Goal: Task Accomplishment & Management: Complete application form

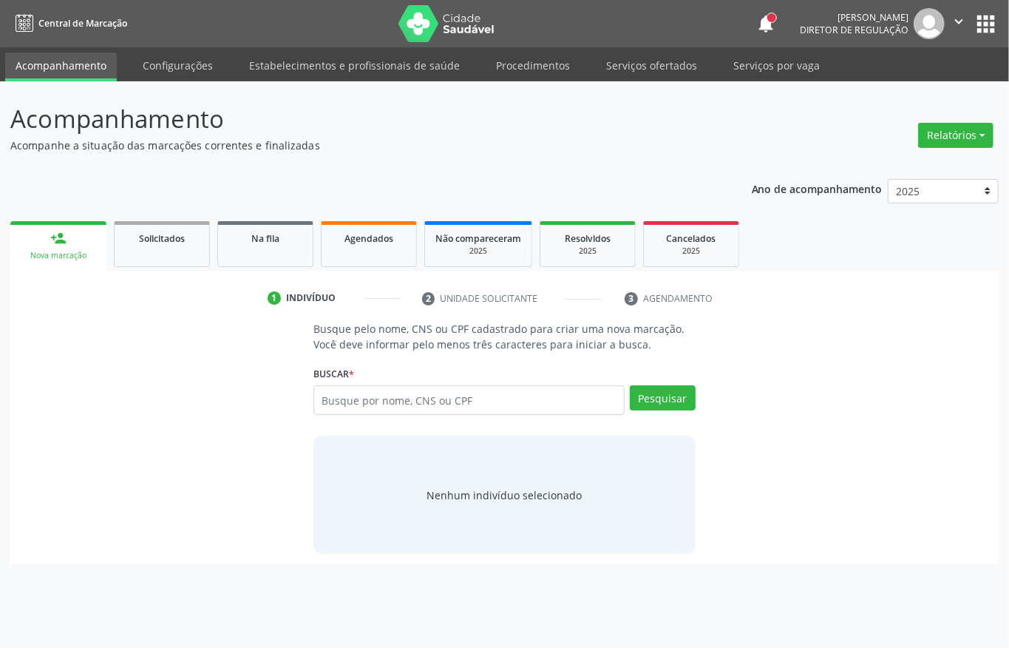
type input "7"
type input "898002360587384"
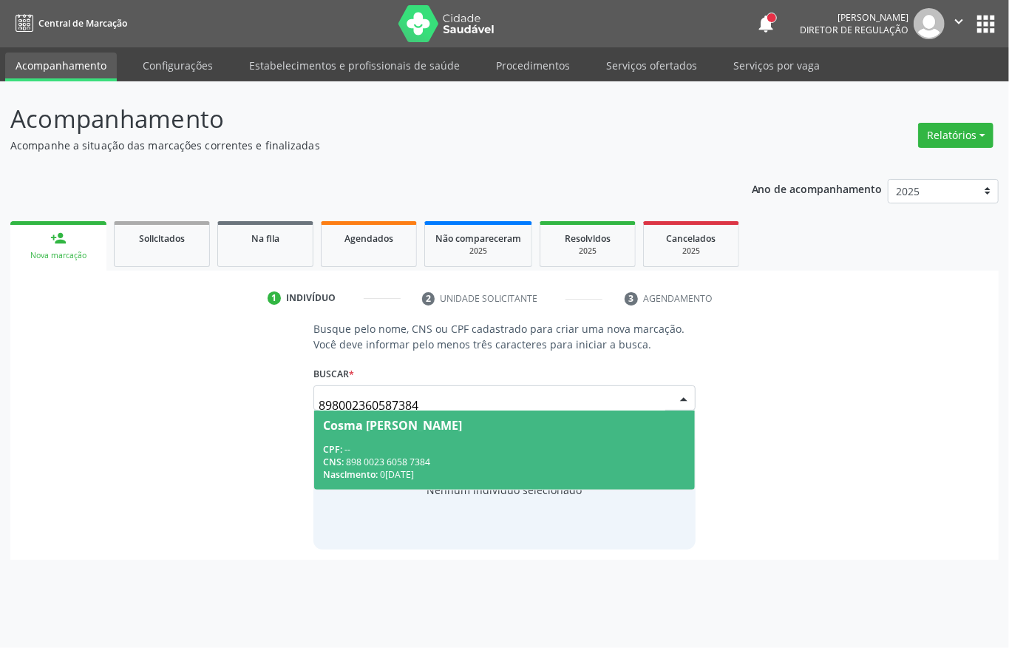
click at [416, 429] on div "Cosma [PERSON_NAME]" at bounding box center [392, 425] width 139 height 12
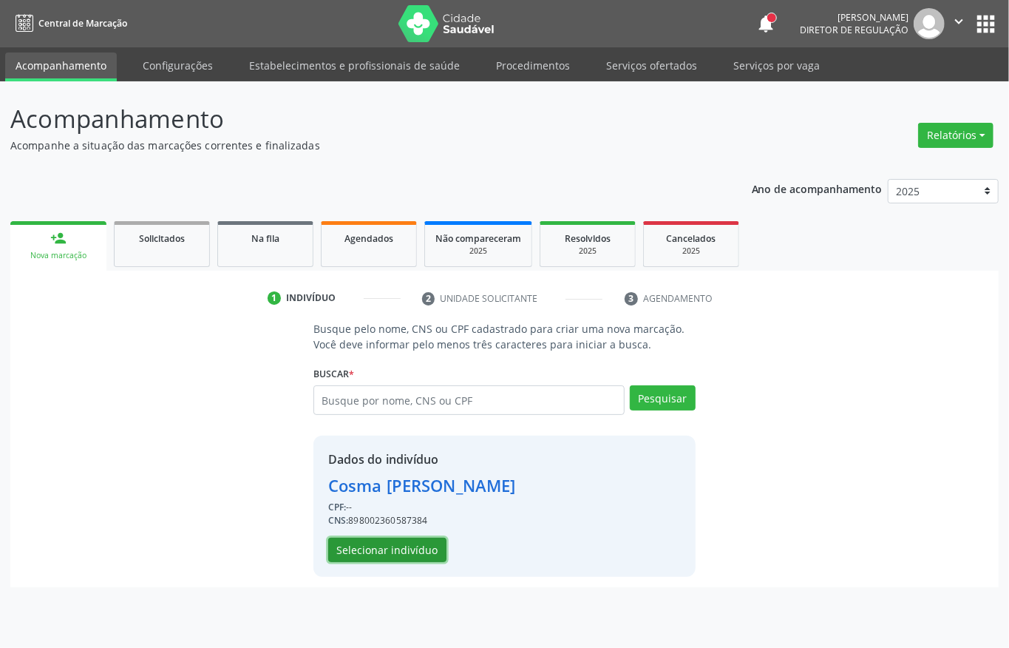
click at [402, 545] on button "Selecionar indivíduo" at bounding box center [387, 550] width 118 height 25
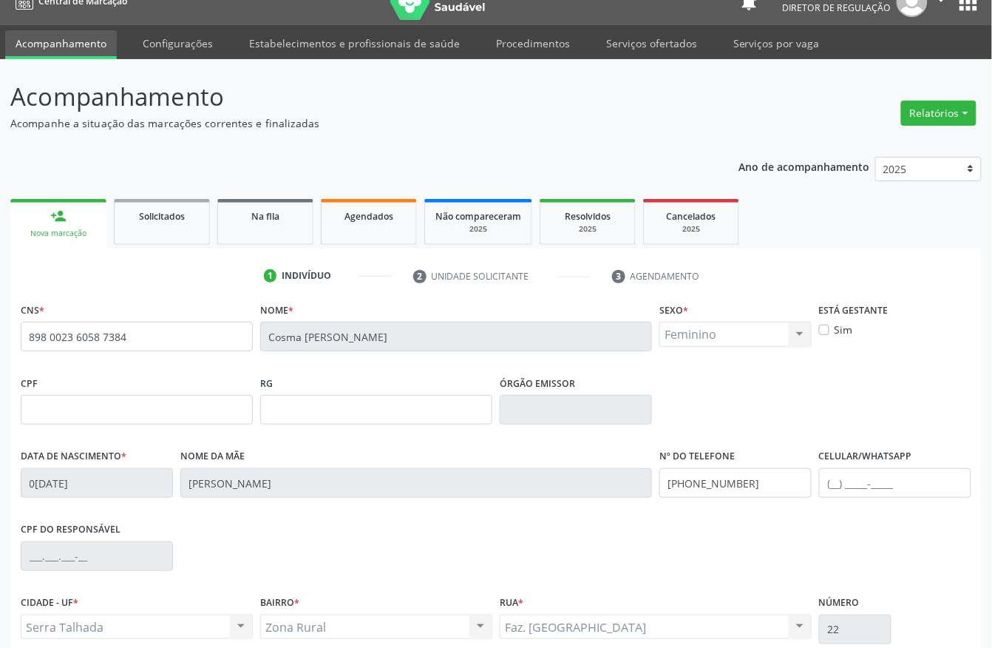
scroll to position [155, 0]
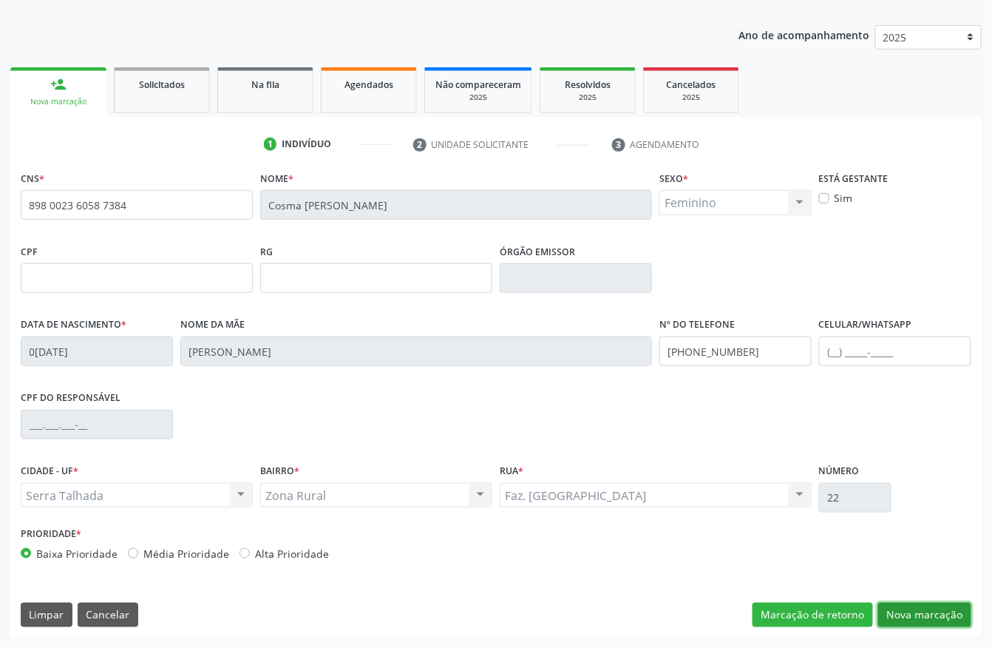
click at [911, 603] on button "Nova marcação" at bounding box center [925, 615] width 93 height 25
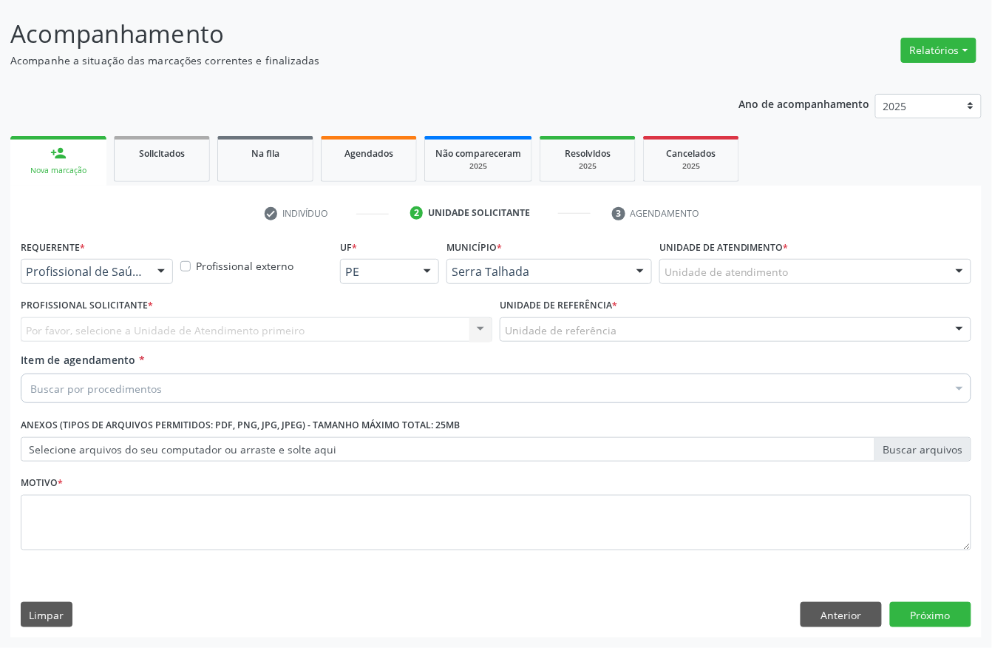
scroll to position [87, 0]
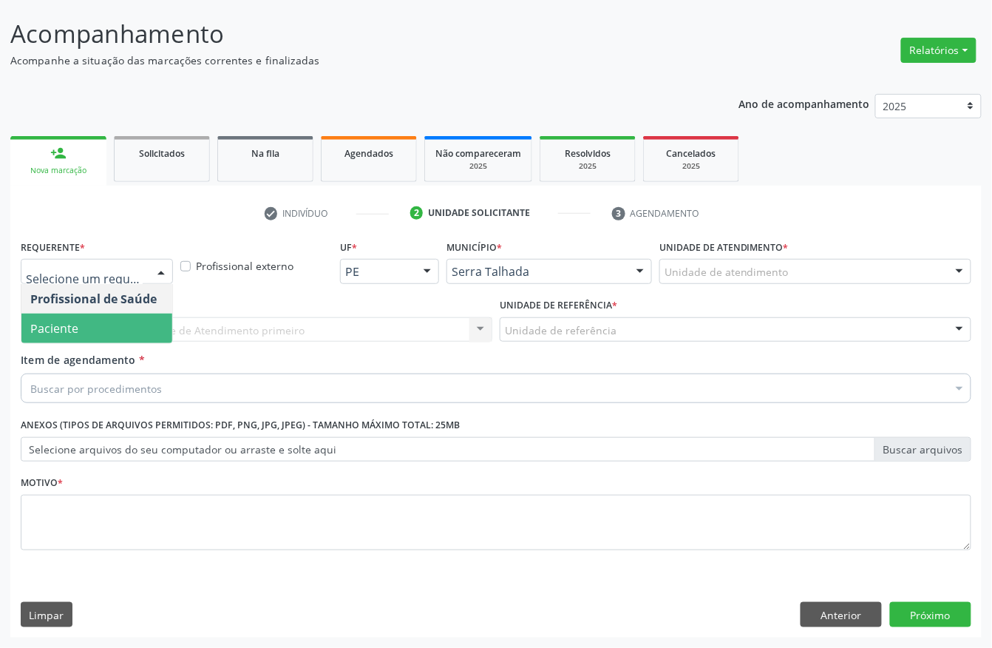
click at [78, 322] on span "Paciente" at bounding box center [96, 329] width 151 height 30
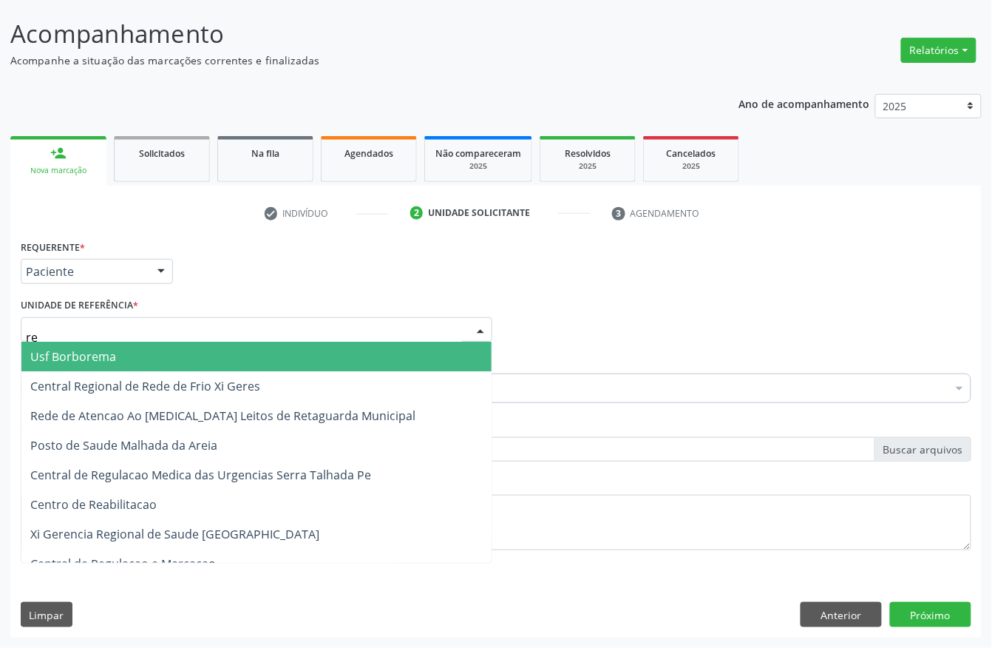
type input "rea"
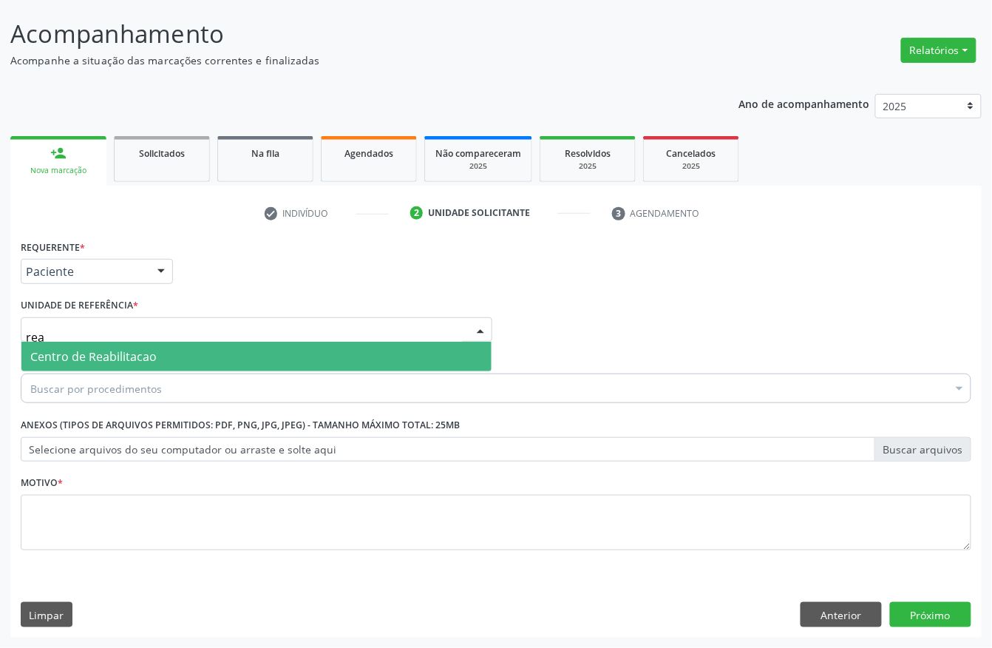
click at [116, 351] on span "Centro de Reabilitacao" at bounding box center [93, 356] width 126 height 16
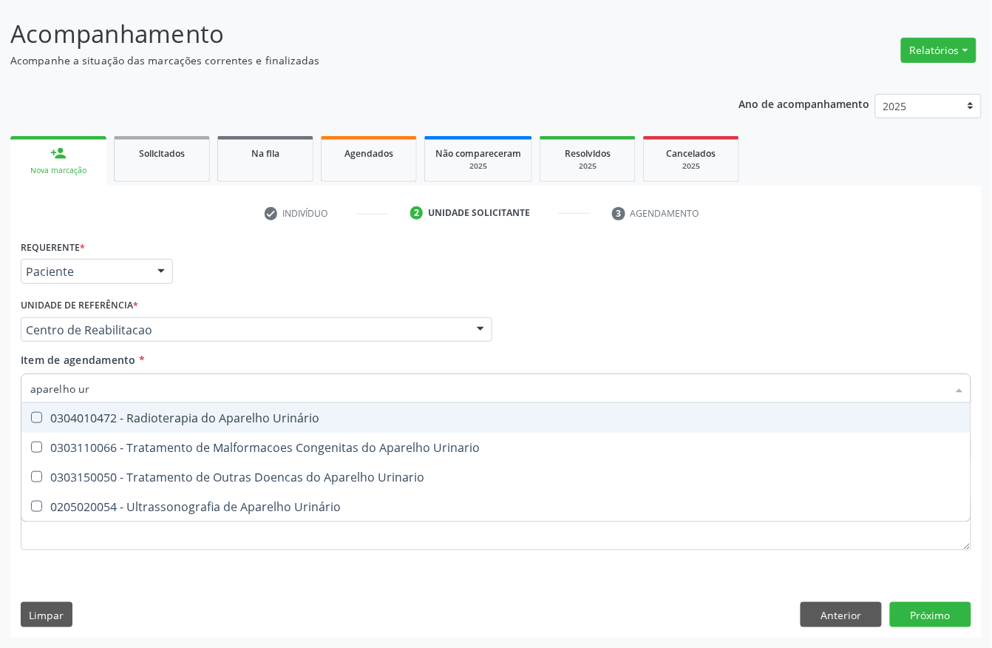
type input "aparelho uri"
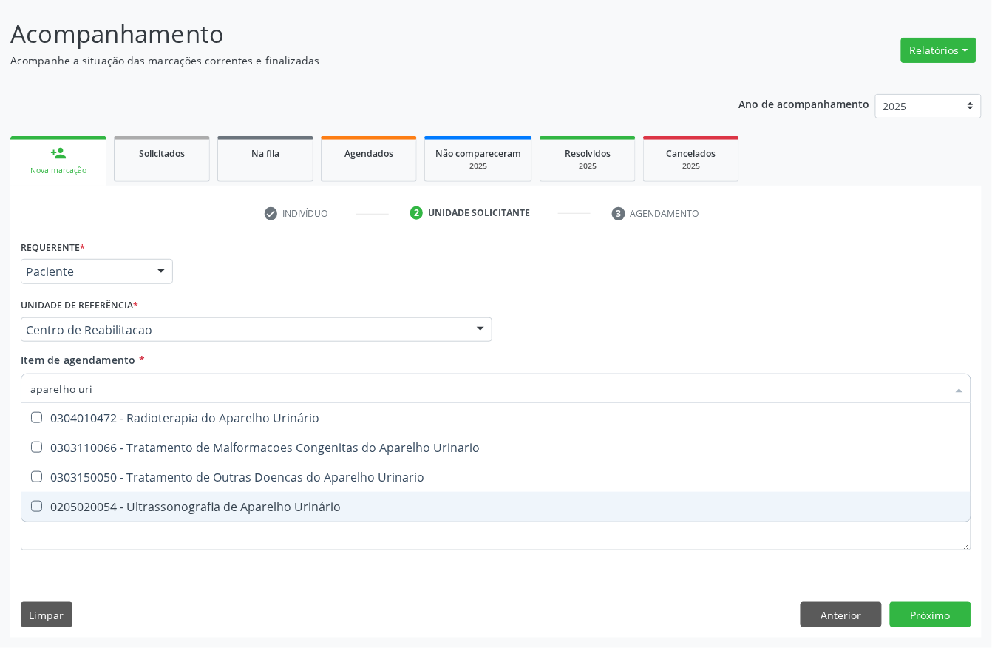
click at [180, 501] on div "0205020054 - Ultrassonografia de Aparelho Urinário" at bounding box center [496, 507] width 932 height 12
checkbox Urinário "true"
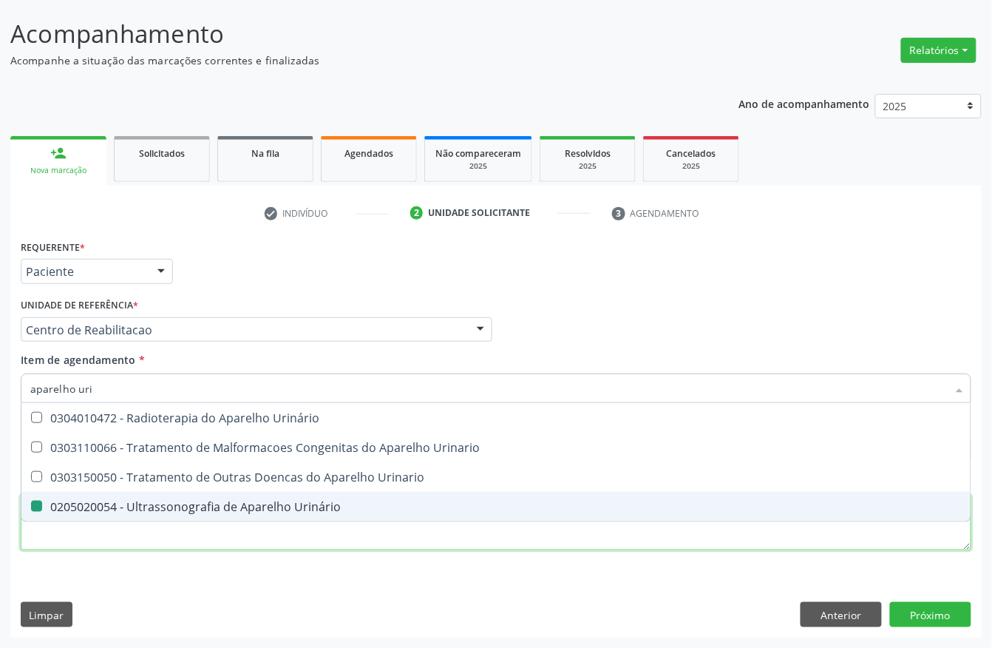
click at [184, 537] on div "Requerente * Paciente Profissional de Saúde Paciente Nenhum resultado encontrad…" at bounding box center [496, 403] width 951 height 335
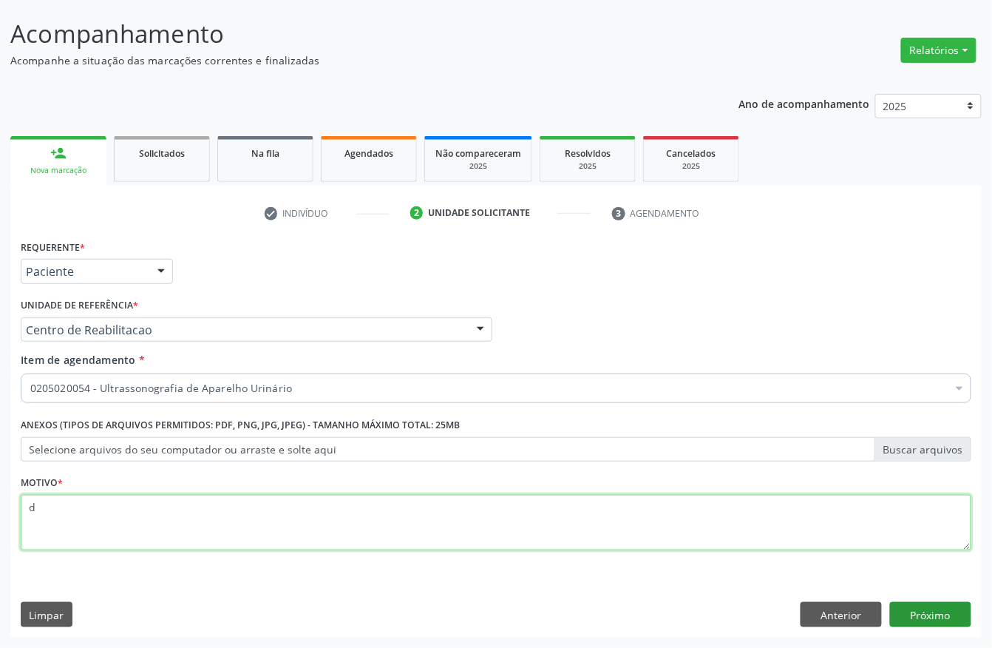
type textarea "d"
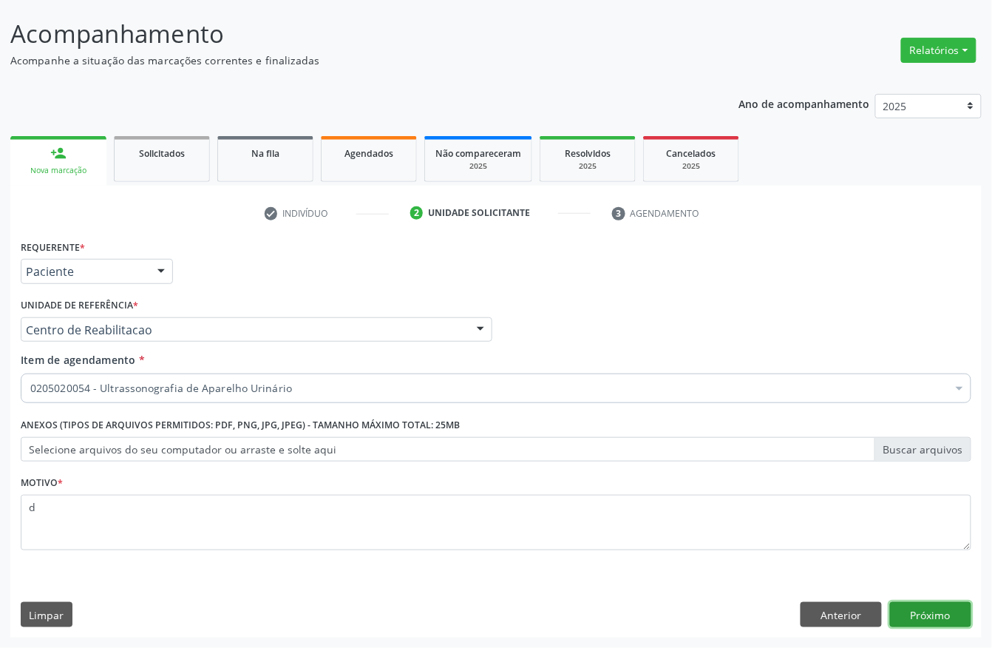
click at [911, 622] on button "Próximo" at bounding box center [930, 614] width 81 height 25
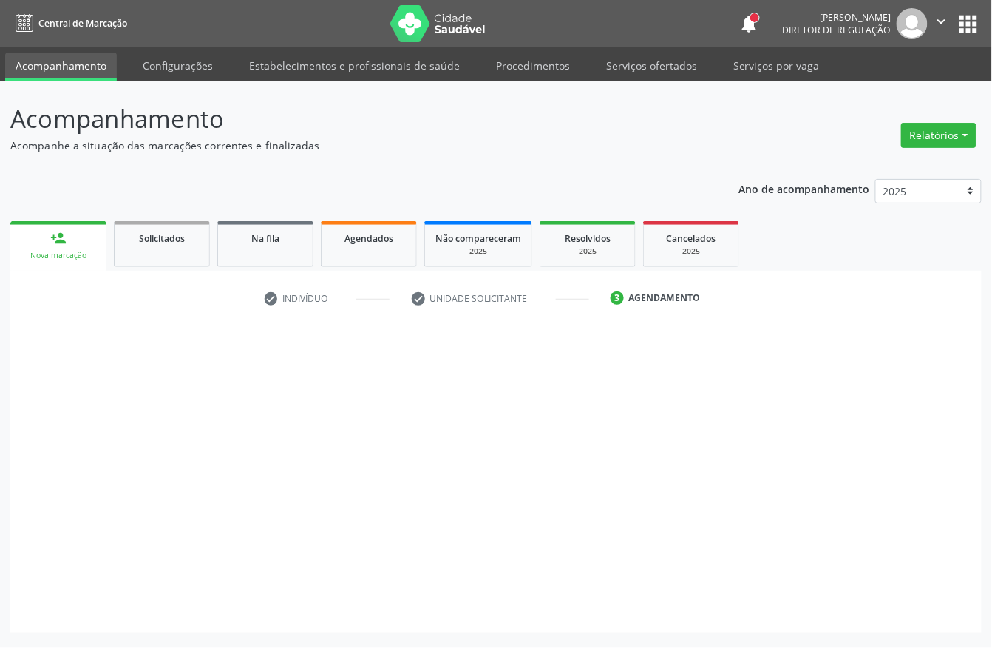
scroll to position [0, 0]
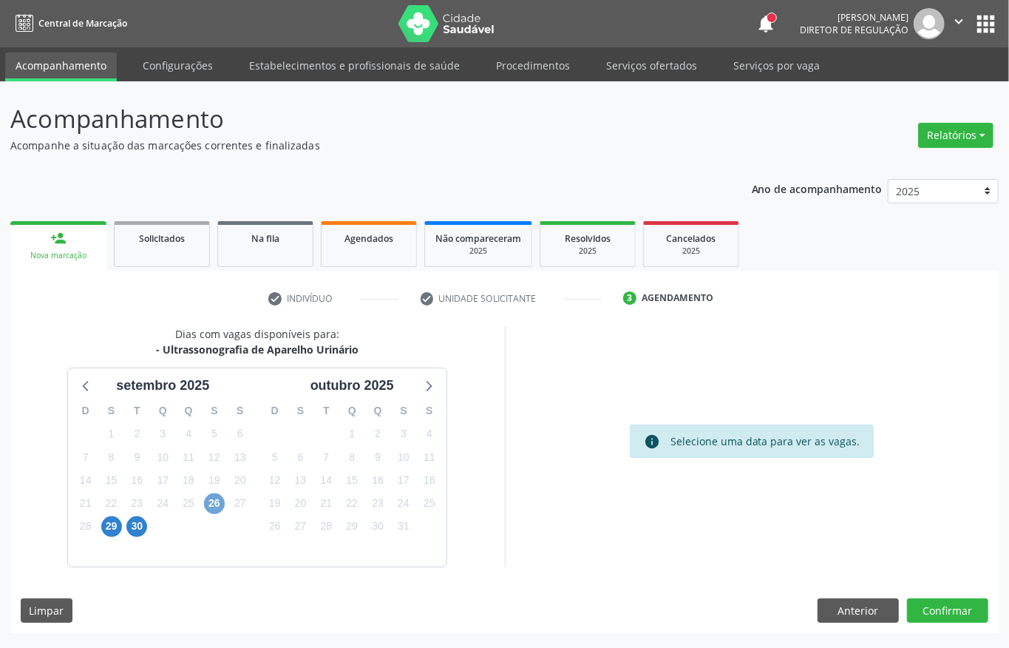
click at [214, 510] on span "26" at bounding box center [214, 503] width 21 height 21
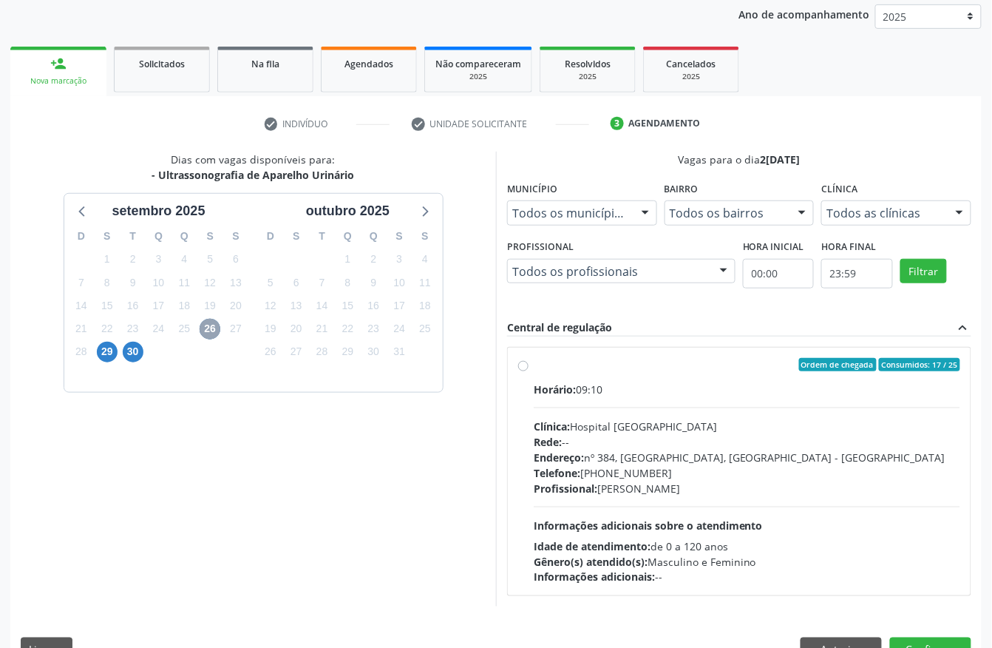
scroll to position [197, 0]
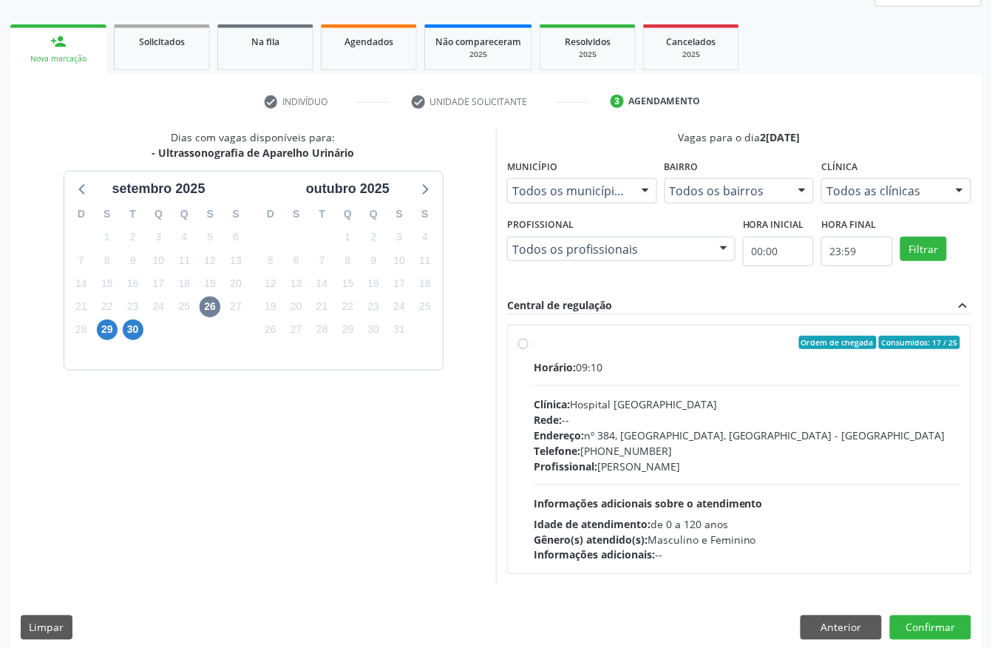
click at [640, 412] on div "Clínica: Hospital [GEOGRAPHIC_DATA]" at bounding box center [747, 404] width 427 height 16
click at [529, 349] on input "Ordem de chegada Consumidos: 17 / 25 Horário: 09:10 Clínica: Hospital [GEOGRAPH…" at bounding box center [523, 342] width 10 height 13
radio input "true"
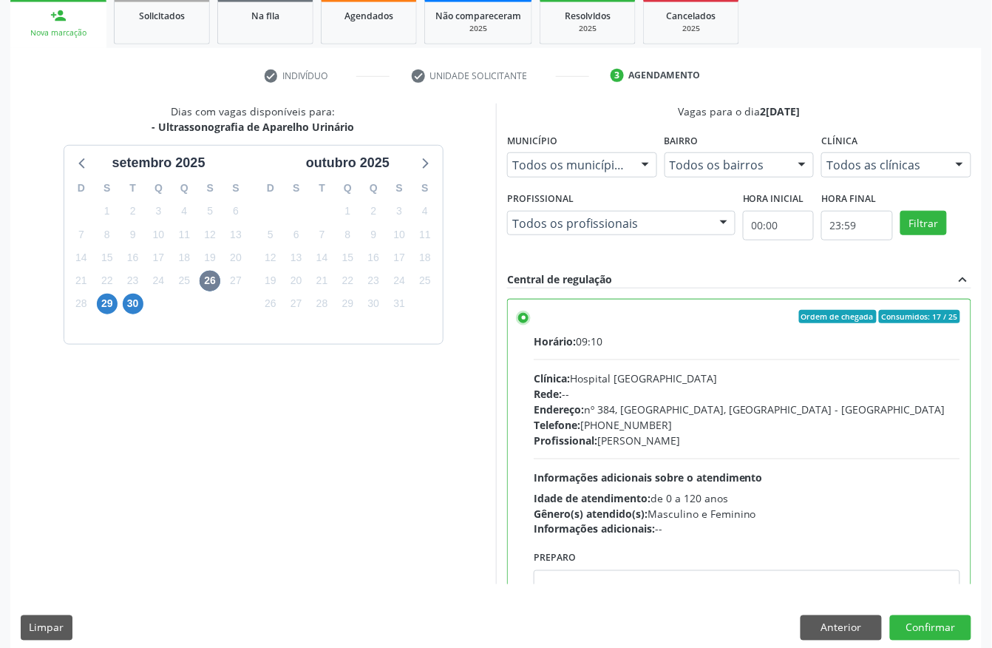
scroll to position [237, 0]
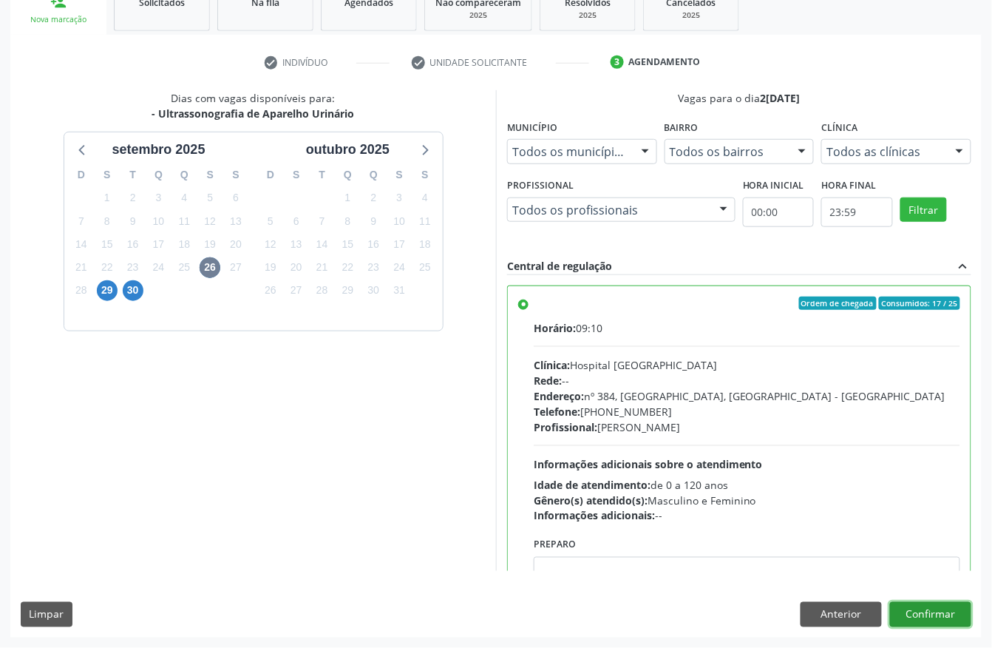
click at [933, 605] on button "Confirmar" at bounding box center [930, 614] width 81 height 25
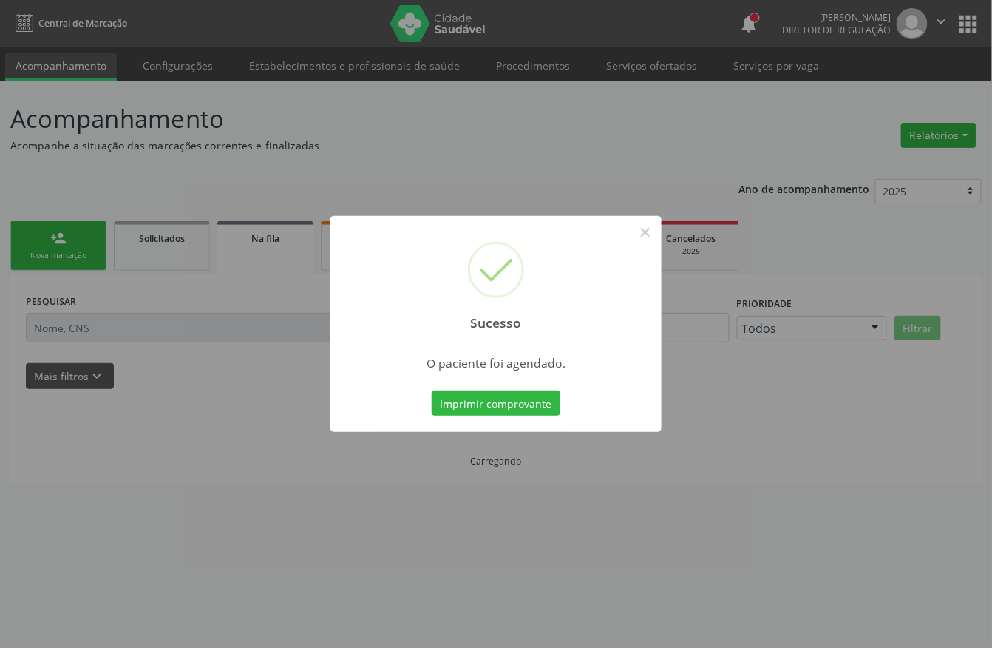
scroll to position [0, 0]
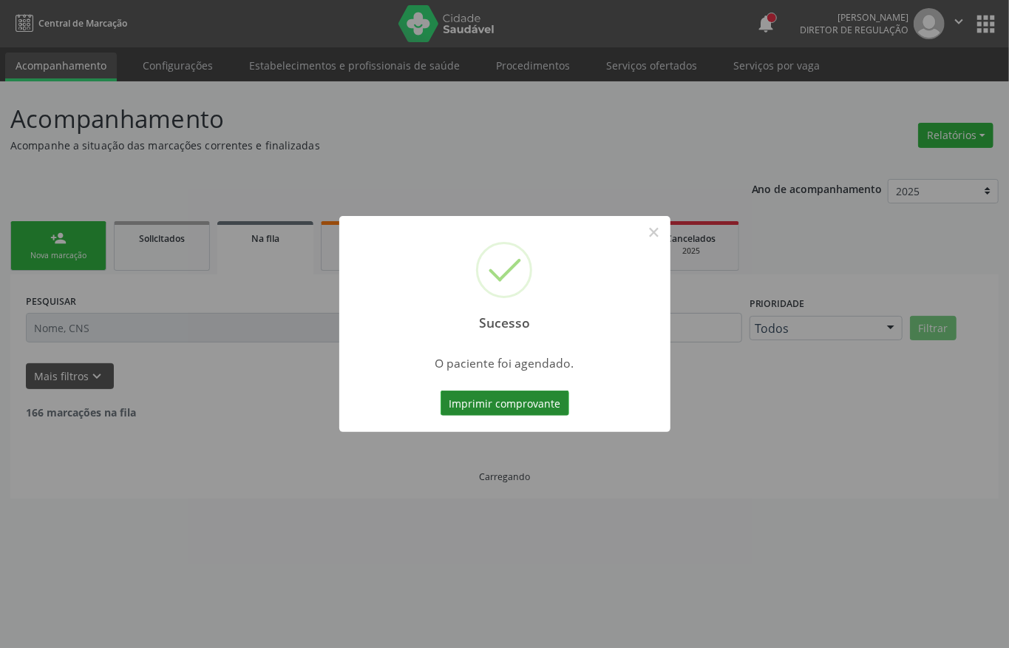
click at [495, 397] on button "Imprimir comprovante" at bounding box center [505, 402] width 129 height 25
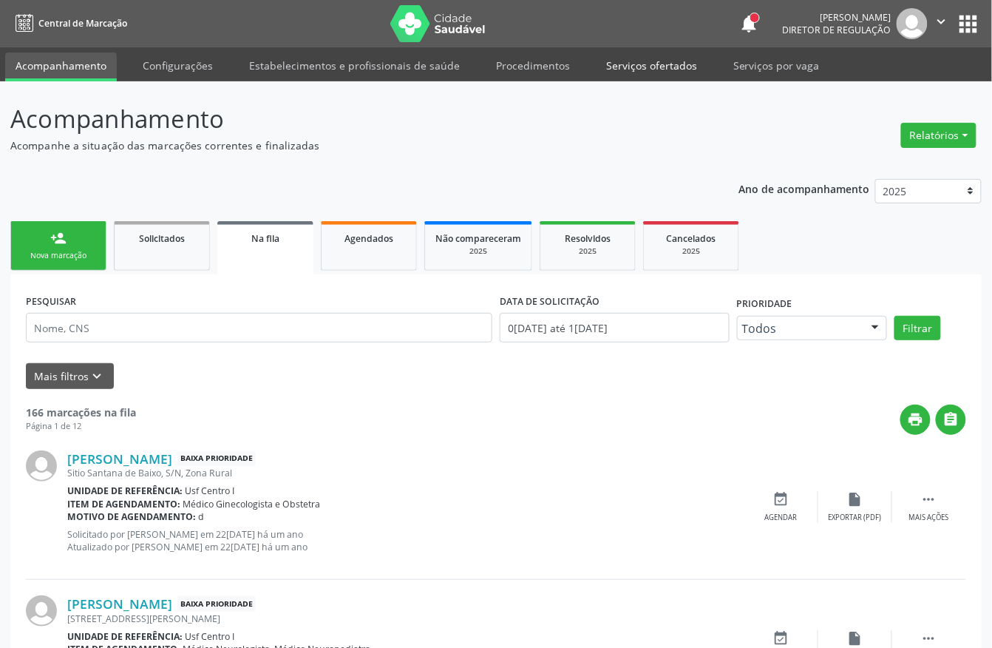
click at [616, 62] on link "Serviços ofertados" at bounding box center [652, 66] width 112 height 26
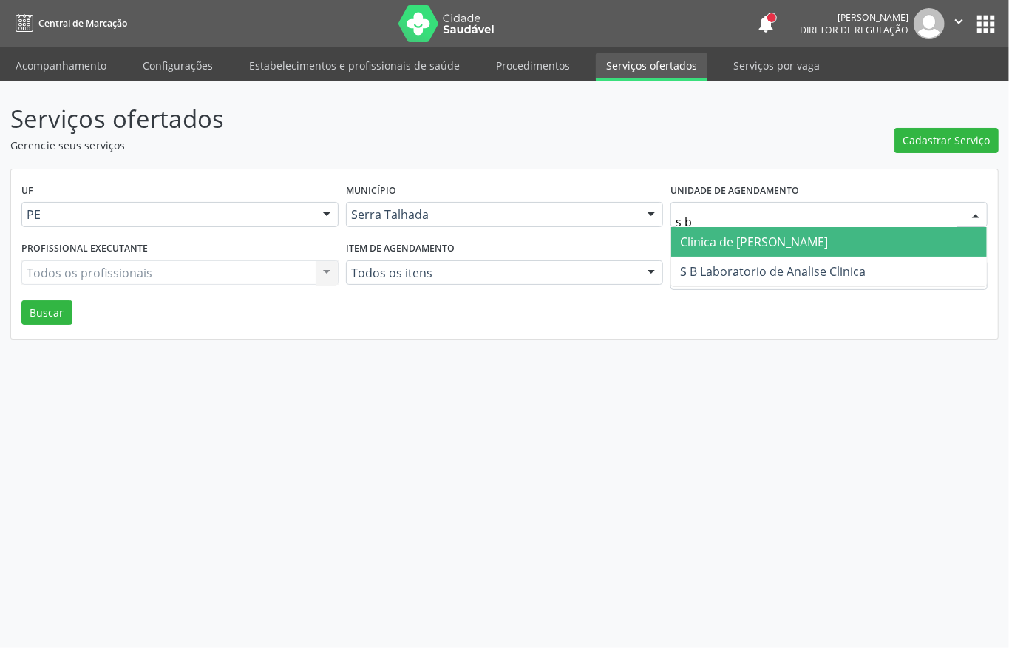
click at [782, 235] on span "Clinica de [PERSON_NAME]" at bounding box center [754, 242] width 148 height 16
type input "s b"
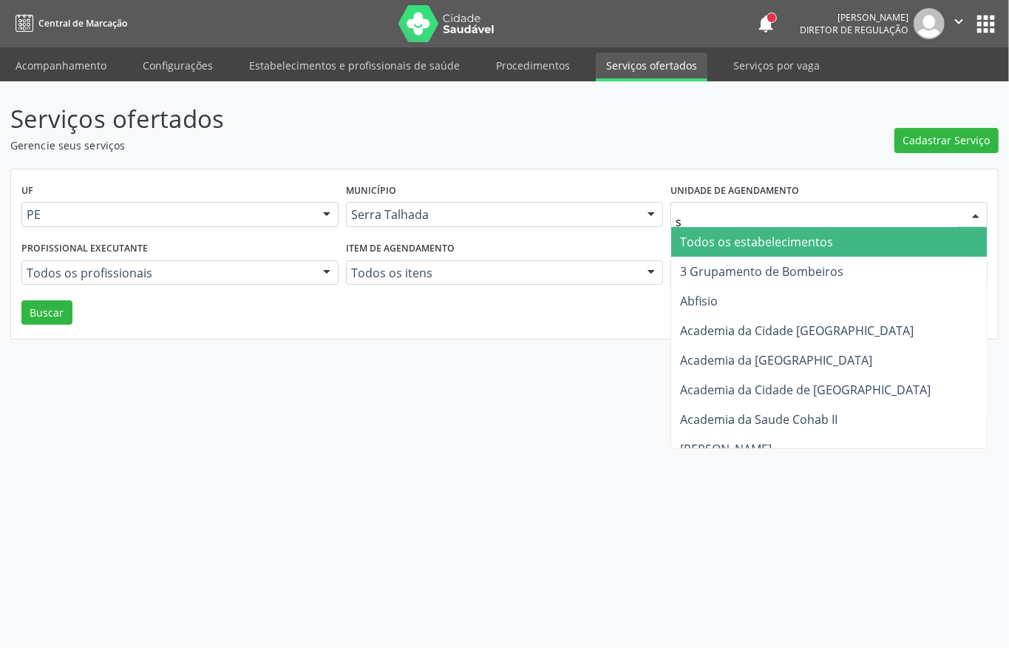
type input "s b"
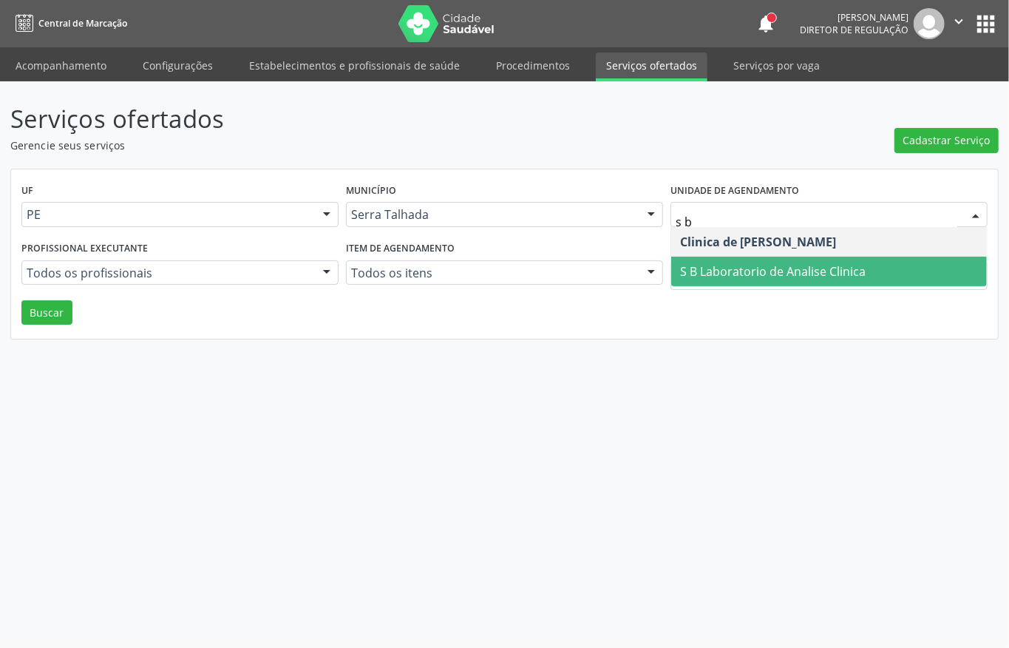
click at [802, 266] on span "S B Laboratorio de Analise Clinica" at bounding box center [773, 271] width 186 height 16
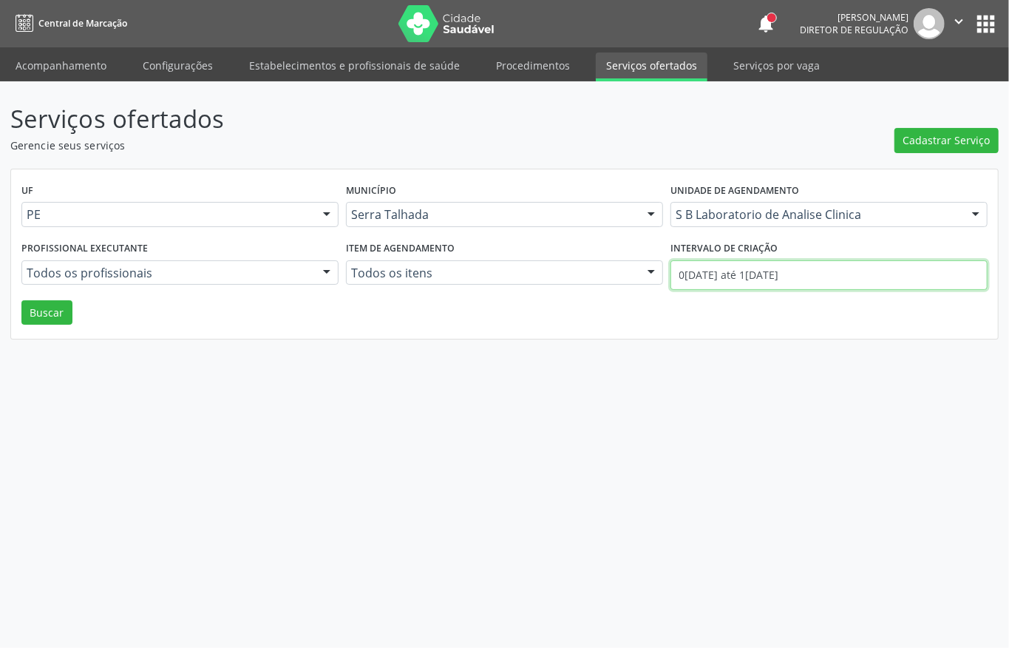
click at [691, 280] on input "0[DATE] até 1[DATE]" at bounding box center [829, 275] width 317 height 30
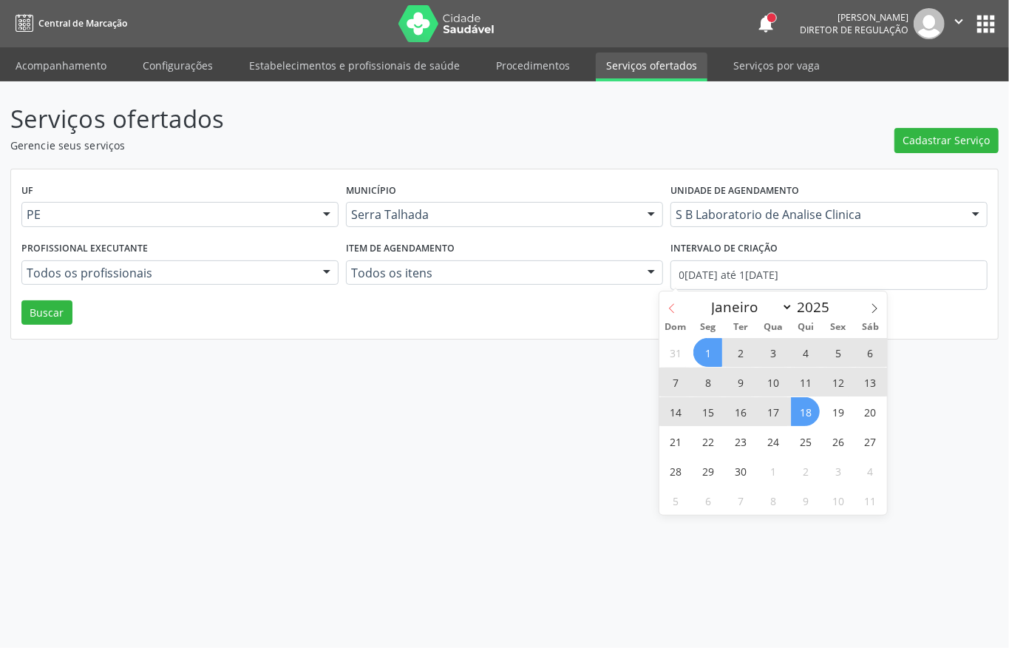
click at [673, 308] on icon at bounding box center [672, 308] width 10 height 10
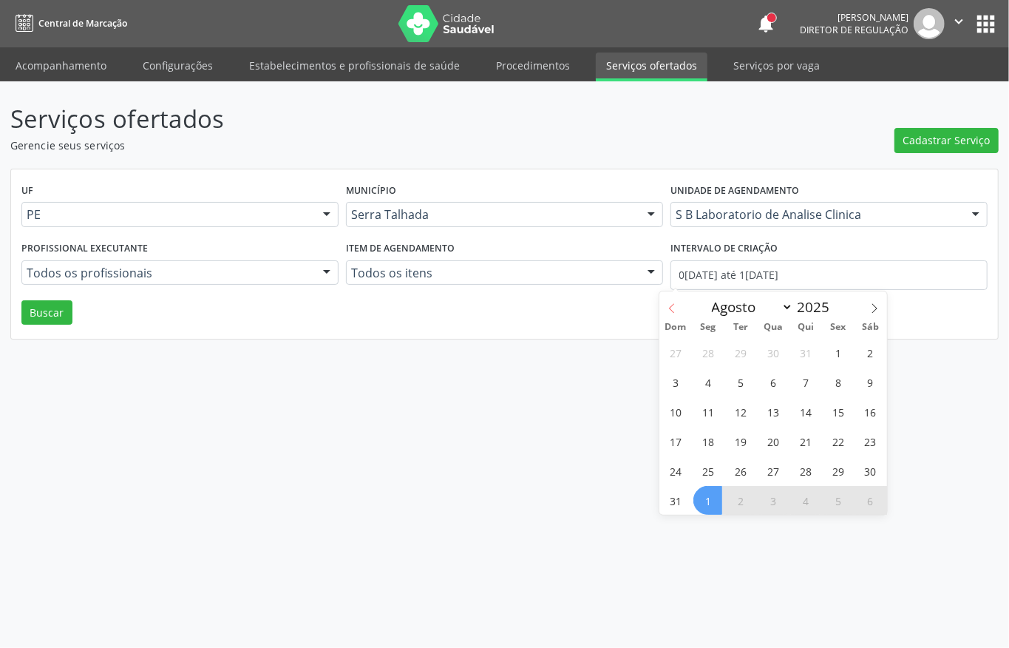
click at [673, 308] on icon at bounding box center [672, 308] width 10 height 10
select select "6"
click at [737, 345] on span "1" at bounding box center [740, 352] width 29 height 29
type input "01[DATE]"
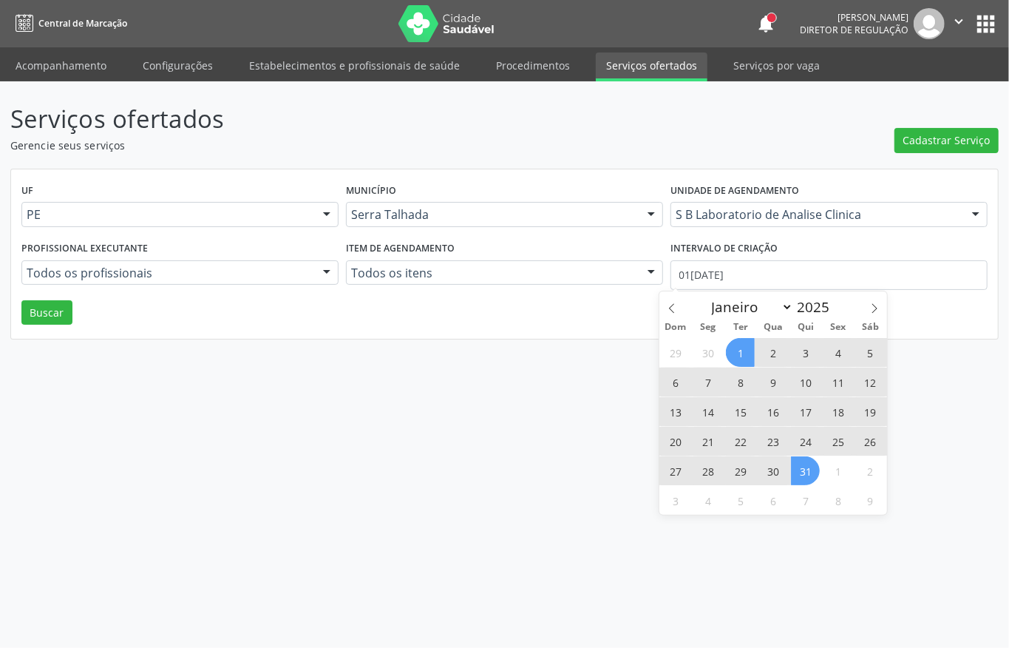
click at [808, 465] on span "31" at bounding box center [805, 470] width 29 height 29
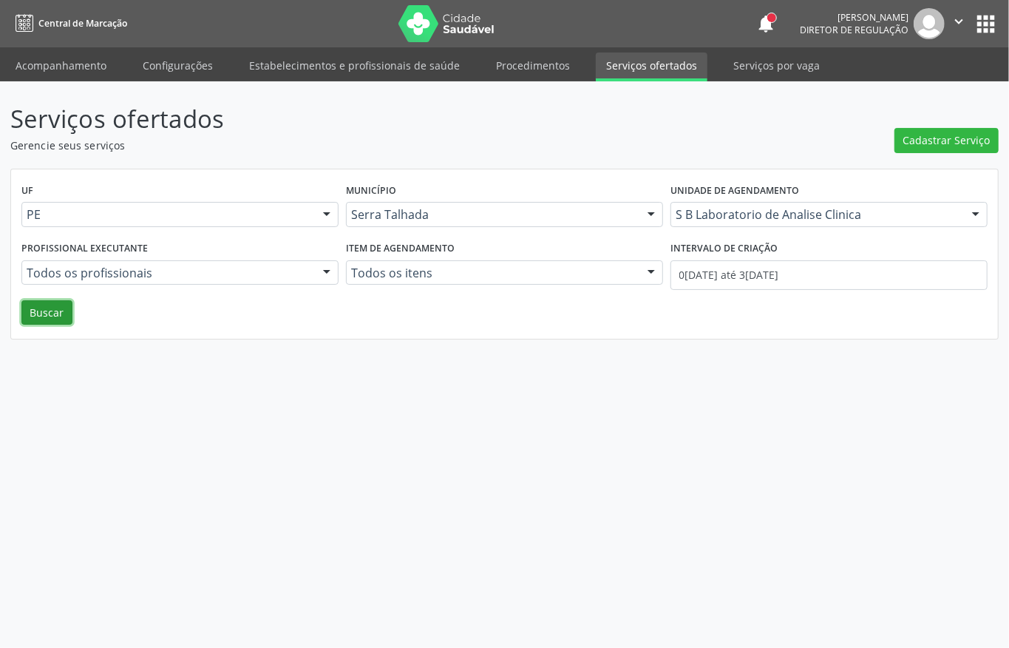
click at [47, 317] on button "Buscar" at bounding box center [46, 312] width 51 height 25
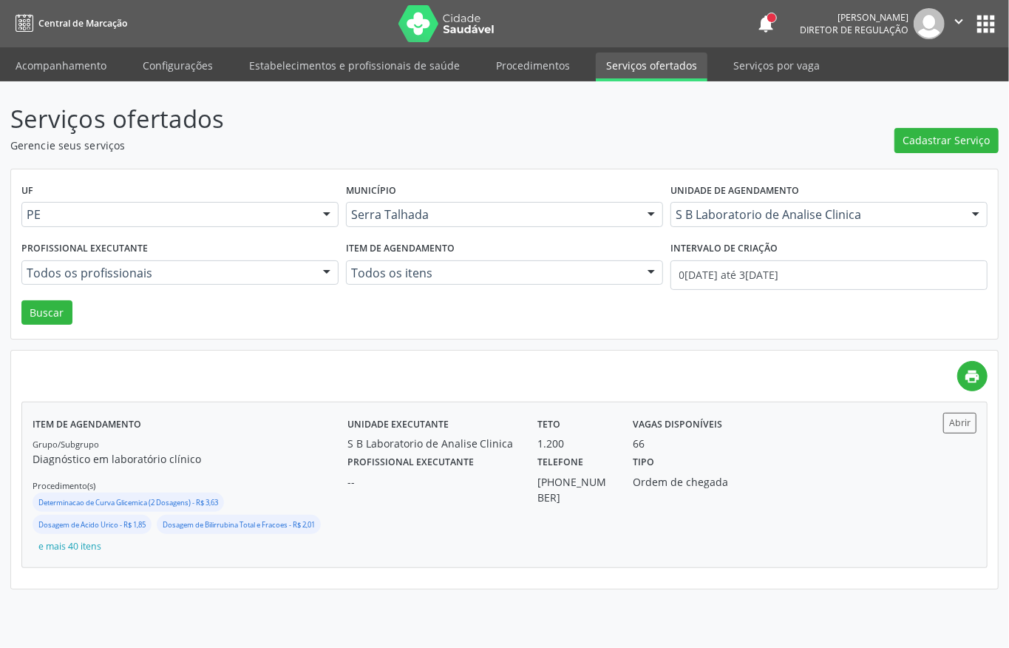
click at [754, 436] on div "66" at bounding box center [694, 444] width 122 height 16
click at [60, 65] on link "Acompanhamento" at bounding box center [61, 66] width 112 height 26
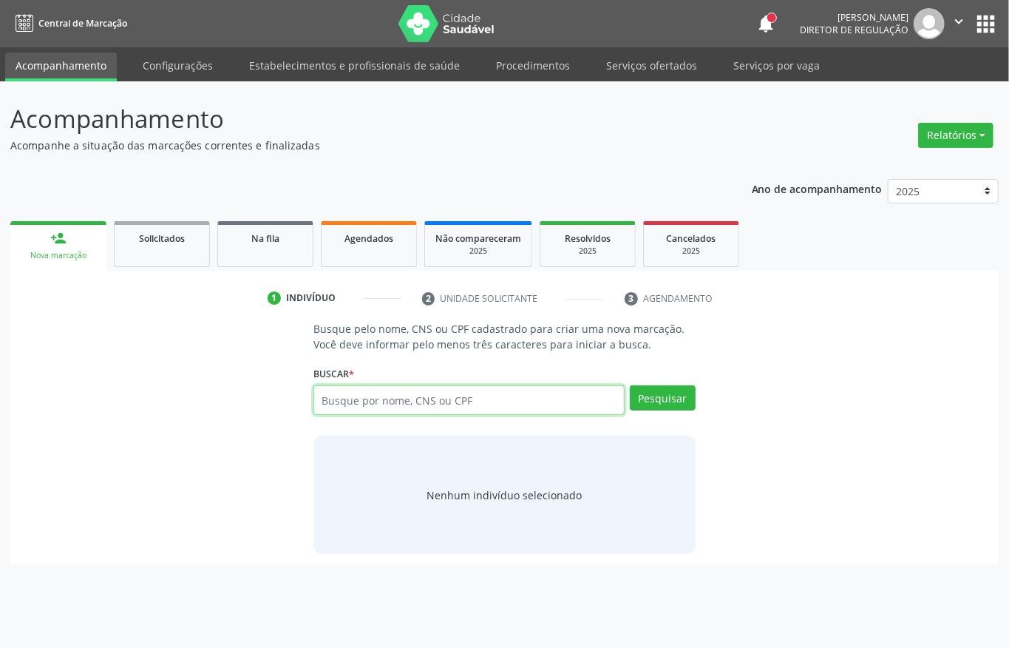
click at [397, 408] on input "text" at bounding box center [469, 400] width 311 height 30
type input "10371436478"
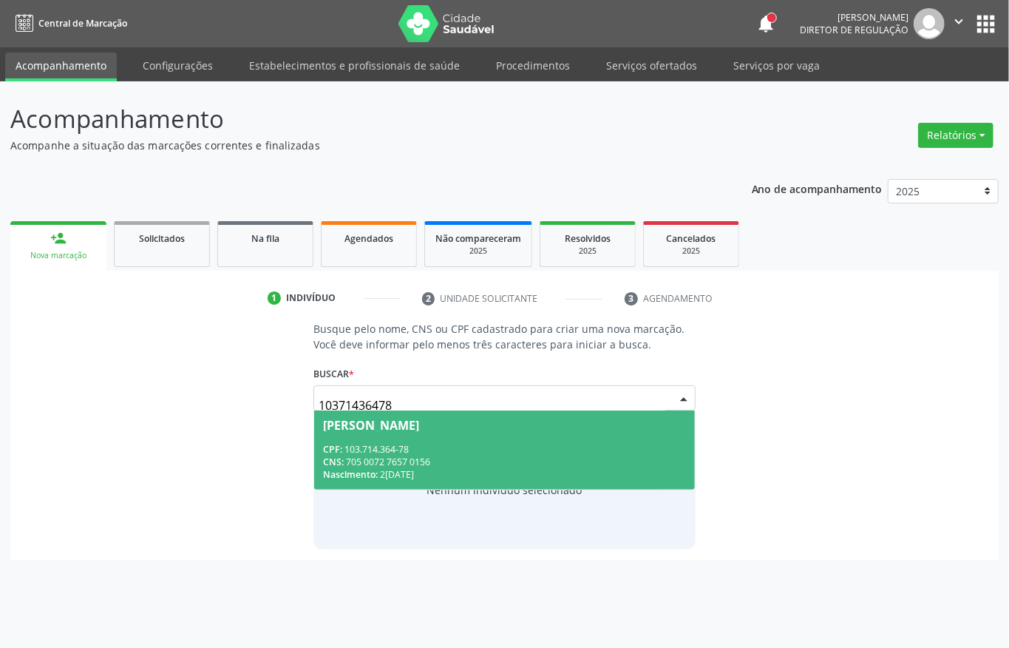
click at [419, 458] on div "CNS: 705 0072 7657 0156" at bounding box center [504, 462] width 363 height 13
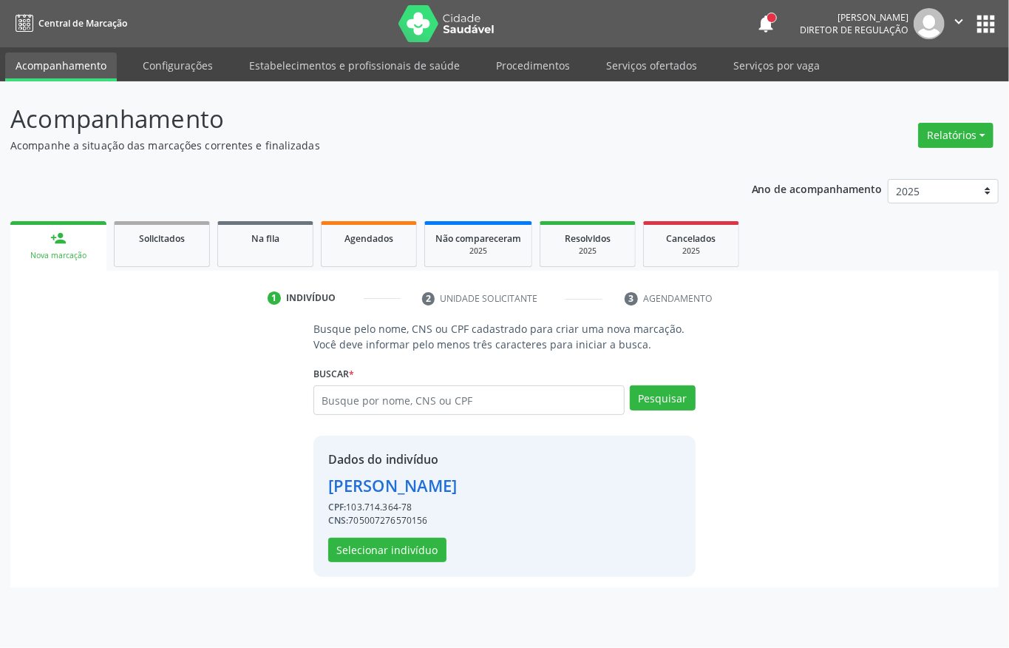
click at [382, 525] on div "CNS: 705007276570156" at bounding box center [392, 520] width 129 height 13
copy div "705007276570156"
click at [403, 394] on input "text" at bounding box center [469, 400] width 311 height 30
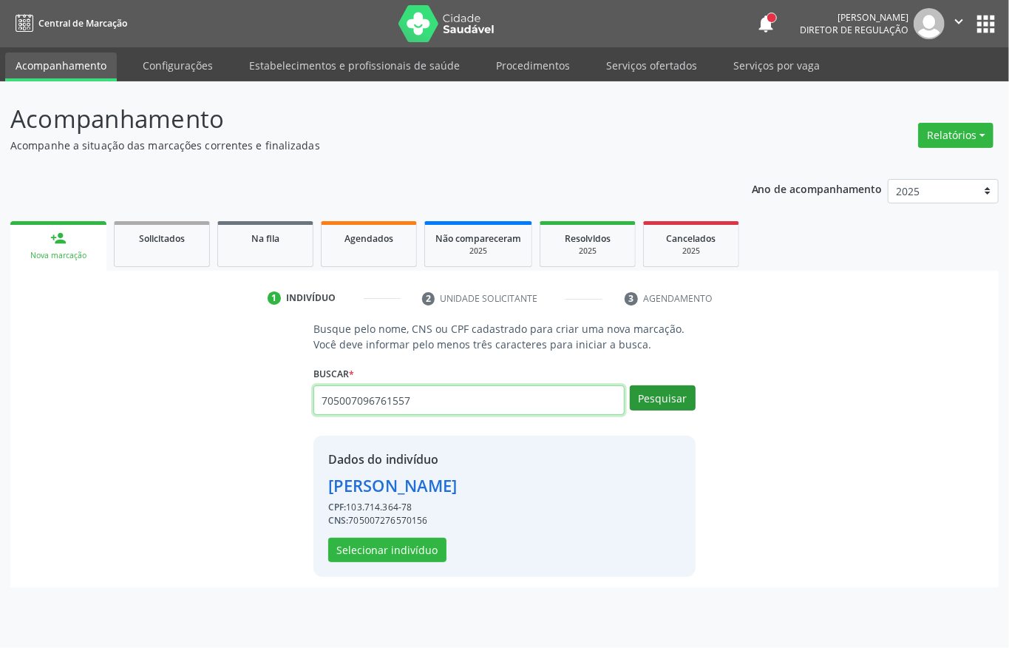
type input "705007096761557"
click at [646, 395] on button "Pesquisar" at bounding box center [663, 397] width 66 height 25
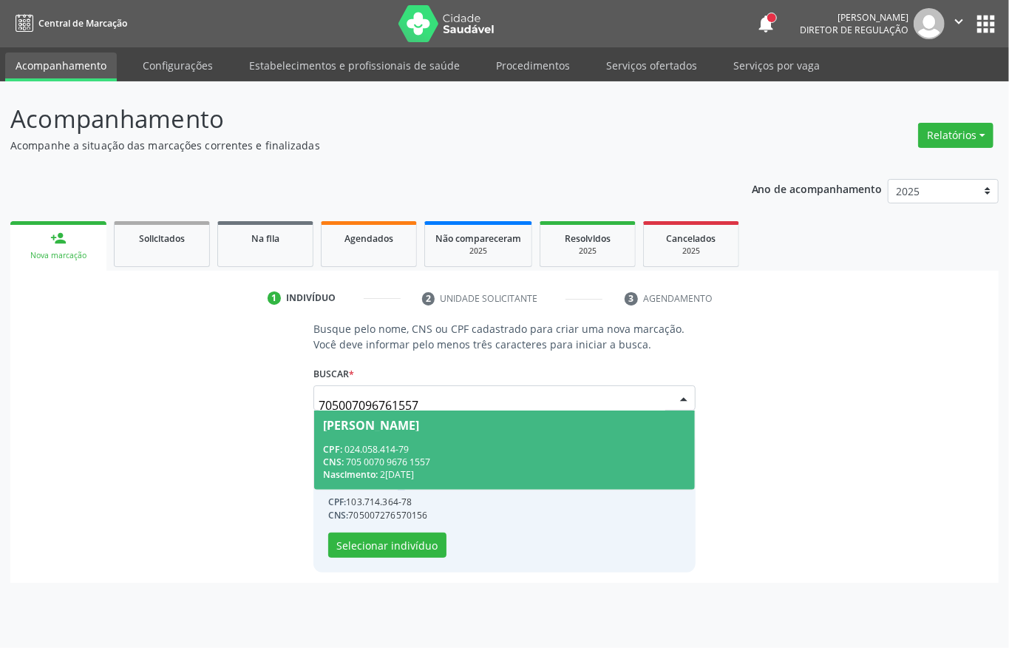
click at [606, 458] on div "CNS: 705 0070 9676 1557" at bounding box center [504, 462] width 363 height 13
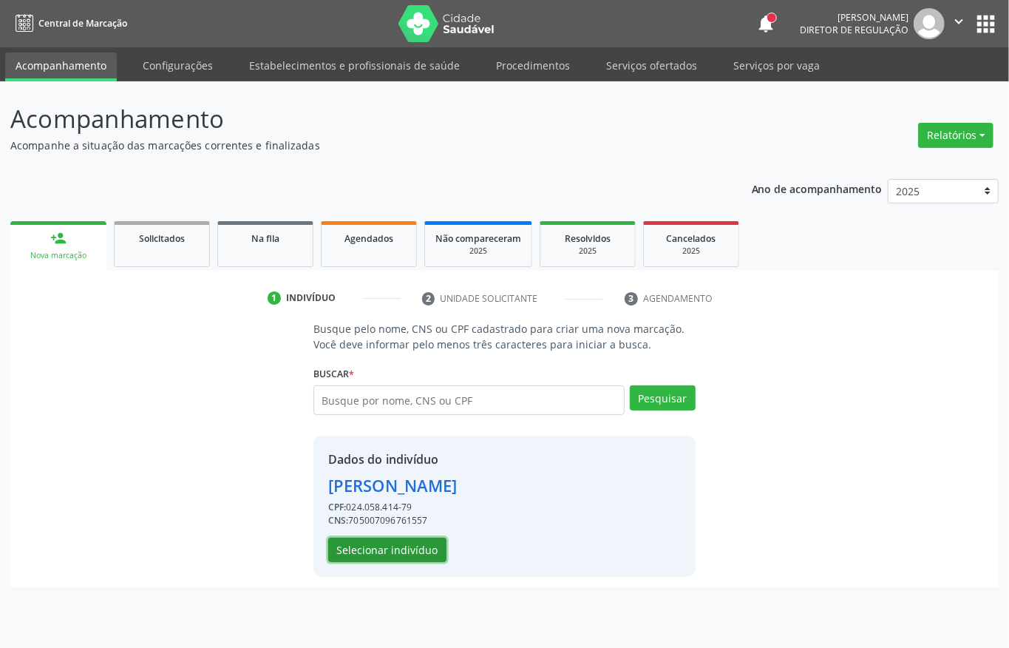
click at [419, 544] on button "Selecionar indivíduo" at bounding box center [387, 550] width 118 height 25
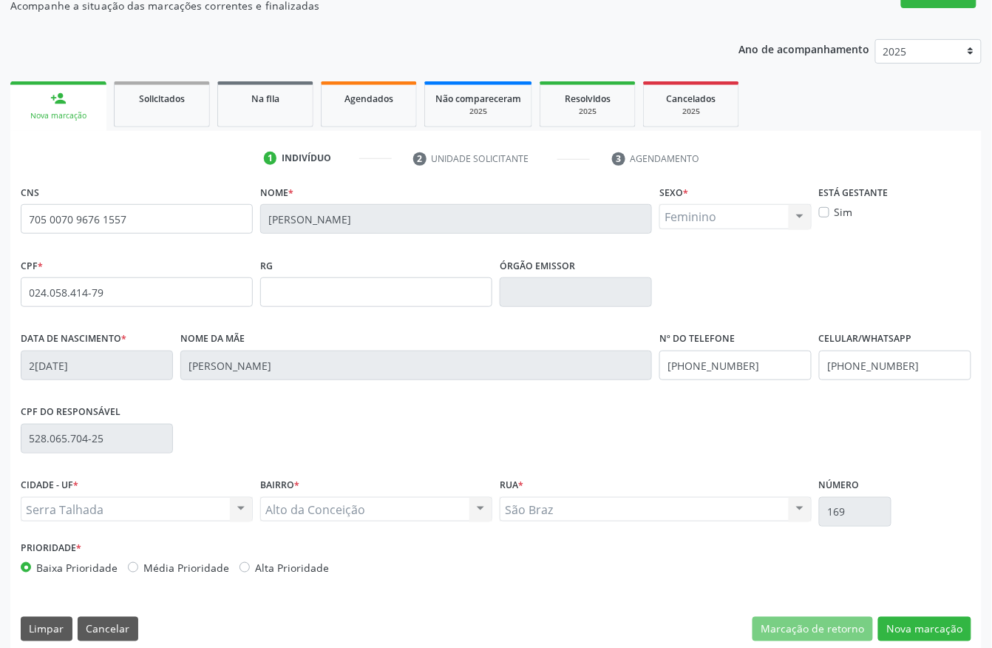
scroll to position [155, 0]
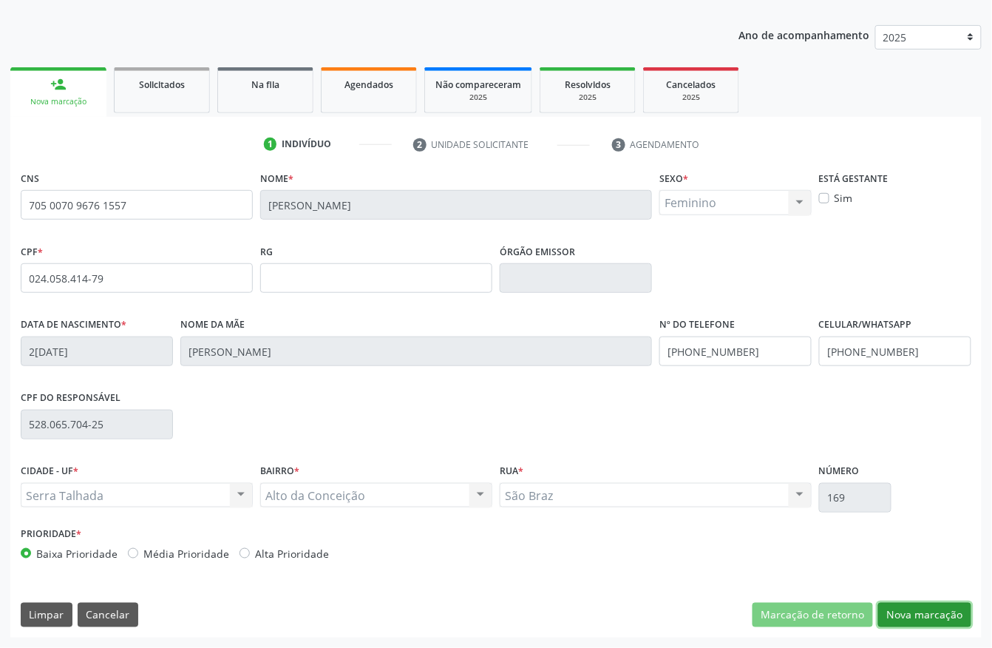
click at [915, 616] on button "Nova marcação" at bounding box center [925, 615] width 93 height 25
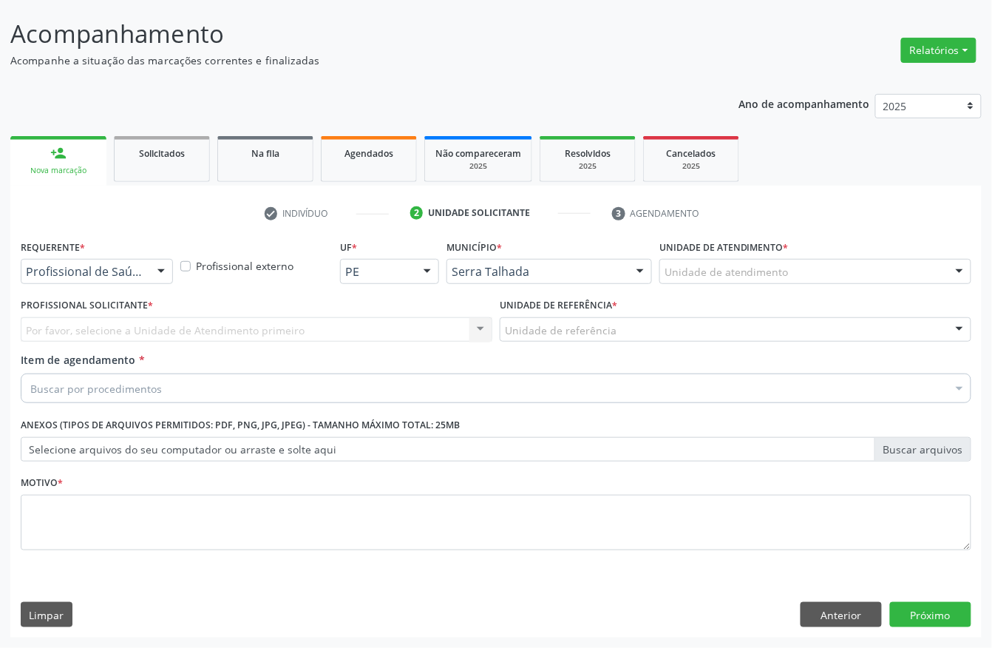
click at [143, 275] on div "Profissional de Saúde" at bounding box center [97, 271] width 152 height 25
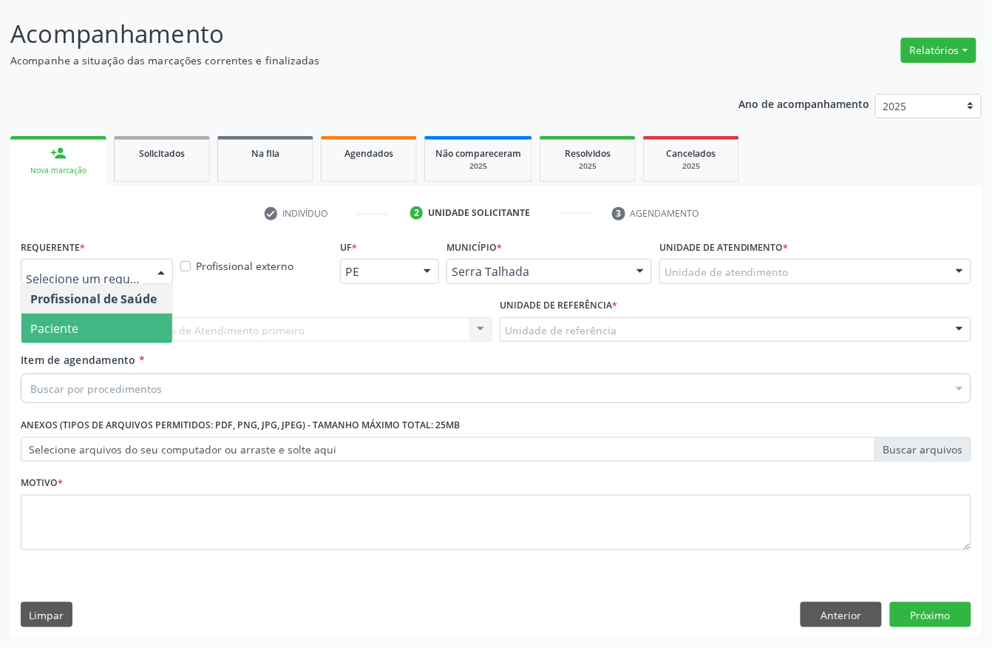
click at [84, 334] on span "Paciente" at bounding box center [96, 329] width 151 height 30
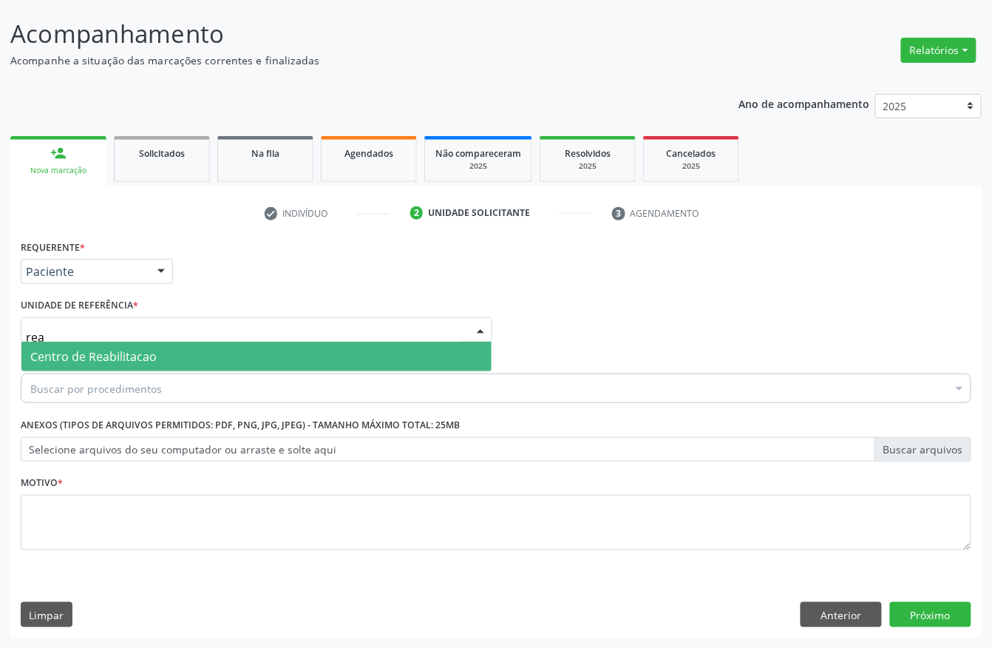
type input "reab"
click at [93, 342] on span "Centro de Reabilitacao" at bounding box center [256, 357] width 470 height 30
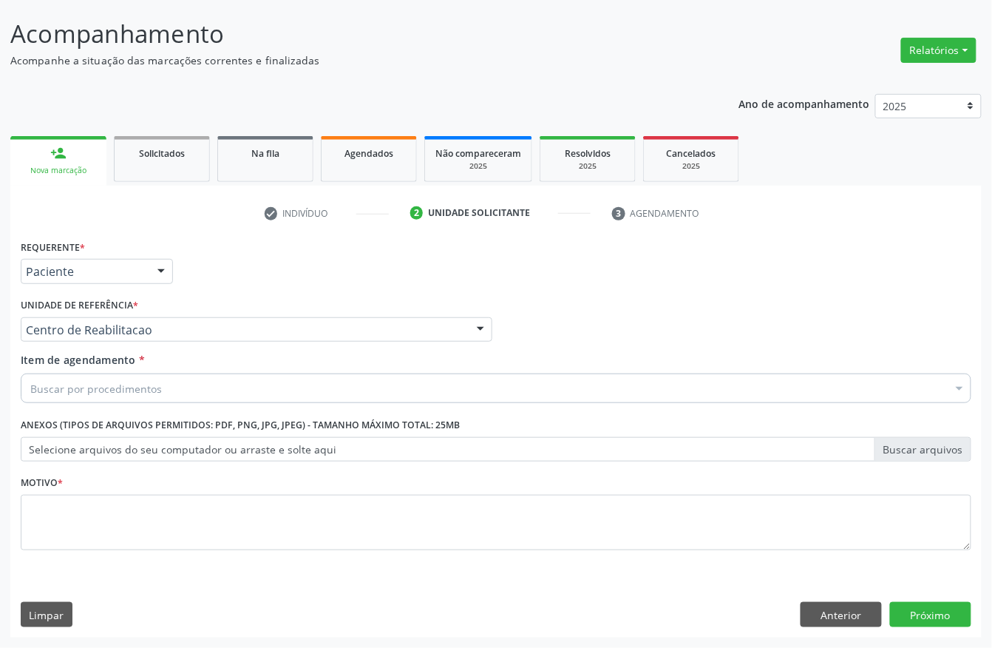
click at [101, 376] on div "Buscar por procedimentos" at bounding box center [496, 388] width 951 height 30
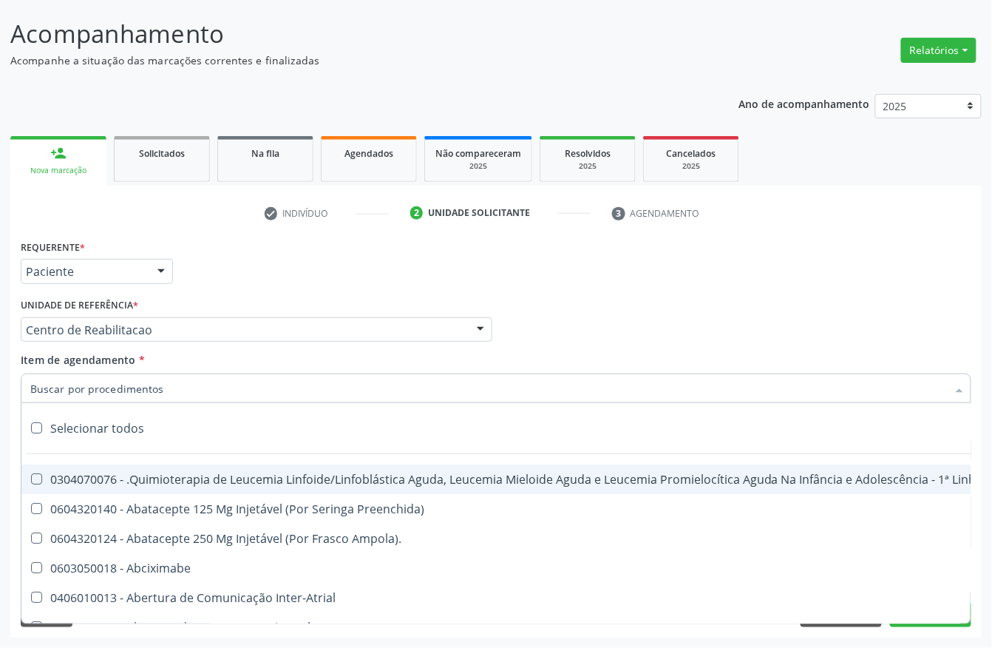
click at [101, 390] on input "Item de agendamento *" at bounding box center [488, 388] width 917 height 30
click at [137, 385] on input "Item de agendamento *" at bounding box center [488, 388] width 917 height 30
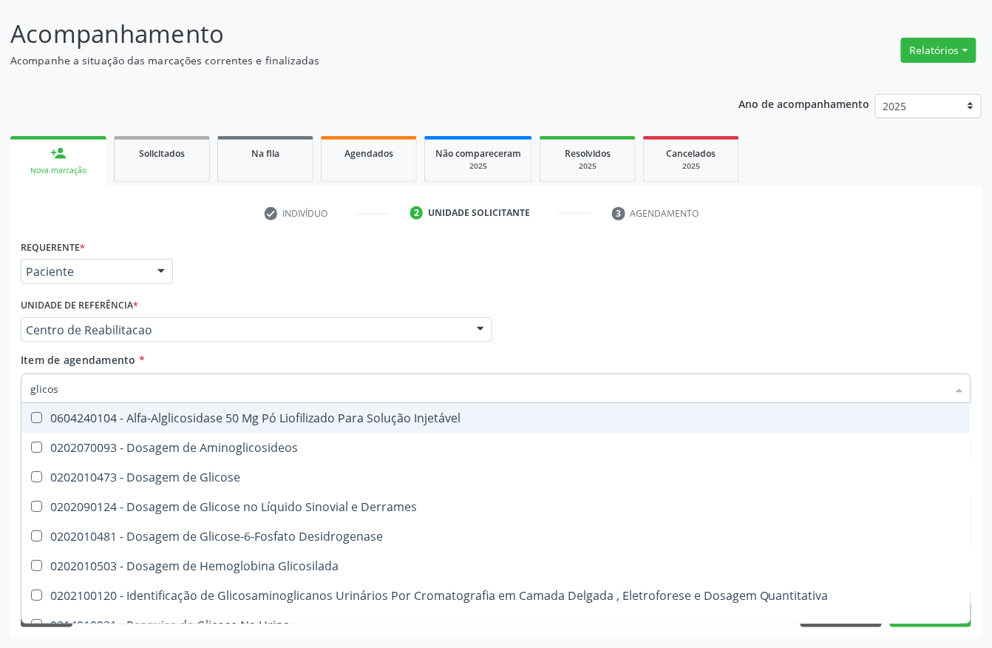
type input "glicose"
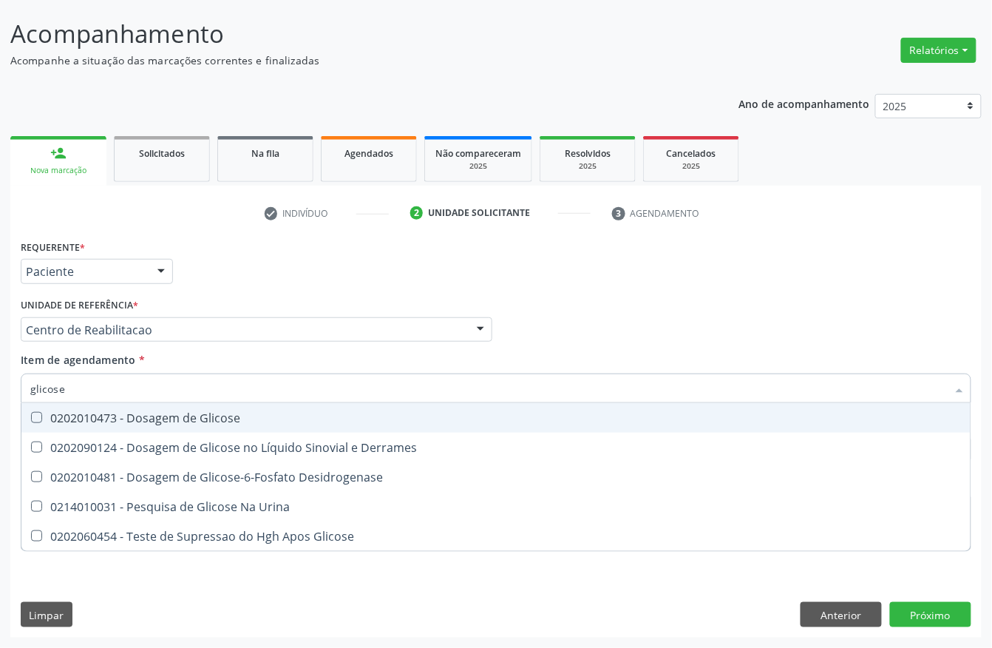
click at [211, 416] on div "0202010473 - Dosagem de Glicose" at bounding box center [496, 418] width 932 height 12
checkbox Glicose "true"
click at [206, 395] on input "glicose" at bounding box center [488, 388] width 917 height 30
type input "acido"
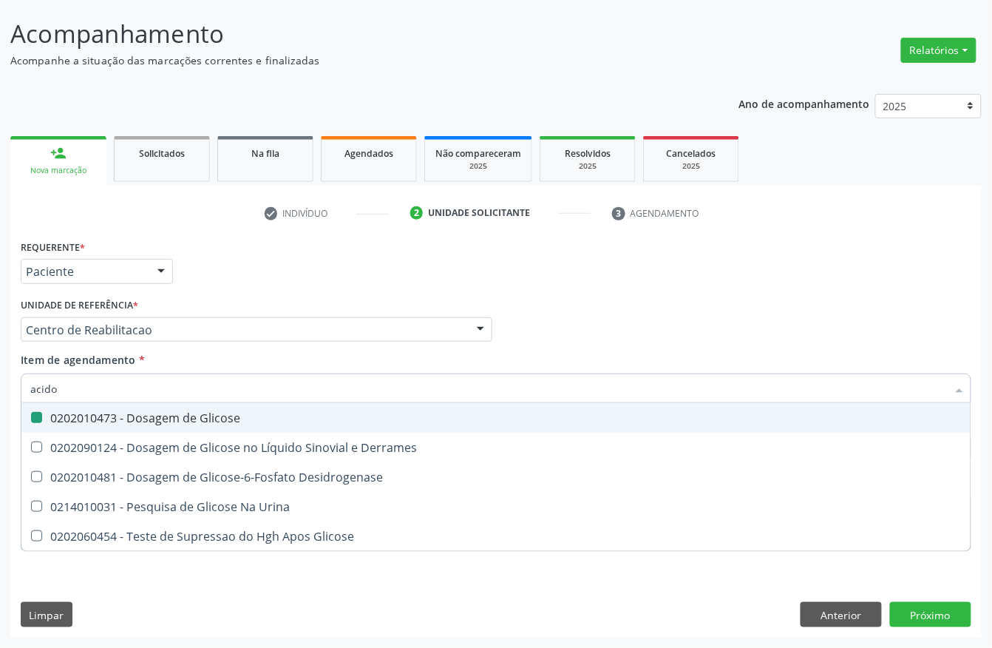
checkbox Glicose "false"
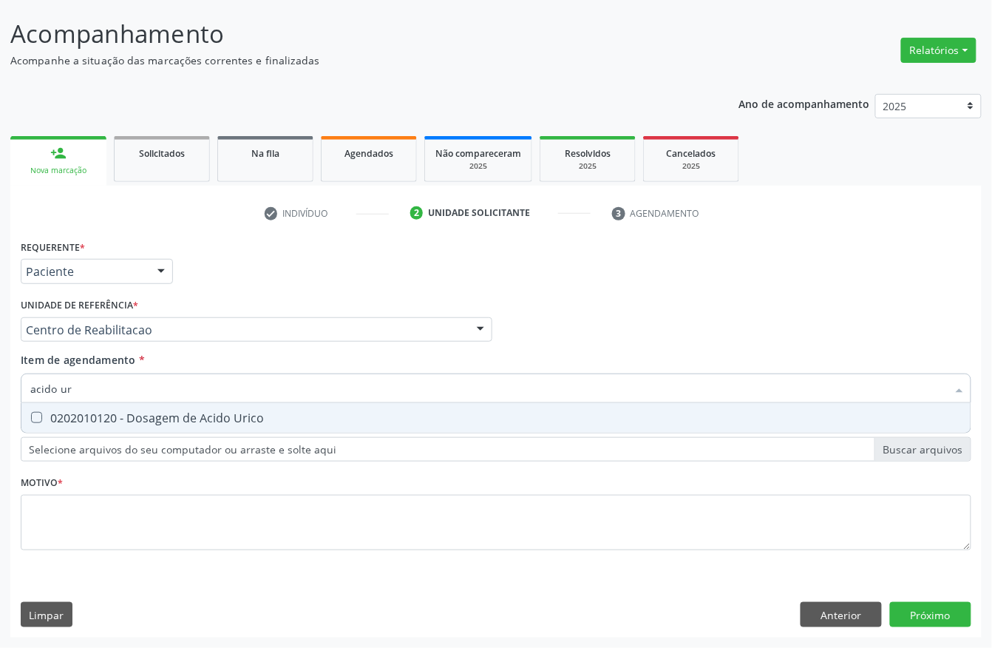
type input "acido uri"
click at [270, 427] on span "0202010120 - Dosagem de Acido Urico" at bounding box center [495, 418] width 949 height 30
checkbox Urico "true"
click at [172, 395] on input "acido uri" at bounding box center [488, 388] width 917 height 30
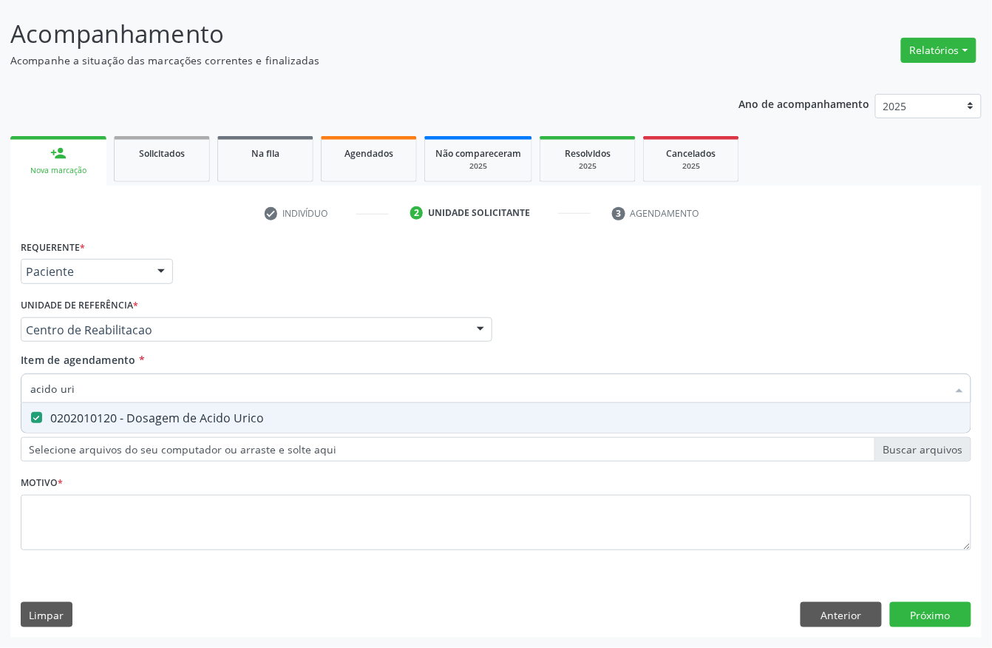
click at [172, 395] on input "acido uri" at bounding box center [488, 388] width 917 height 30
type input "cr"
checkbox Urico "false"
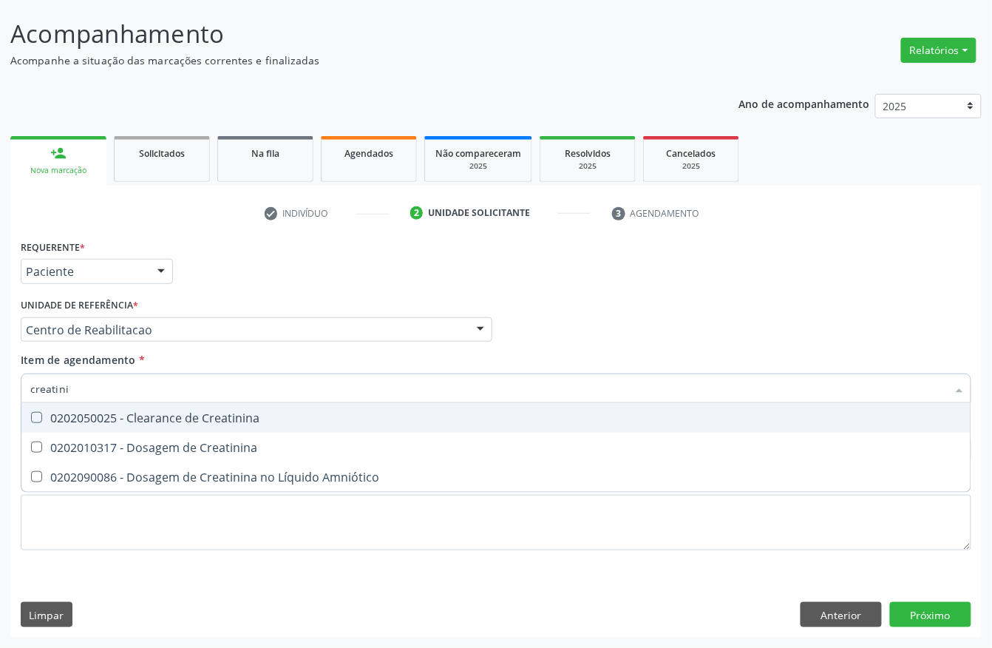
type input "creatinin"
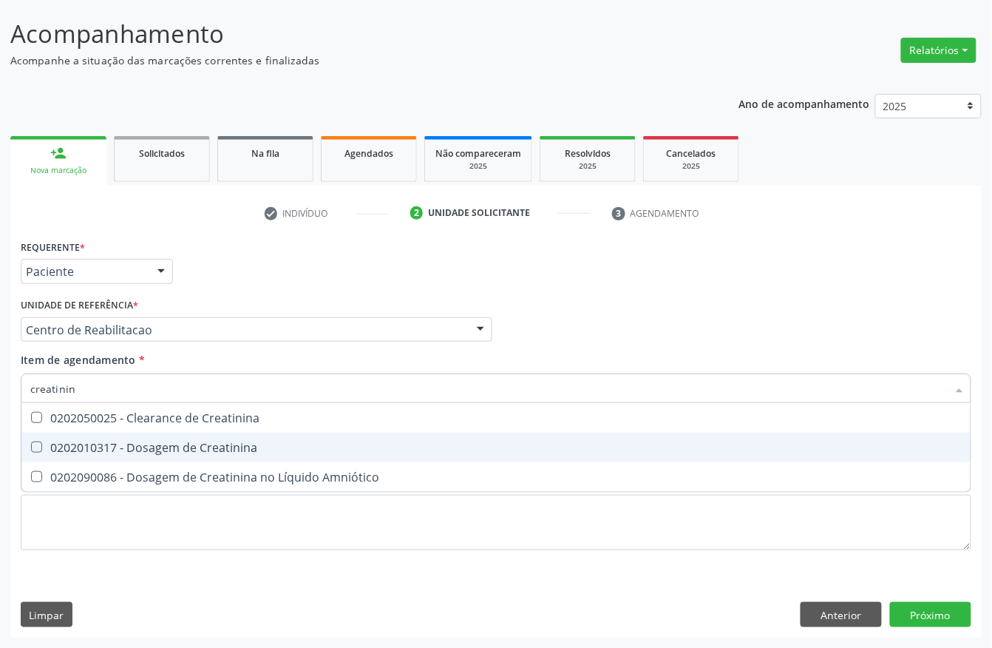
click at [199, 444] on div "0202010317 - Dosagem de Creatinina" at bounding box center [496, 447] width 932 height 12
checkbox Creatinina "true"
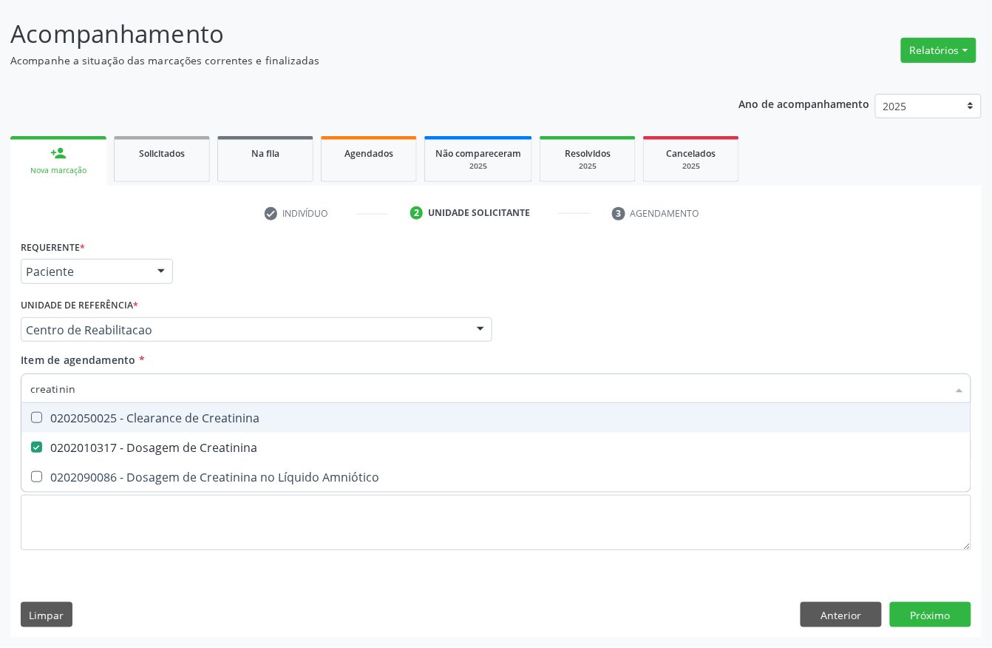
click at [160, 382] on input "creatinin" at bounding box center [488, 388] width 917 height 30
checkbox Creatinina "false"
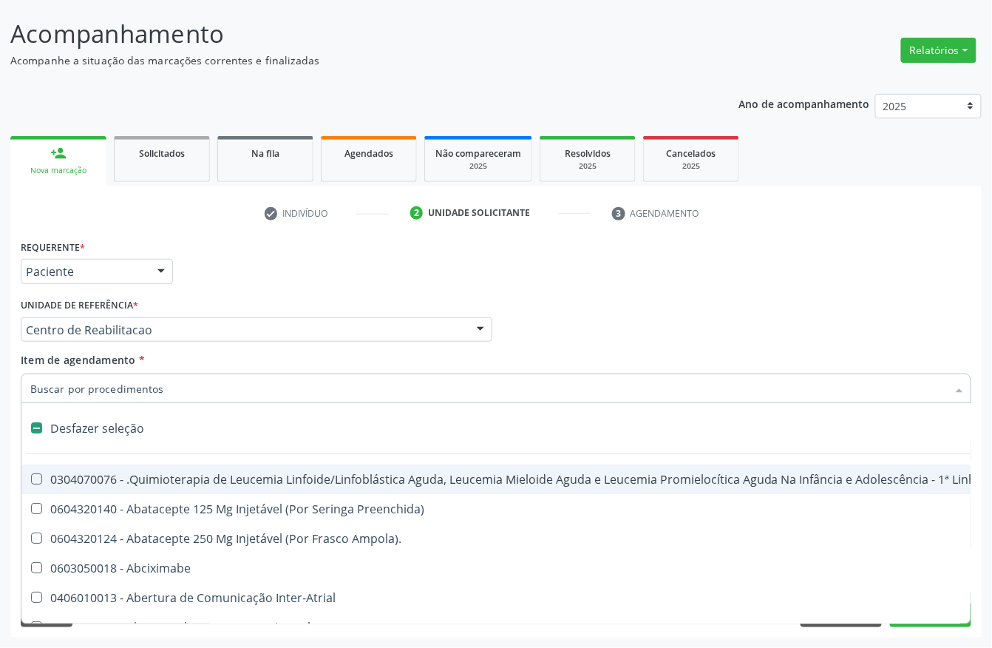
type input "u"
checkbox Cistorrafia "true"
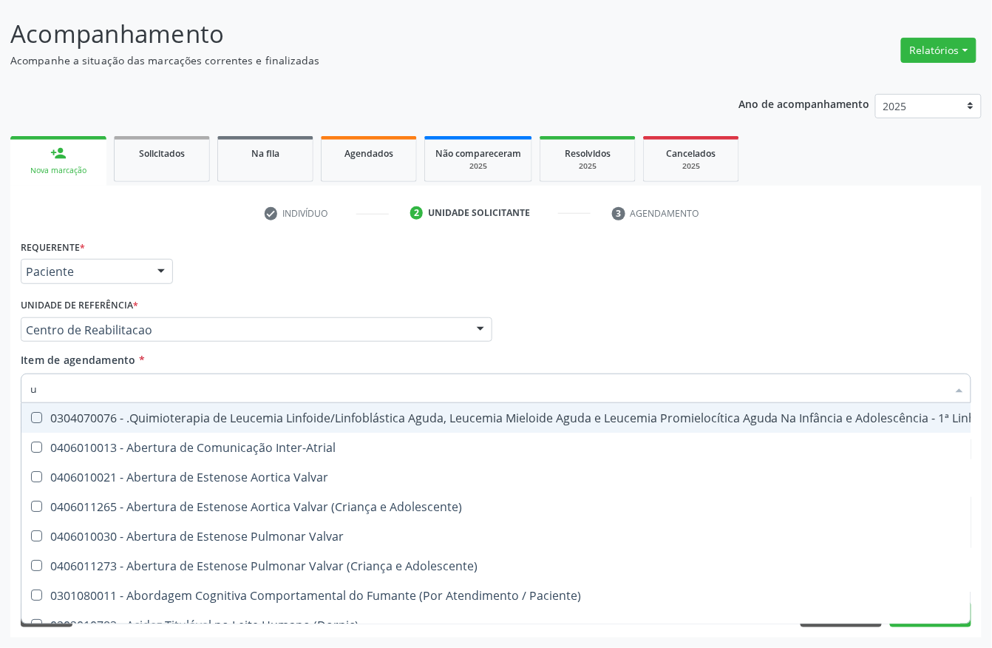
type input "ur"
checkbox B "true"
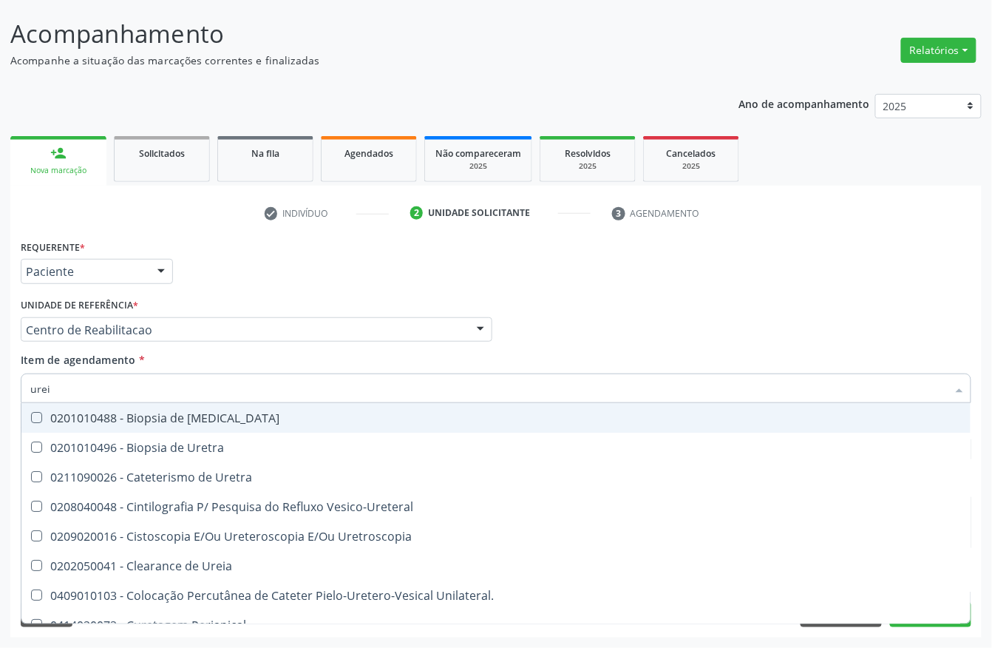
type input "ureia"
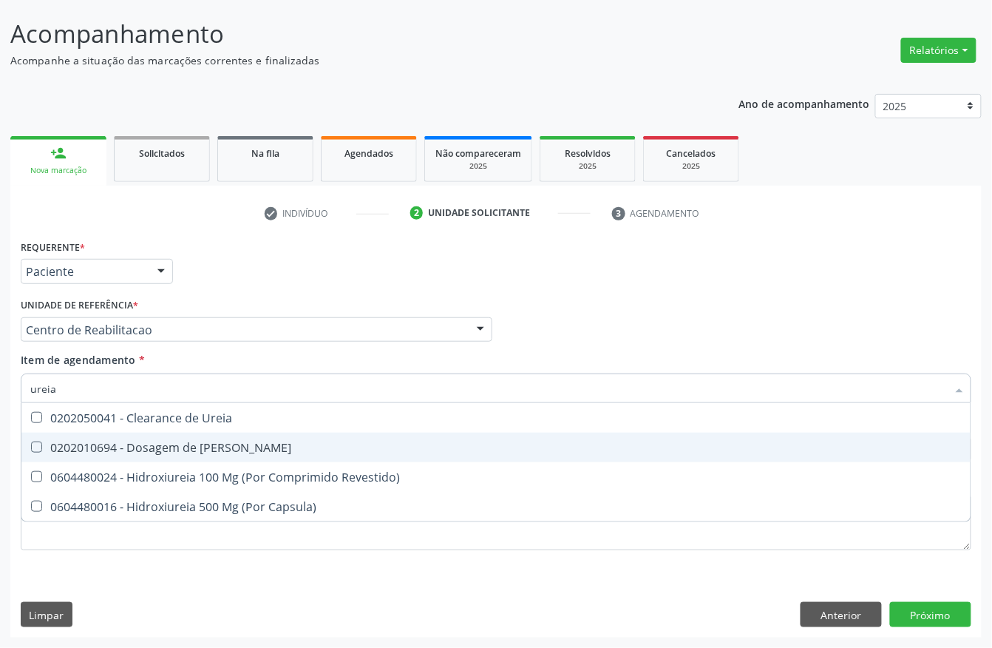
click at [187, 447] on div "0202010694 - Dosagem de [PERSON_NAME]" at bounding box center [496, 447] width 932 height 12
checkbox Ureia "true"
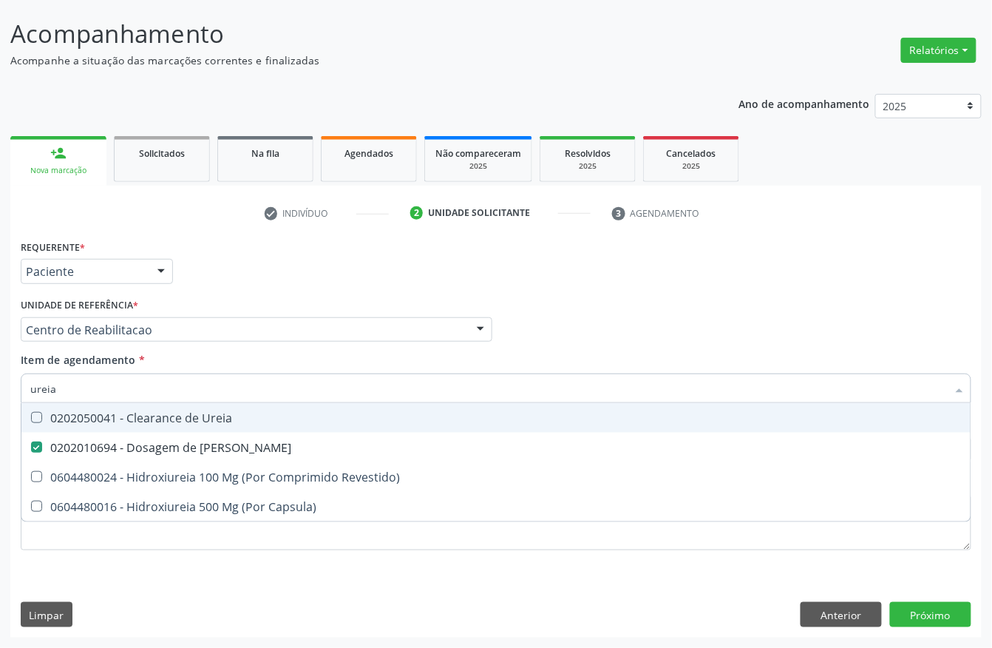
click at [160, 391] on input "ureia" at bounding box center [488, 388] width 917 height 30
type input "cole"
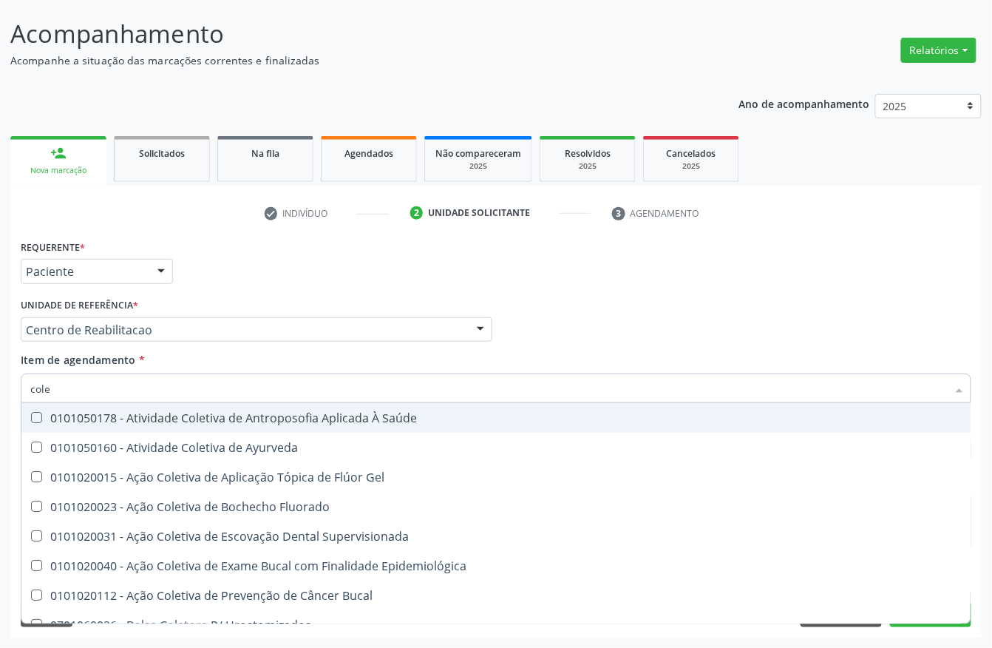
checkbox Ayurveda "false"
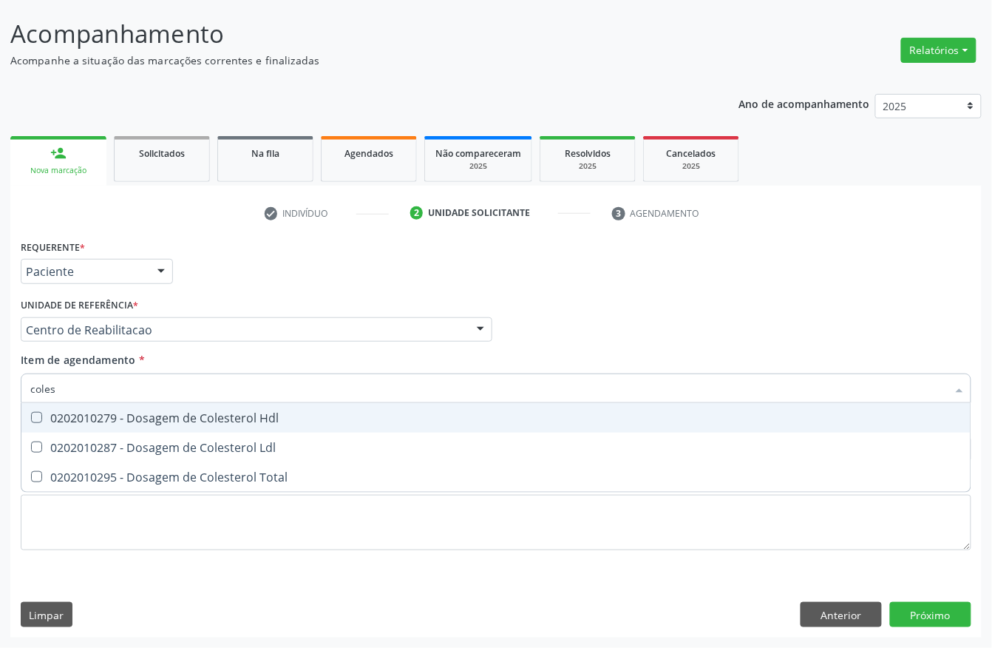
type input "colest"
click at [184, 412] on div "0202010279 - Dosagem de Colesterol Hdl" at bounding box center [496, 418] width 932 height 12
checkbox Hdl "true"
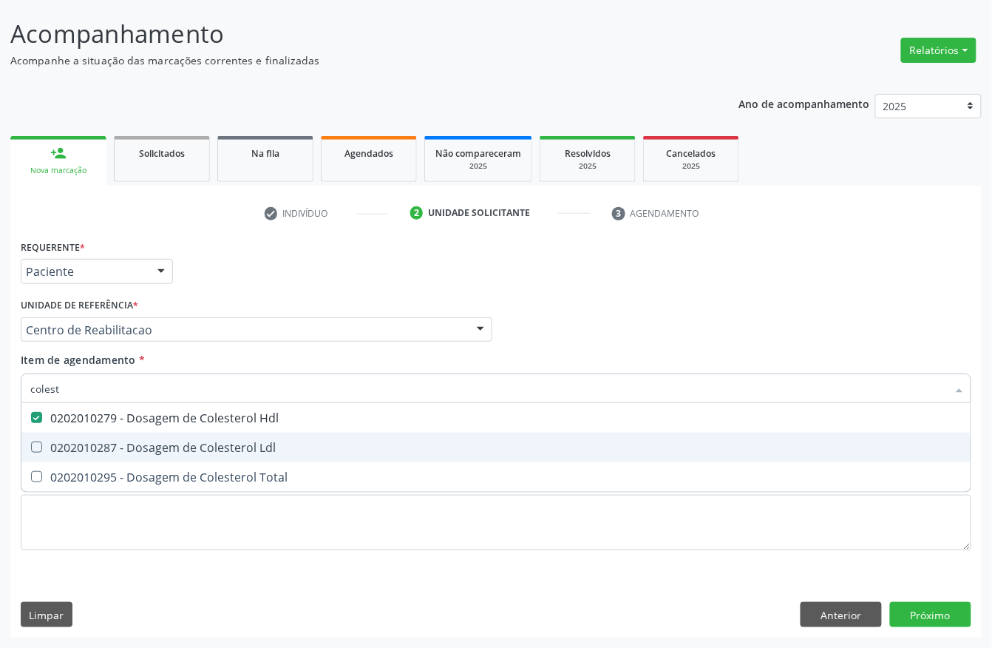
click at [185, 433] on span "0202010287 - Dosagem de Colesterol Ldl" at bounding box center [495, 448] width 949 height 30
checkbox Ldl "true"
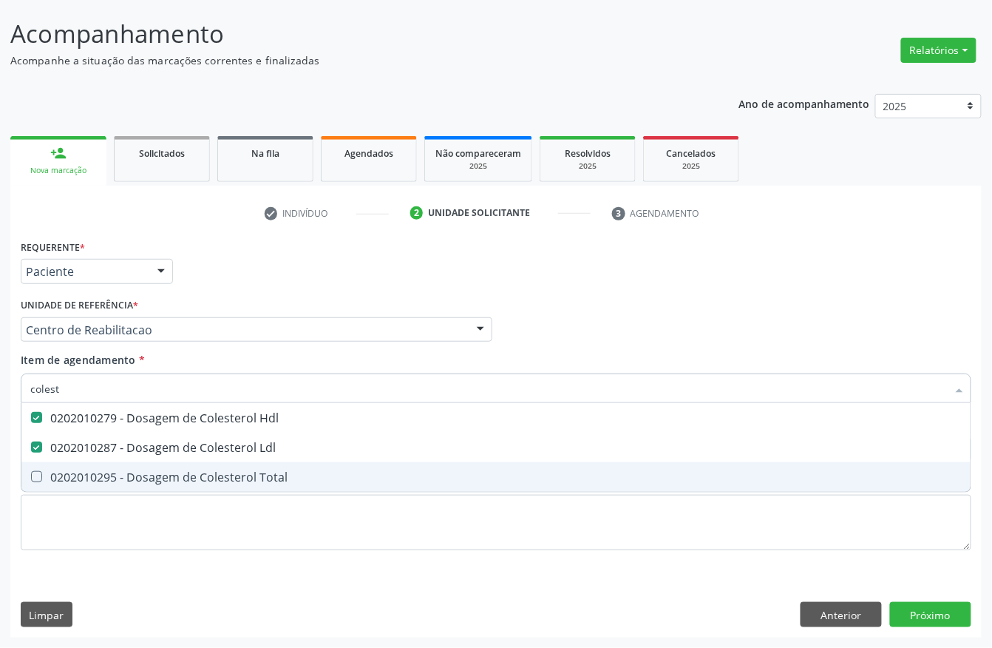
drag, startPoint x: 185, startPoint y: 470, endPoint x: 143, endPoint y: 394, distance: 86.7
click at [185, 471] on div "0202010295 - Dosagem de Colesterol Total" at bounding box center [496, 477] width 932 height 12
checkbox Total "true"
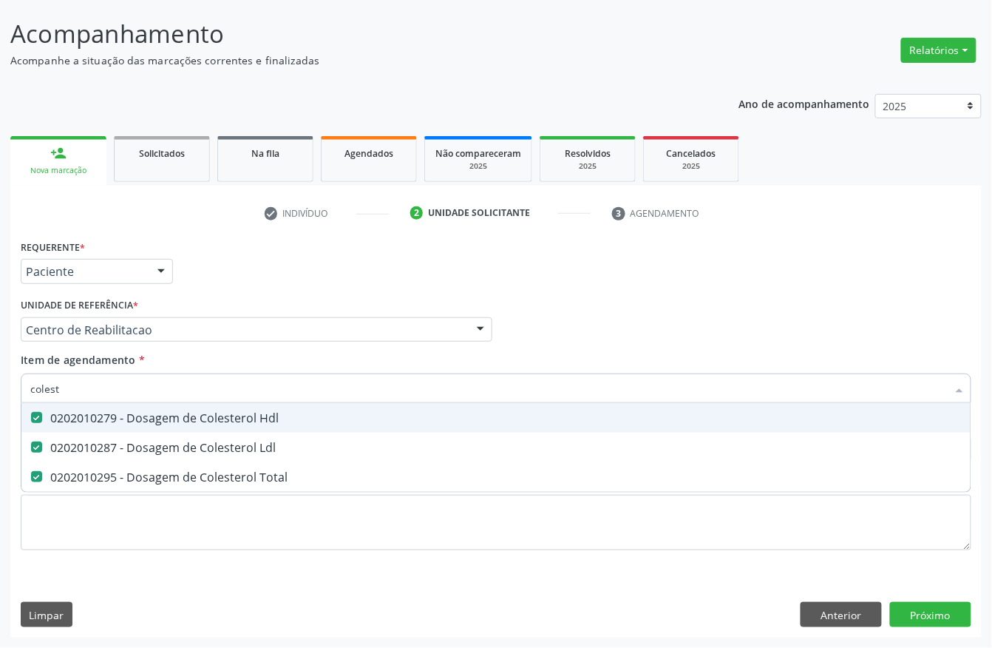
click at [138, 385] on input "colest" at bounding box center [488, 388] width 917 height 30
drag, startPoint x: 138, startPoint y: 385, endPoint x: 152, endPoint y: 382, distance: 14.2
click at [138, 383] on input "colest" at bounding box center [488, 388] width 917 height 30
checkbox Hdl "false"
checkbox Ldl "false"
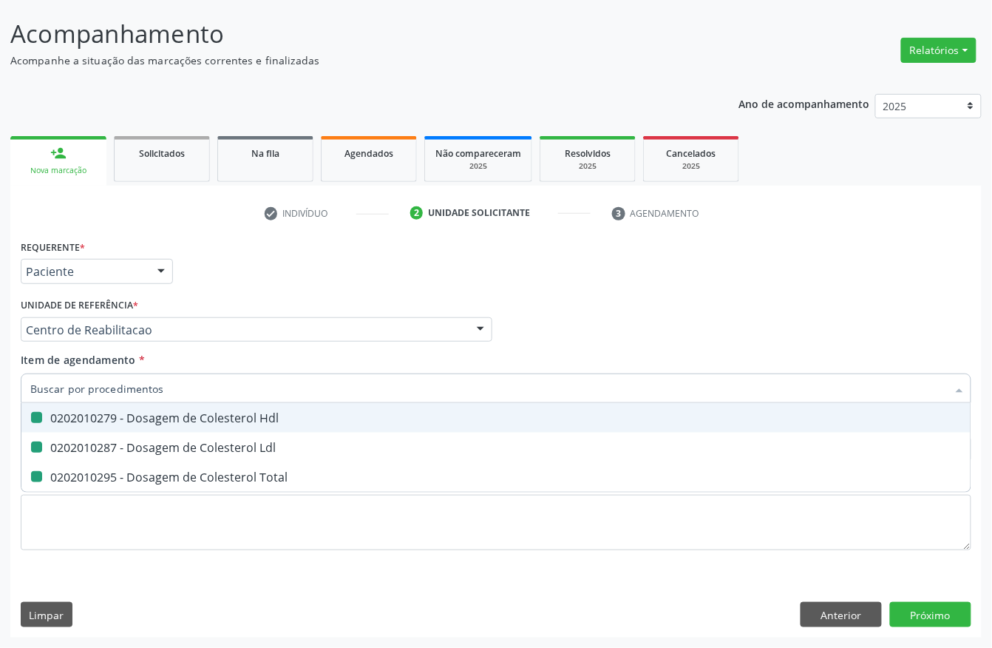
checkbox Total "false"
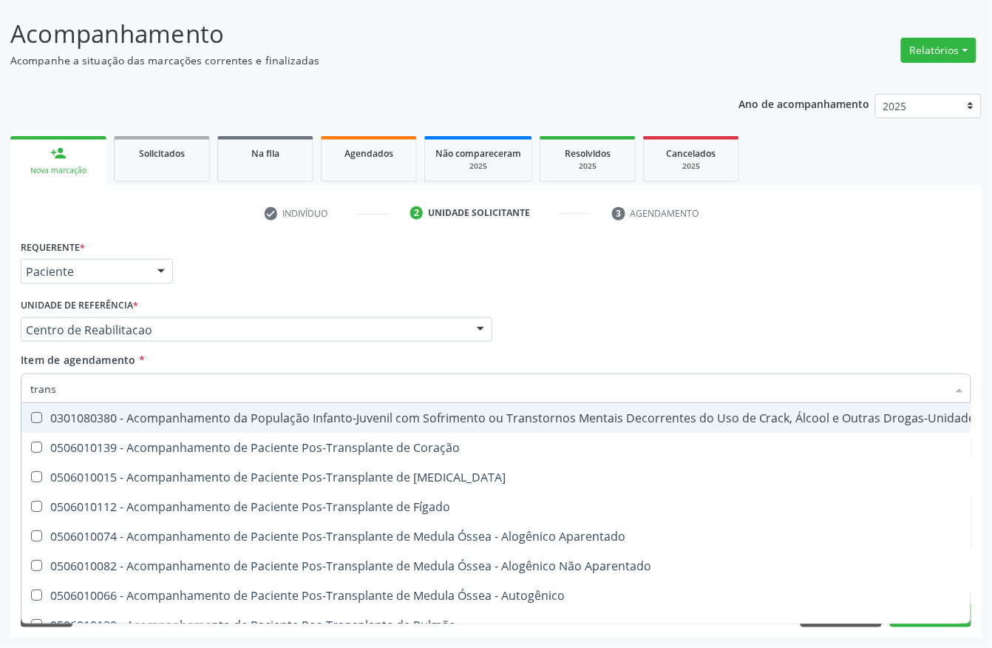
type input "transa"
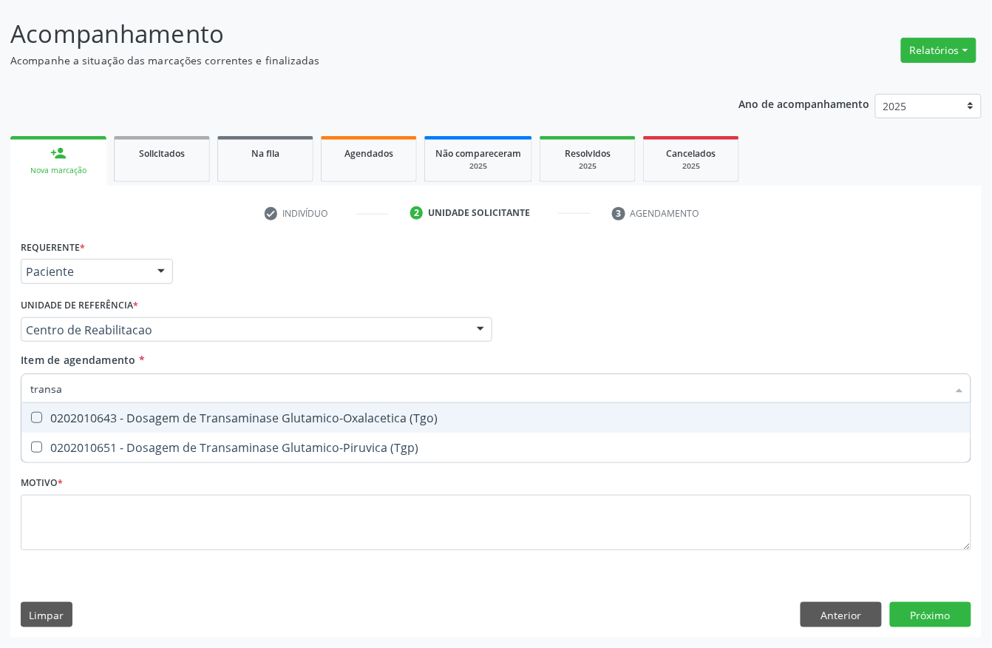
click at [176, 412] on div "0202010643 - Dosagem de Transaminase Glutamico-Oxalacetica (Tgo)" at bounding box center [496, 418] width 932 height 12
checkbox \(Tgo\) "true"
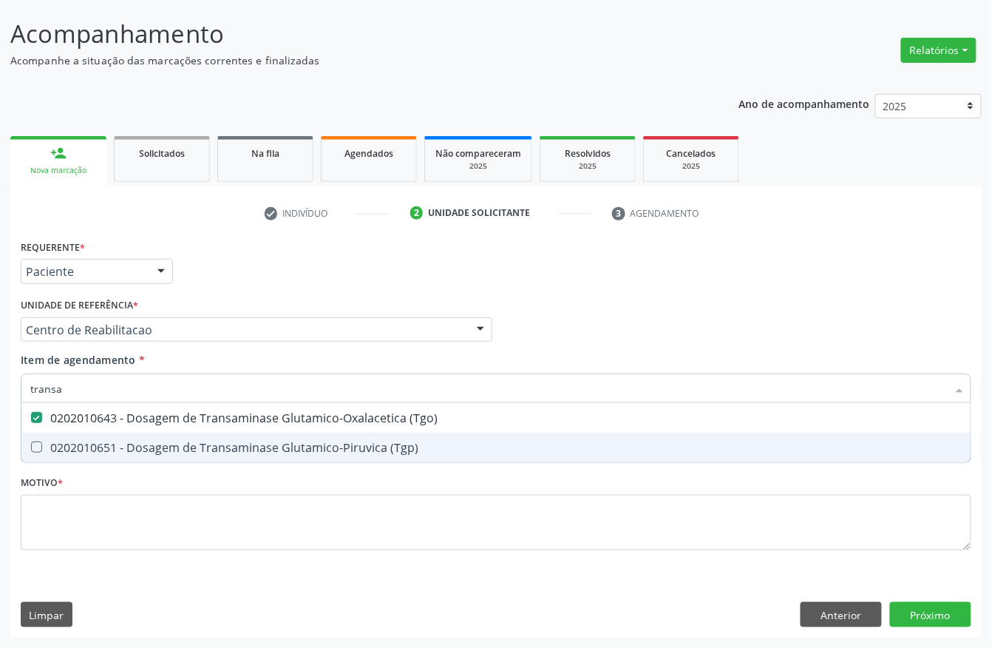
click at [172, 456] on span "0202010651 - Dosagem de Transaminase Glutamico-Piruvica (Tgp)" at bounding box center [495, 448] width 949 height 30
checkbox \(Tgp\) "true"
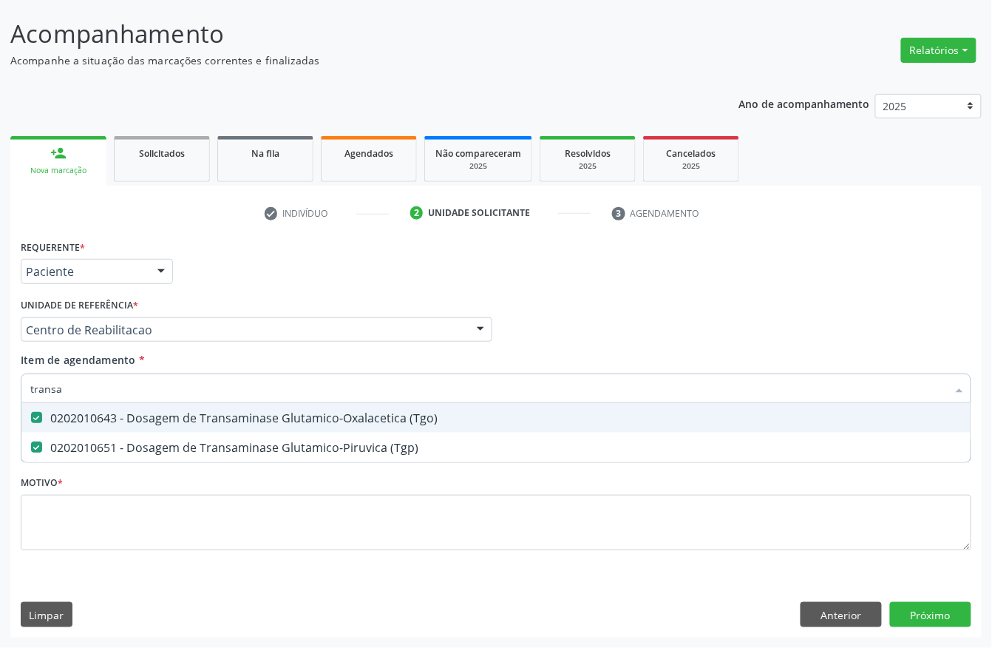
click at [140, 392] on input "transa" at bounding box center [488, 388] width 917 height 30
checkbox \(Tgo\) "false"
checkbox \(Tgp\) "false"
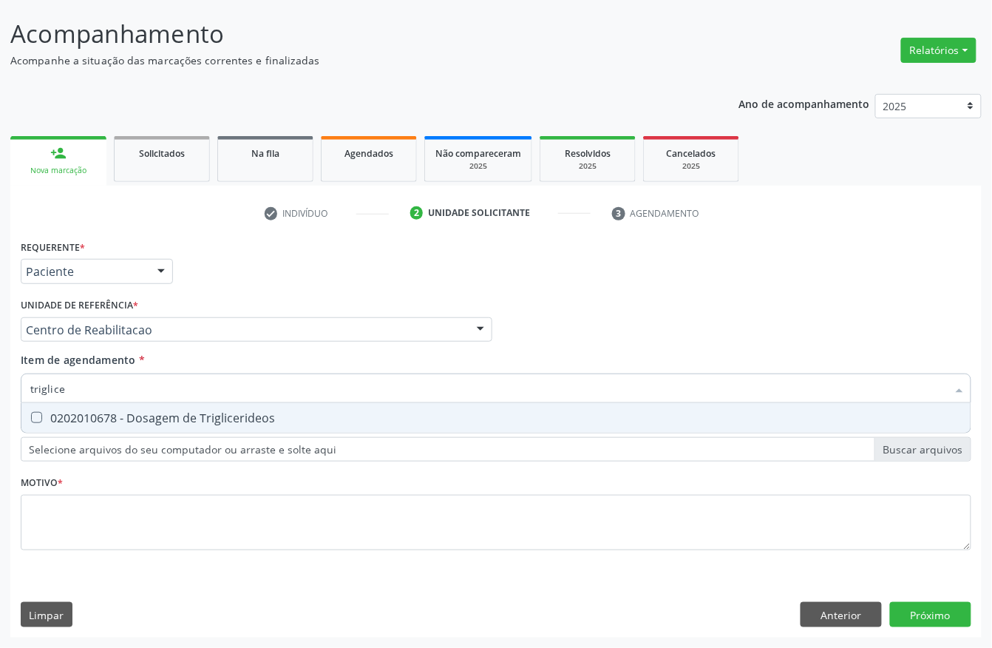
type input "triglicer"
click at [192, 414] on div "0202010678 - Dosagem de Triglicerideos" at bounding box center [496, 418] width 932 height 12
checkbox Triglicerideos "true"
click at [166, 386] on input "triglicer" at bounding box center [488, 388] width 917 height 30
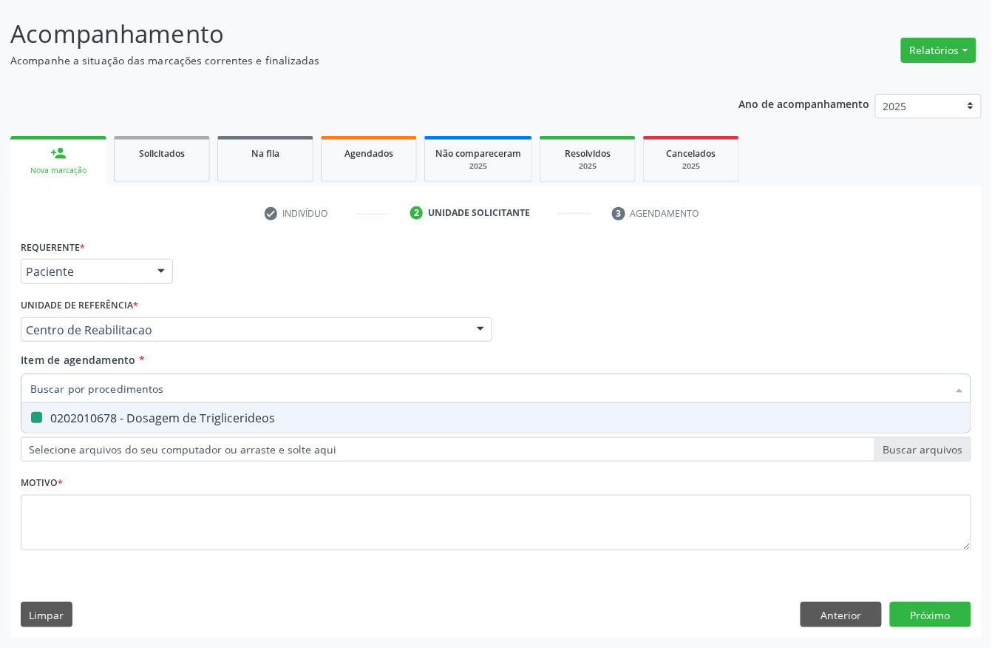
checkbox Triglicerideos "false"
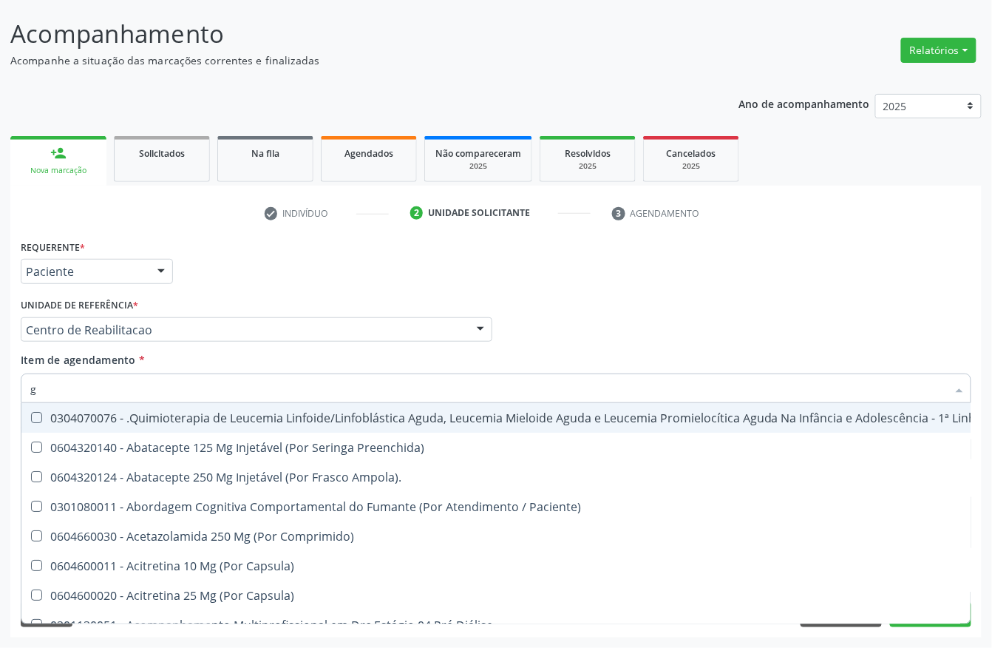
type input "gl"
checkbox Oftalmológica "true"
checkbox 5Ml\) "true"
checkbox Miotendinoso "true"
checkbox Pé "true"
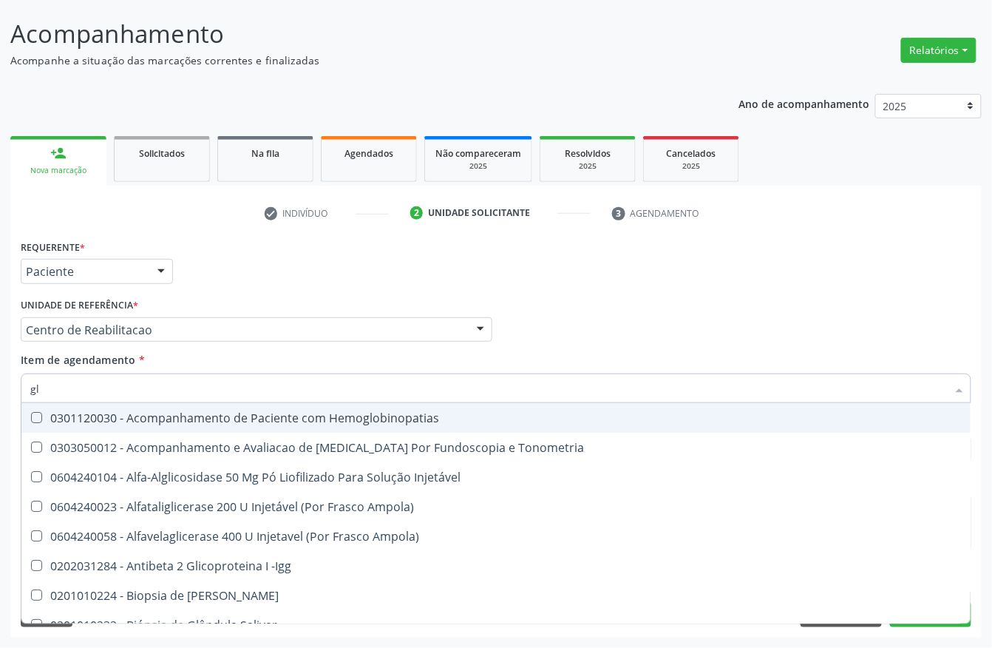
type input "gli"
checkbox \(Confirmatorio\) "true"
checkbox Glomerular "true"
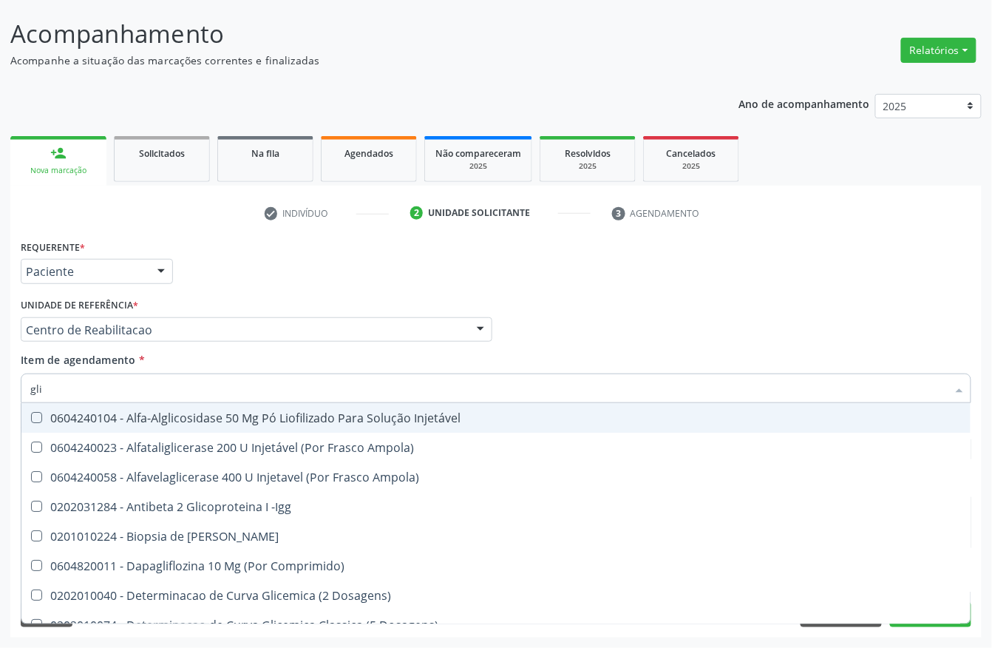
type input "glic"
checkbox Aminoglicosideos "true"
checkbox Glicose "false"
checkbox Derrames "true"
checkbox Triglicerideos "false"
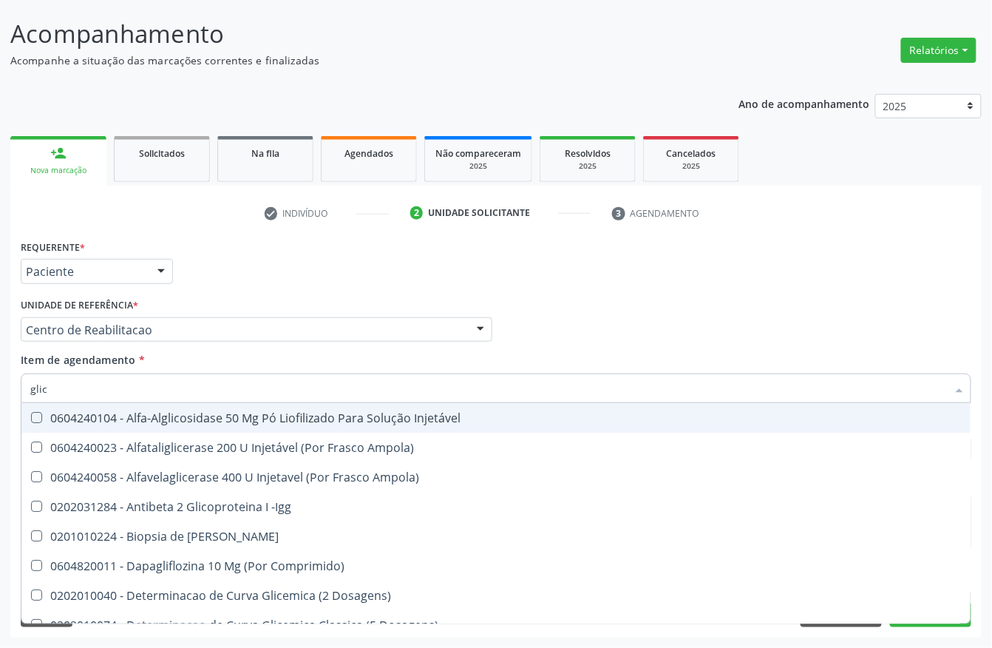
type input "glico"
checkbox Comprimido\) "true"
checkbox Aminoglicosideos "false"
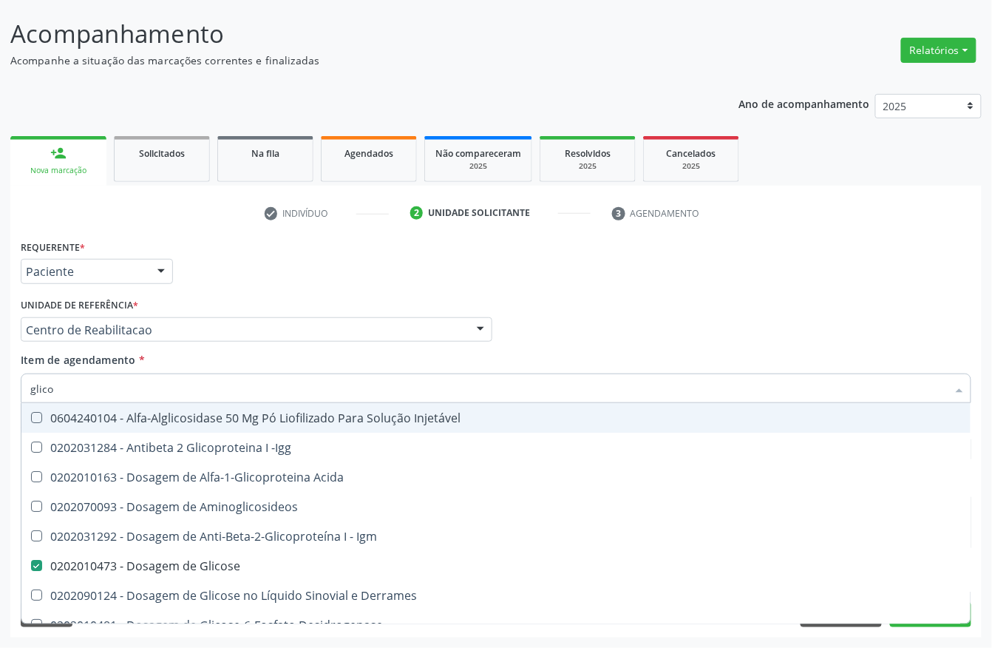
type input "glicos"
checkbox Acida "true"
checkbox Glicose "false"
type input "glicosi"
checkbox Acida "false"
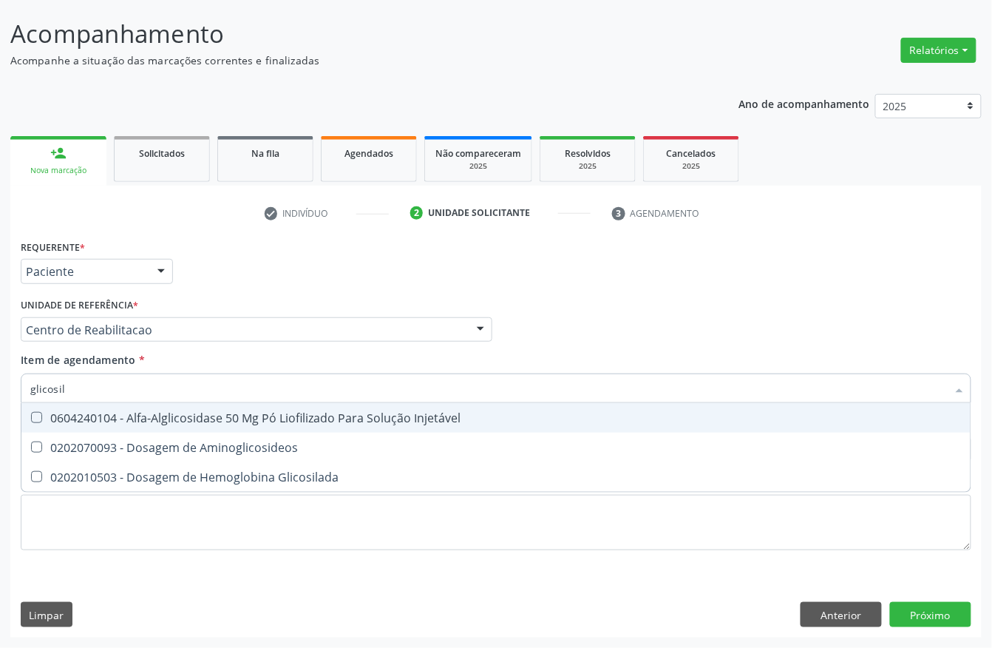
type input "glicosila"
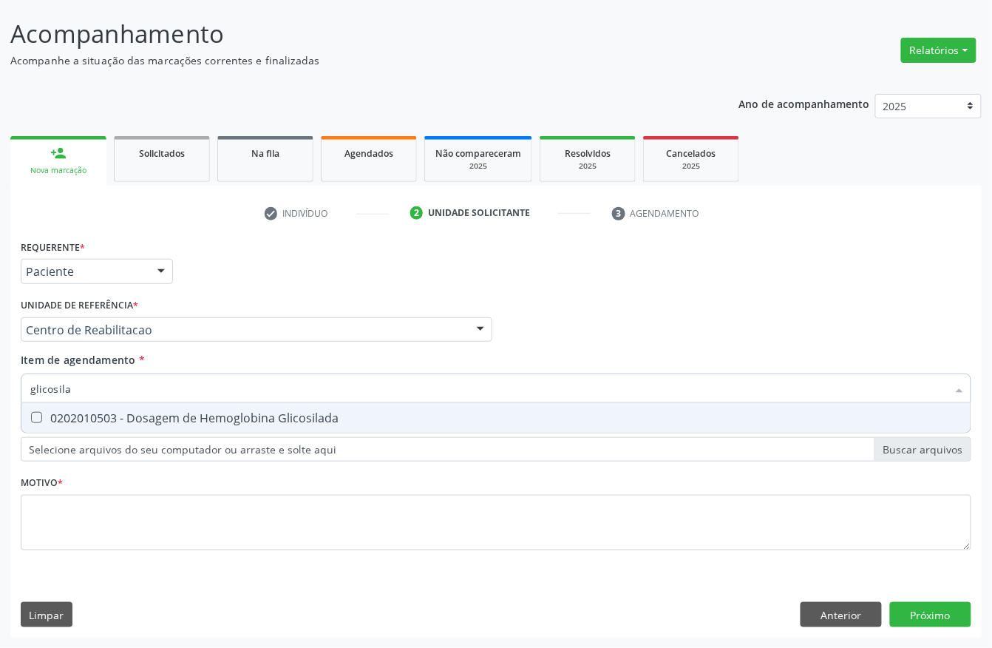
click at [140, 420] on div "0202010503 - Dosagem de Hemoglobina Glicosilada" at bounding box center [496, 418] width 932 height 12
checkbox Glicosilada "true"
click at [98, 385] on input "glicosila" at bounding box center [488, 388] width 917 height 30
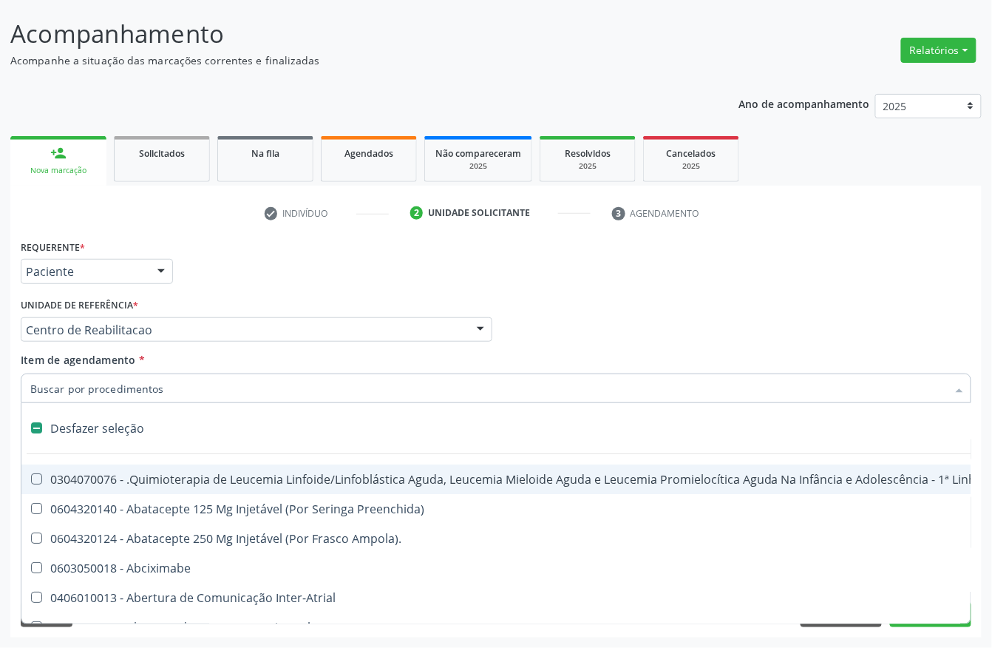
checkbox Manutenção "false"
type input "he"
checkbox Cística "true"
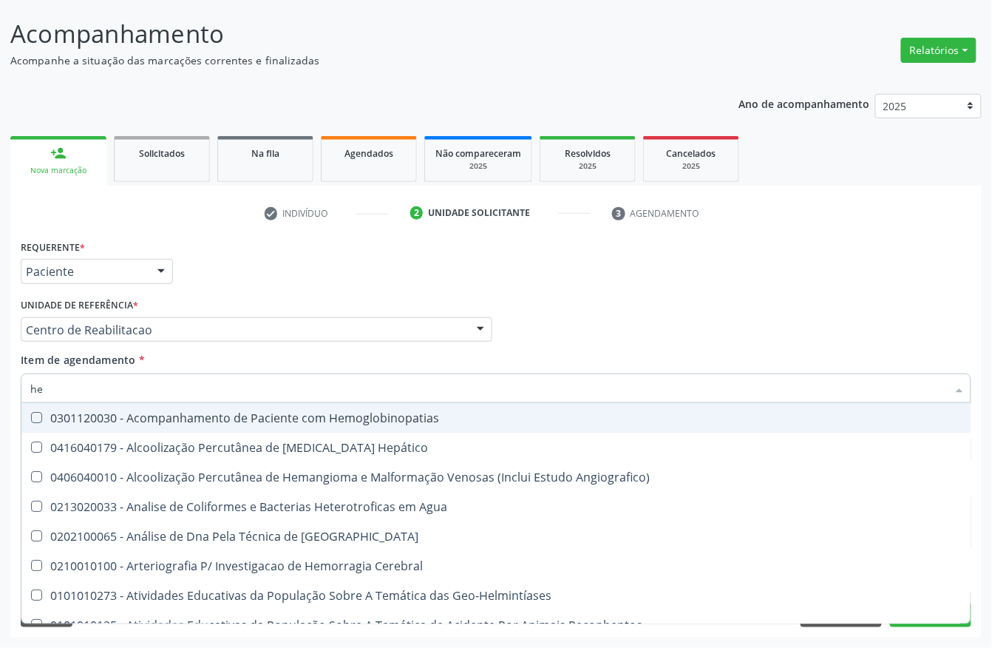
type input "hem"
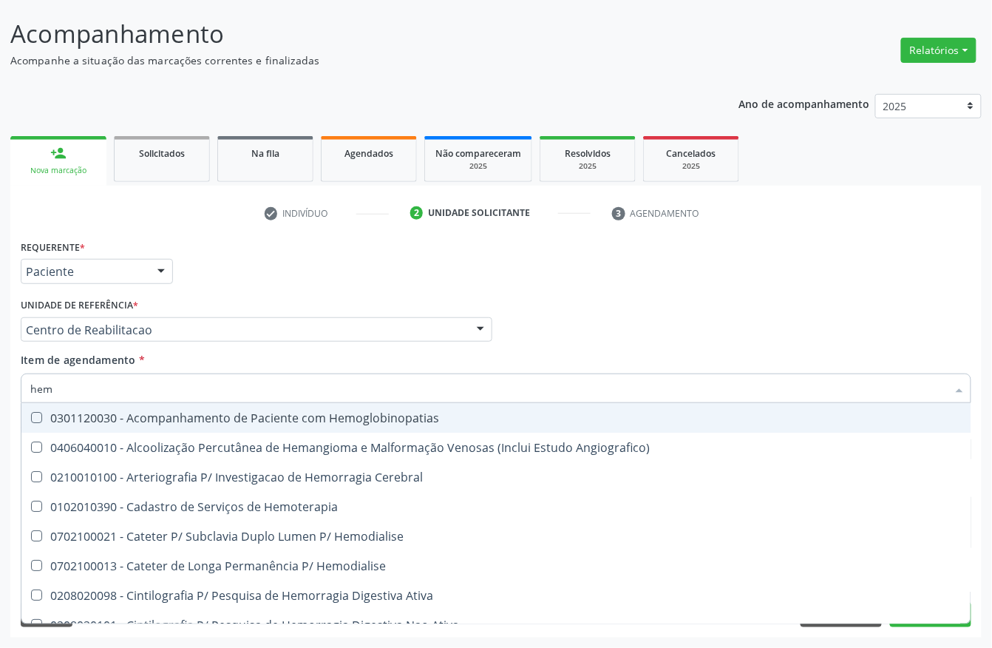
checkbox Glicosilada "true"
checkbox Hematocrito "false"
type input "hemo"
checkbox Hemacias "true"
checkbox Glicosilada "false"
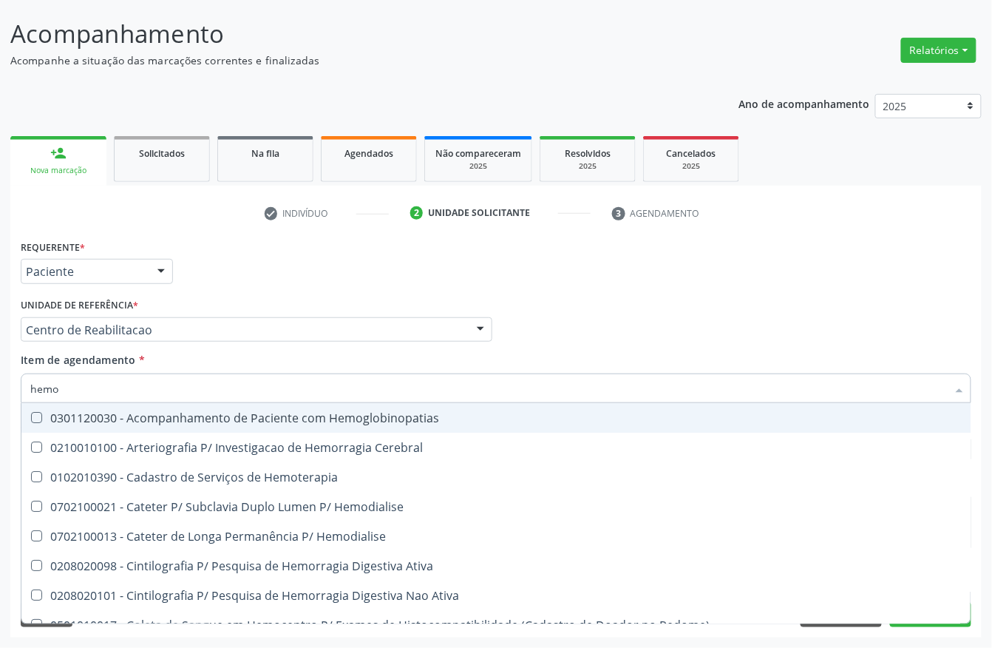
type input "hemog"
checkbox Tardio\) "true"
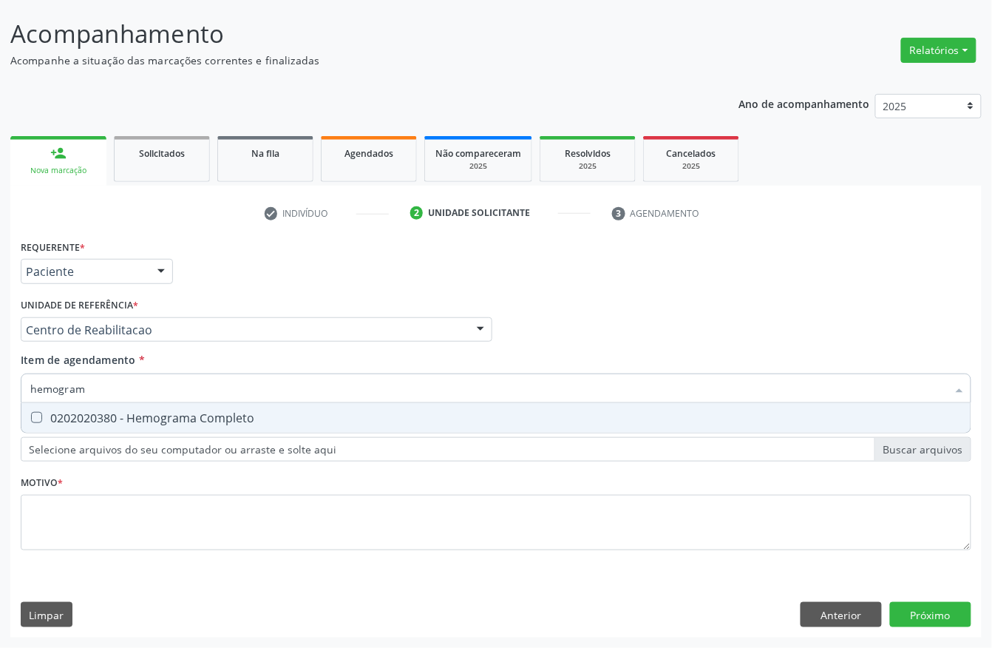
type input "hemograma"
click at [158, 418] on div "0202020380 - Hemograma Completo" at bounding box center [496, 418] width 932 height 12
checkbox Completo "true"
click at [137, 390] on input "hemograma" at bounding box center [488, 388] width 917 height 30
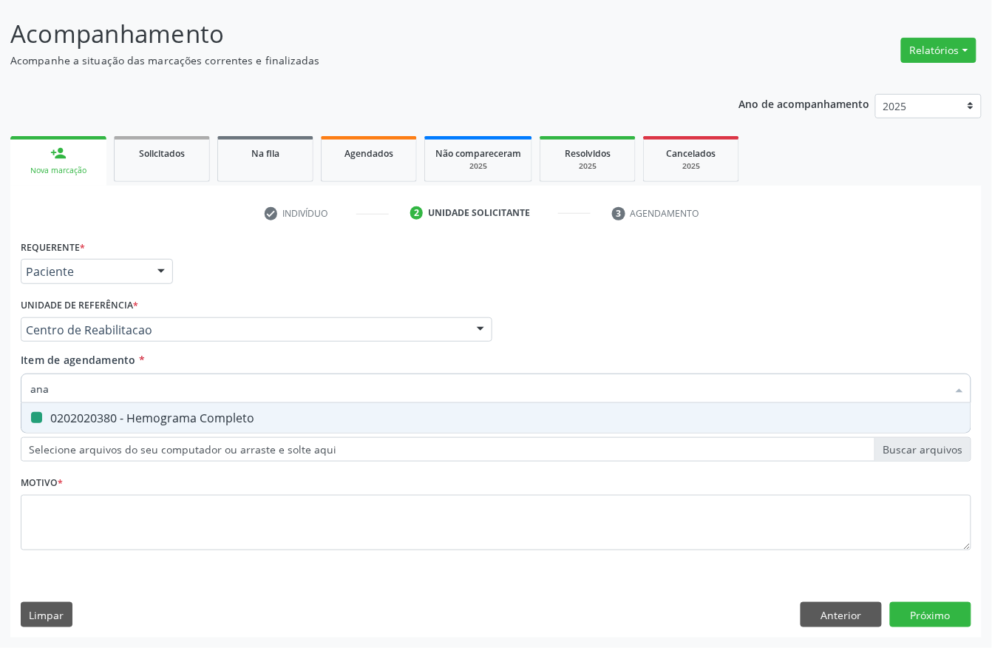
type input "anal"
checkbox Completo "false"
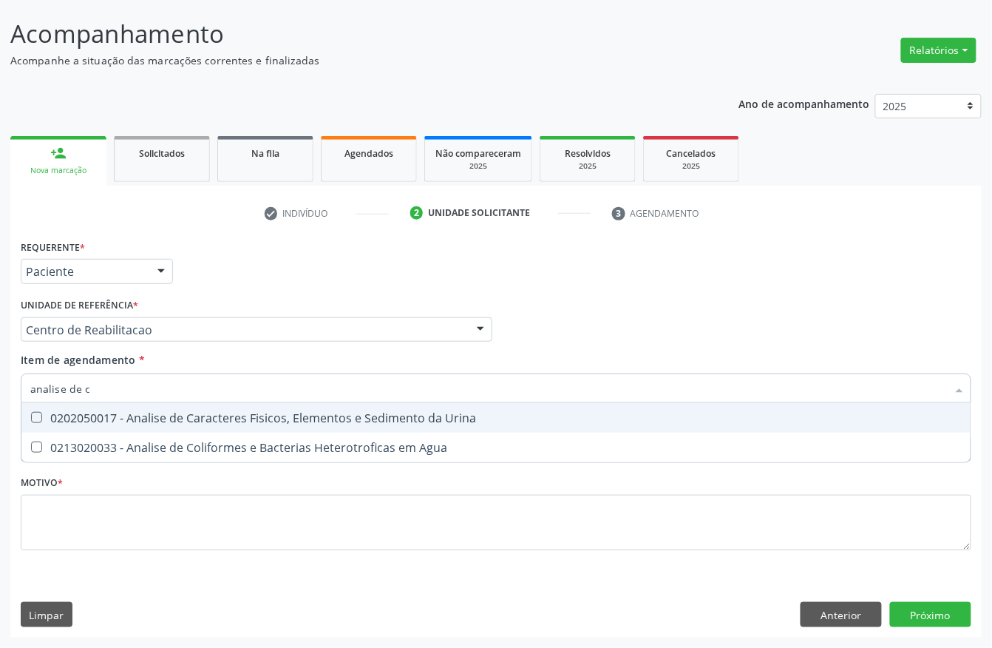
type input "analise de ca"
click at [169, 416] on div "0202050017 - Analise de Caracteres Fisicos, Elementos e Sedimento da Urina" at bounding box center [496, 418] width 932 height 12
checkbox Urina "true"
click at [135, 393] on input "analise de ca" at bounding box center [488, 388] width 917 height 30
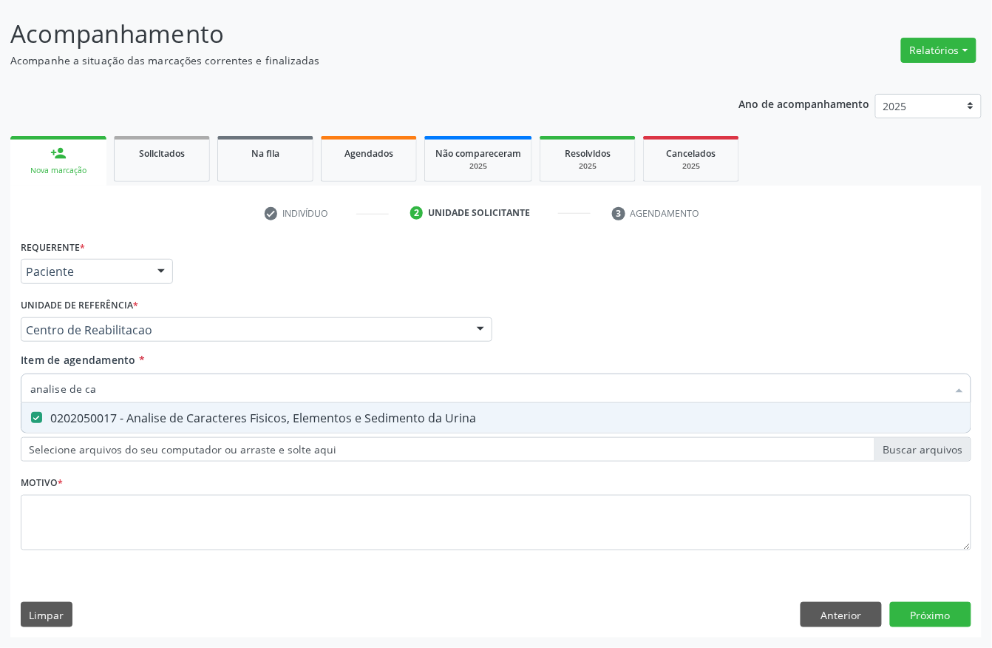
click at [135, 393] on input "analise de ca" at bounding box center [488, 388] width 917 height 30
type input "t"
checkbox Urina "false"
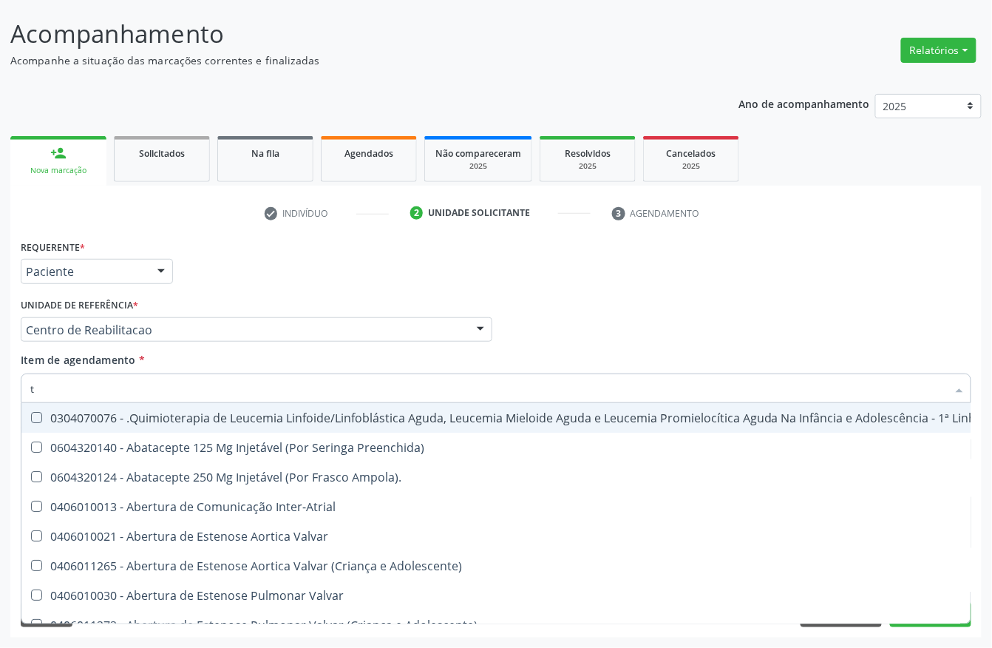
type input "t4"
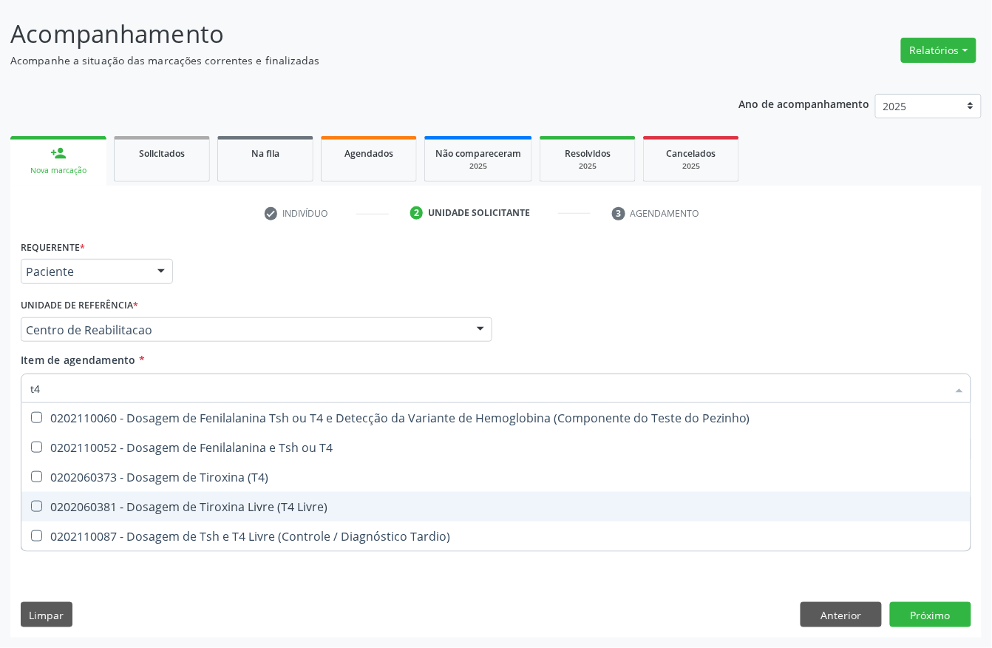
click at [180, 501] on div "0202060381 - Dosagem de Tiroxina Livre (T4 Livre)" at bounding box center [496, 507] width 932 height 12
checkbox Livre\) "true"
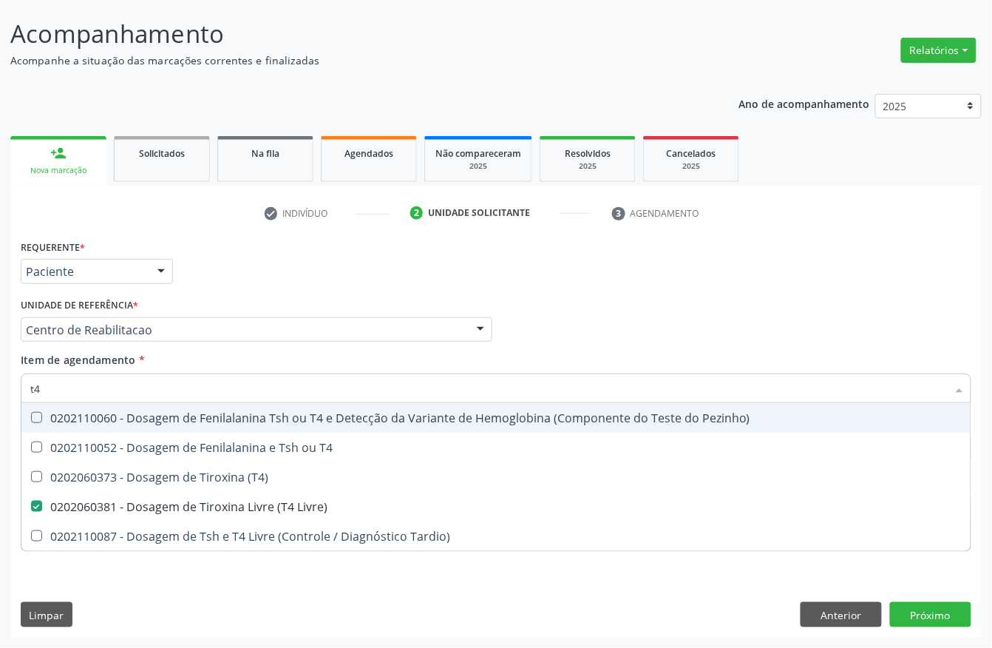
click at [117, 388] on input "t4" at bounding box center [488, 388] width 917 height 30
checkbox Livre\) "false"
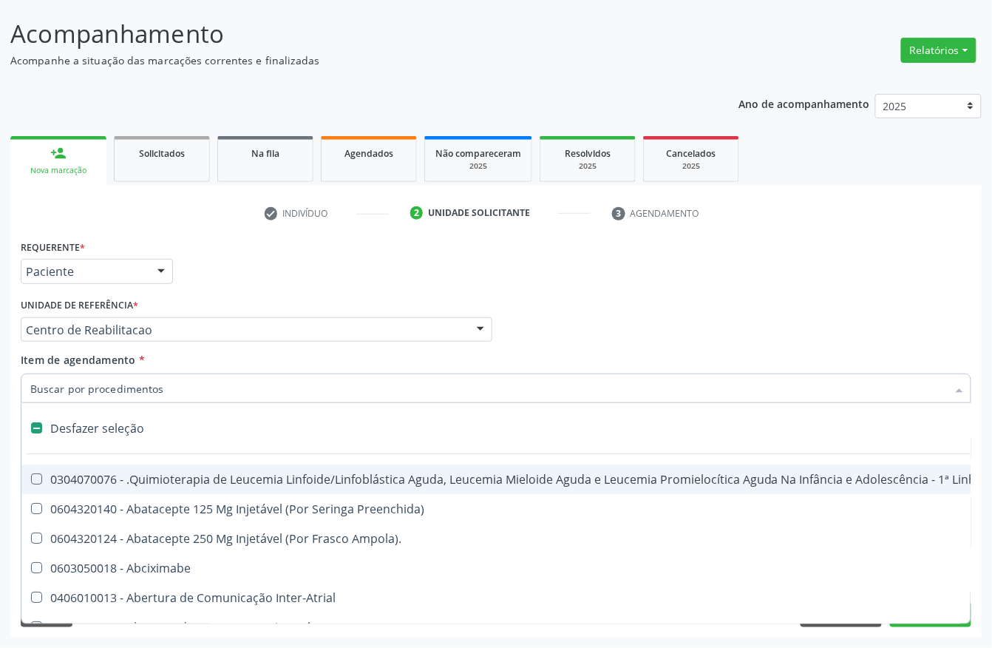
type input "t"
checkbox Reto "true"
checkbox Urina "false"
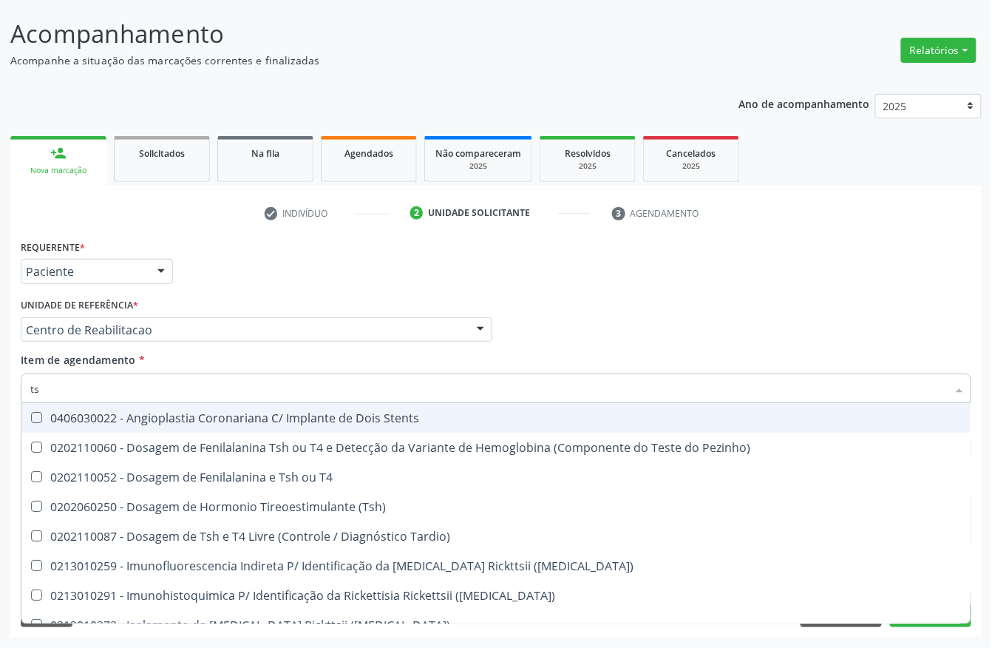
type input "tsh"
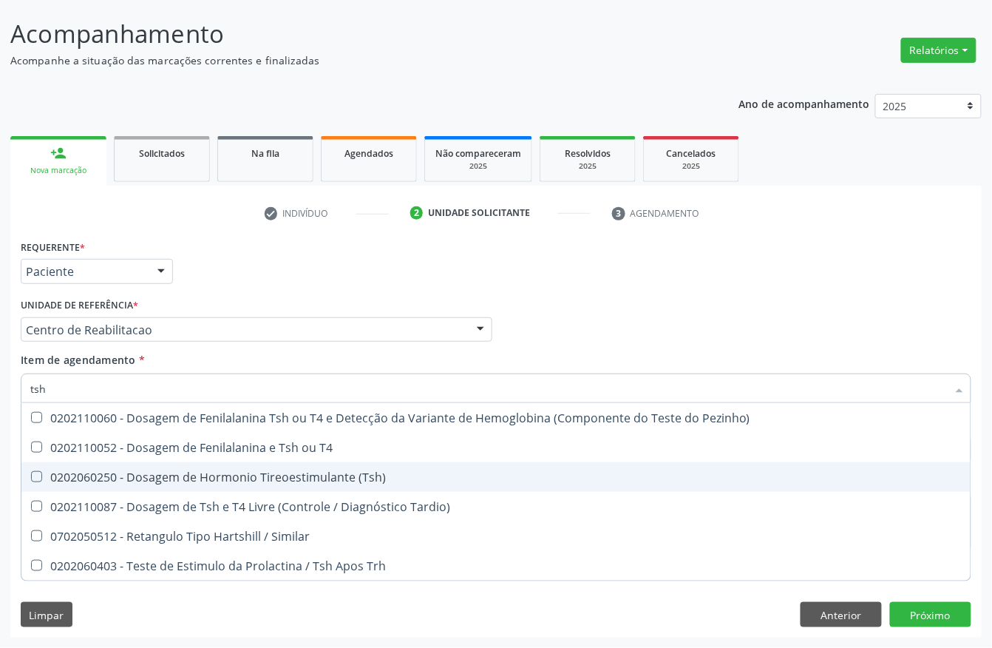
click at [172, 475] on div "0202060250 - Dosagem de Hormonio Tireoestimulante (Tsh)" at bounding box center [496, 477] width 932 height 12
checkbox \(Tsh\) "true"
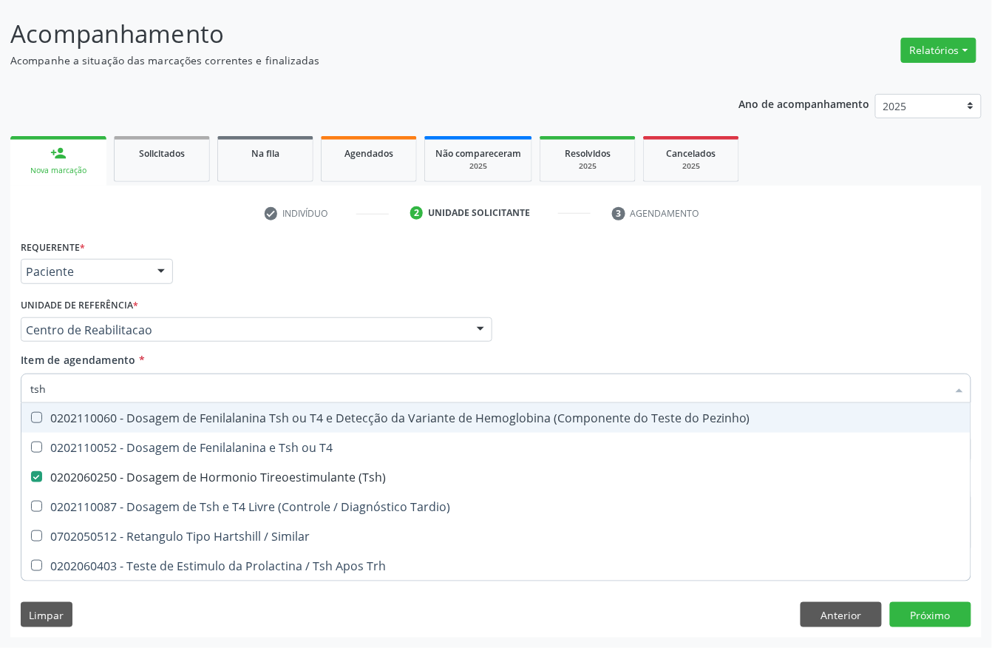
click at [213, 291] on div "Requerente * Paciente Profissional de Saúde Paciente Nenhum resultado encontrad…" at bounding box center [496, 265] width 958 height 58
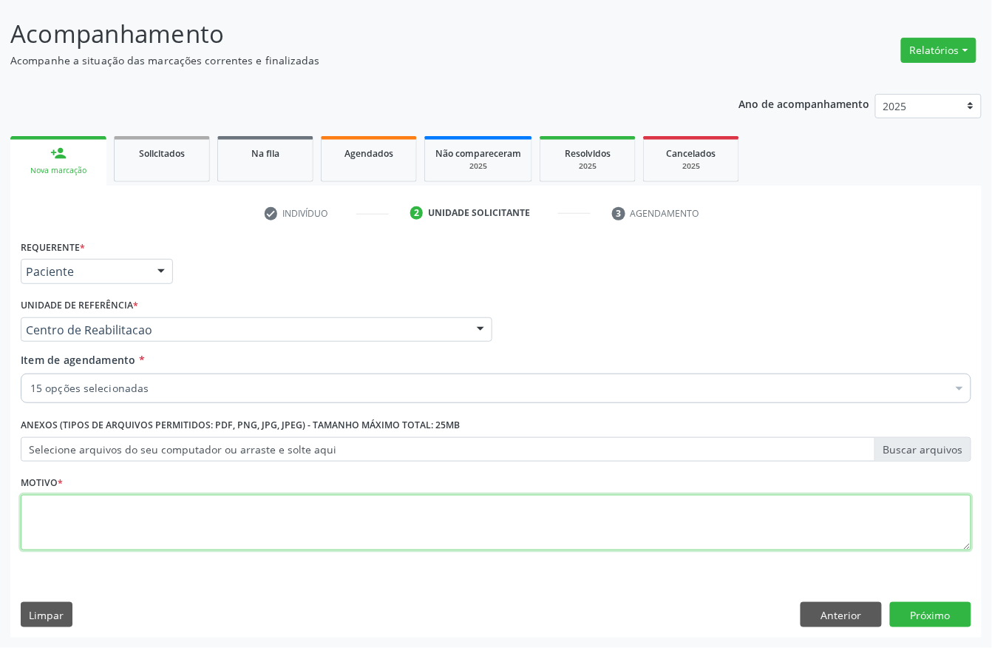
click at [125, 540] on textarea at bounding box center [496, 523] width 951 height 56
type textarea "."
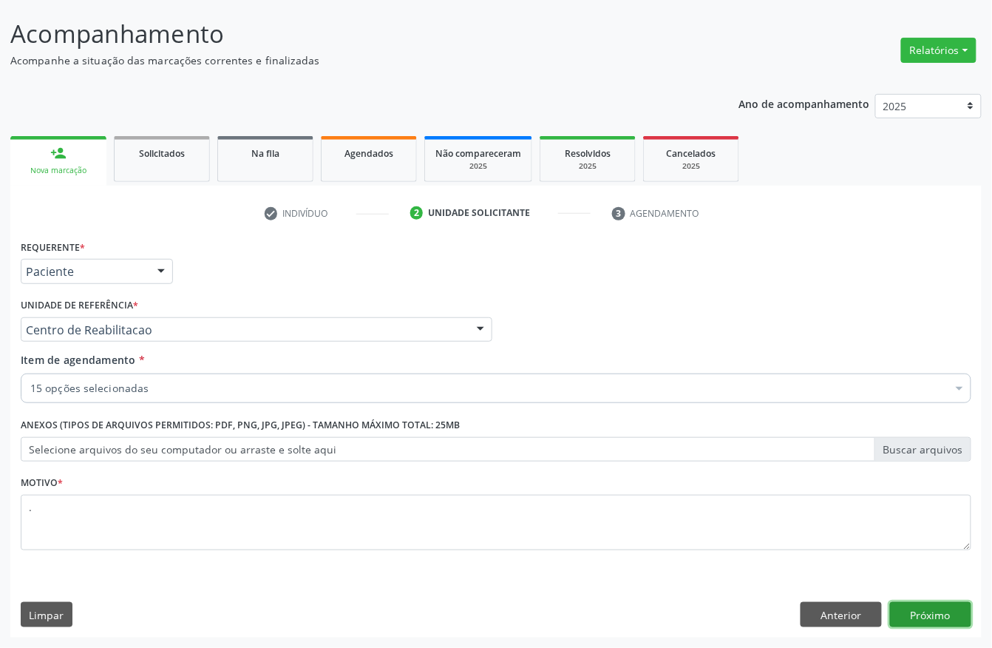
click at [947, 606] on button "Próximo" at bounding box center [930, 614] width 81 height 25
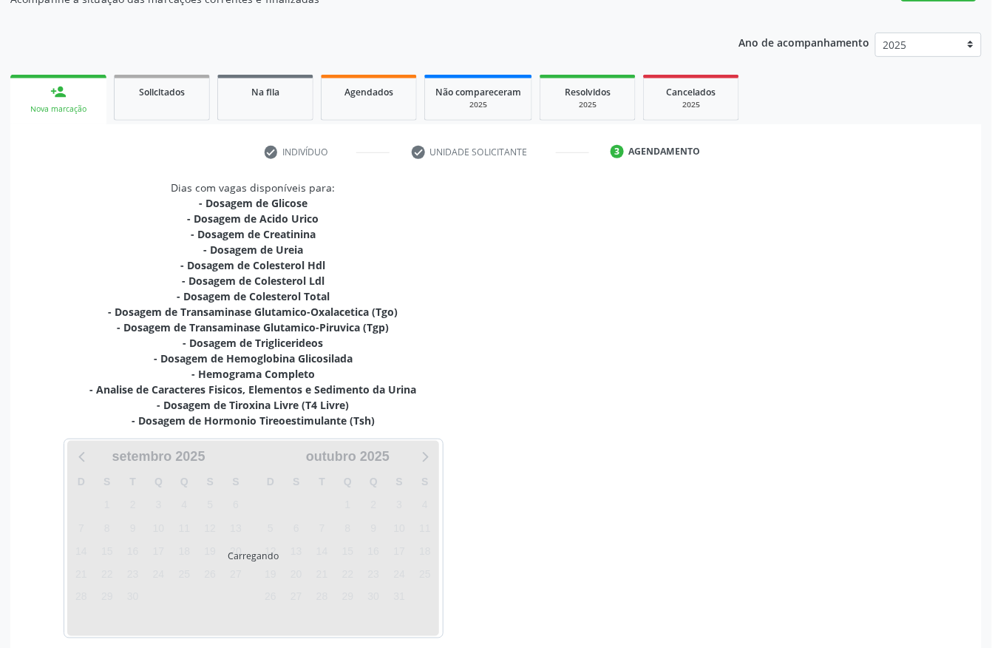
scroll to position [214, 0]
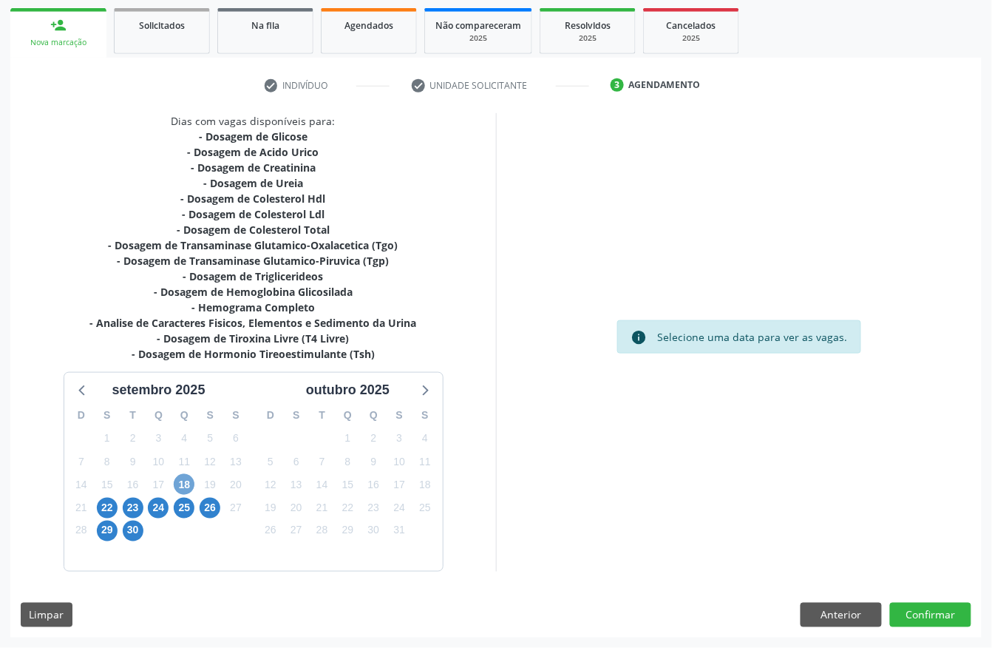
click at [181, 487] on span "18" at bounding box center [184, 484] width 21 height 21
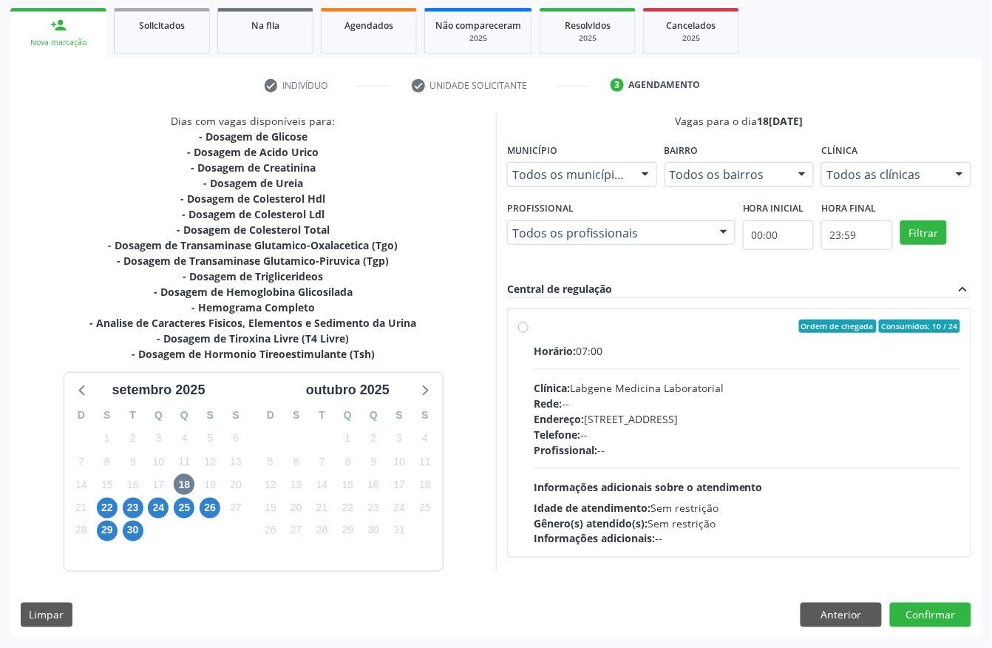
click at [583, 370] on div "Horário: 07:00 Clínica: Labgene Medicina Laboratorial Rede: -- Endereço: [STREE…" at bounding box center [747, 444] width 427 height 203
click at [529, 333] on input "Ordem de chegada Consumidos: 10 / 24 Horário: 07:00 Clínica: Labgene Medicina L…" at bounding box center [523, 325] width 10 height 13
radio input "true"
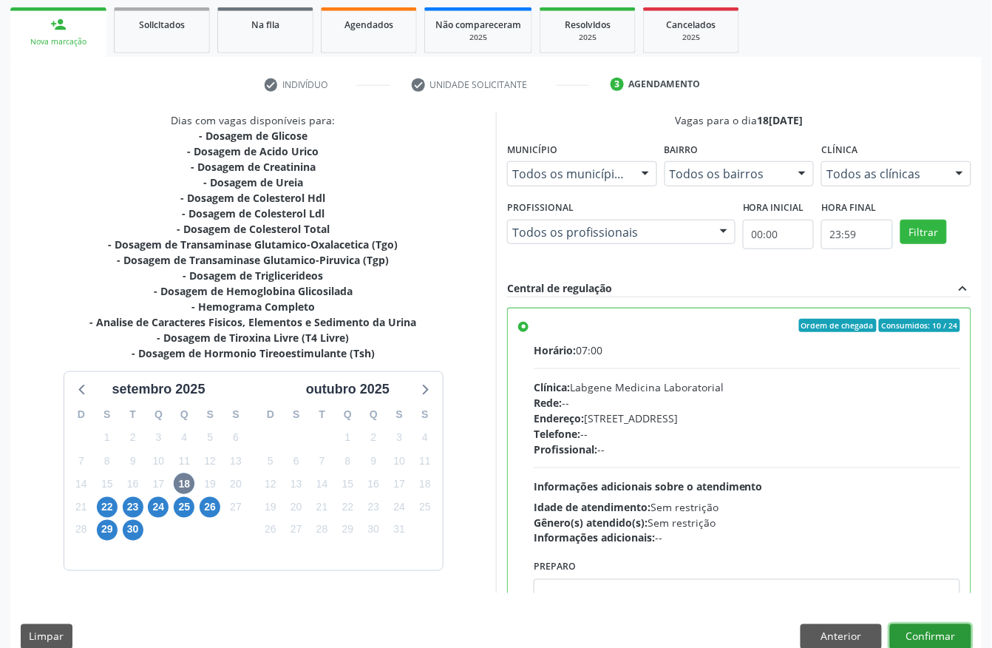
click at [954, 634] on button "Confirmar" at bounding box center [930, 636] width 81 height 25
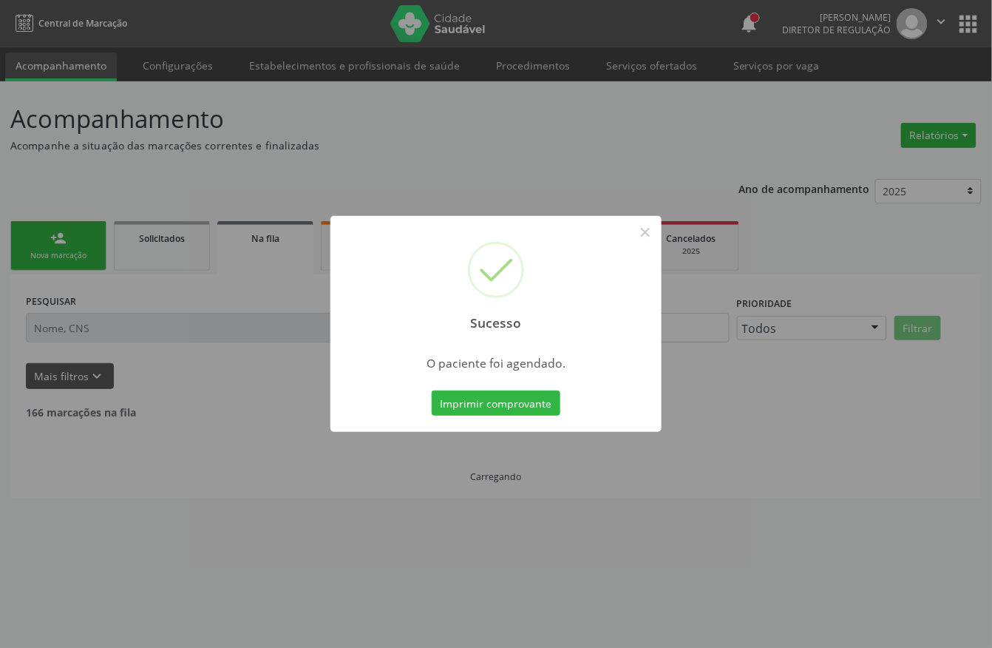
scroll to position [0, 0]
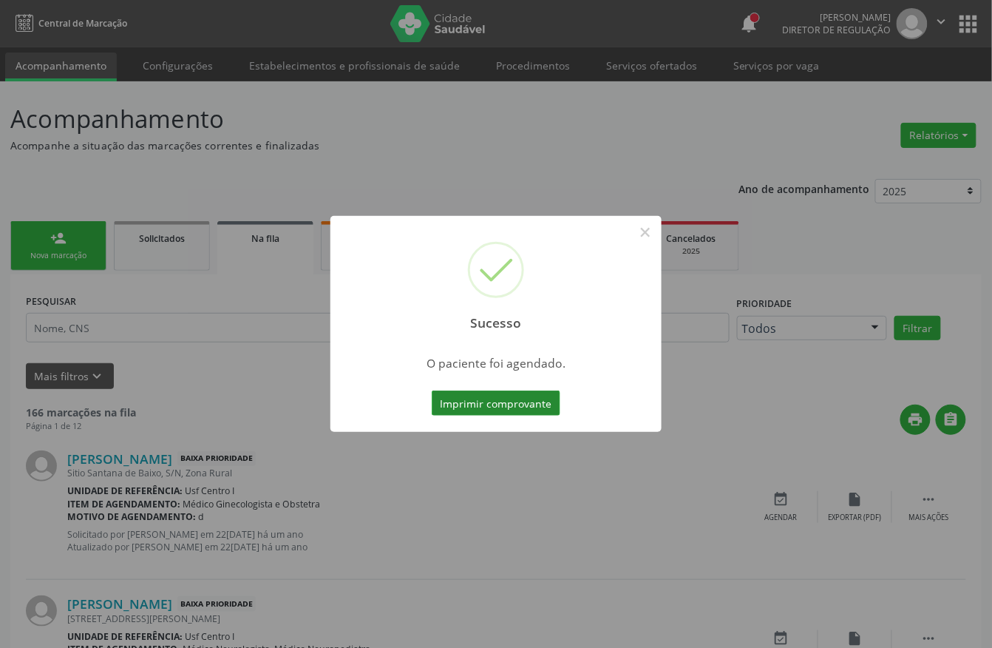
click at [515, 397] on button "Imprimir comprovante" at bounding box center [496, 402] width 129 height 25
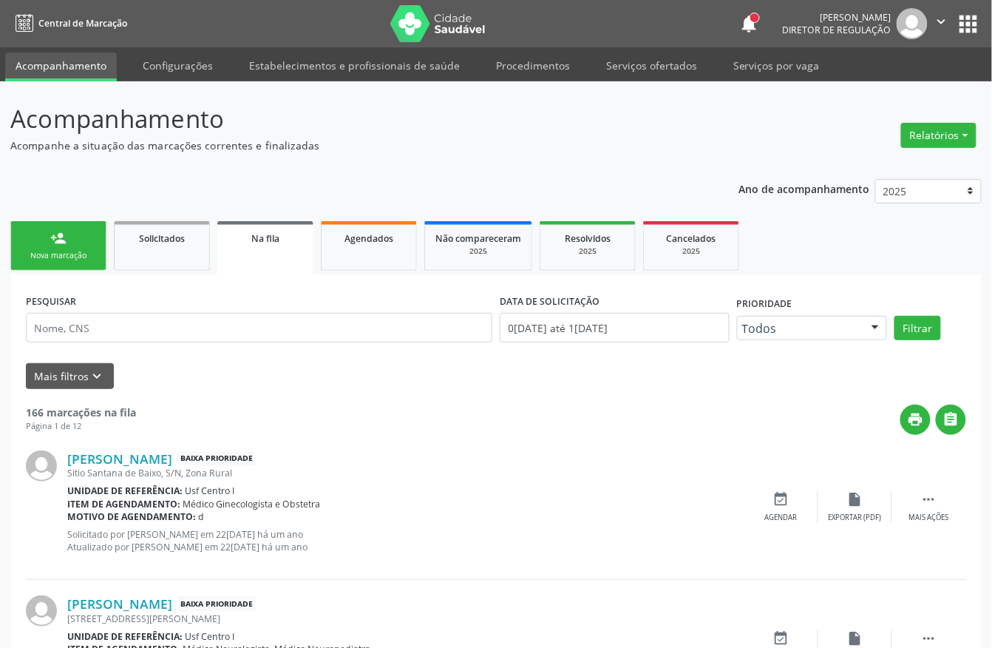
drag, startPoint x: 58, startPoint y: 249, endPoint x: 96, endPoint y: 264, distance: 41.2
click at [57, 248] on link "person_add Nova marcação" at bounding box center [58, 246] width 96 height 50
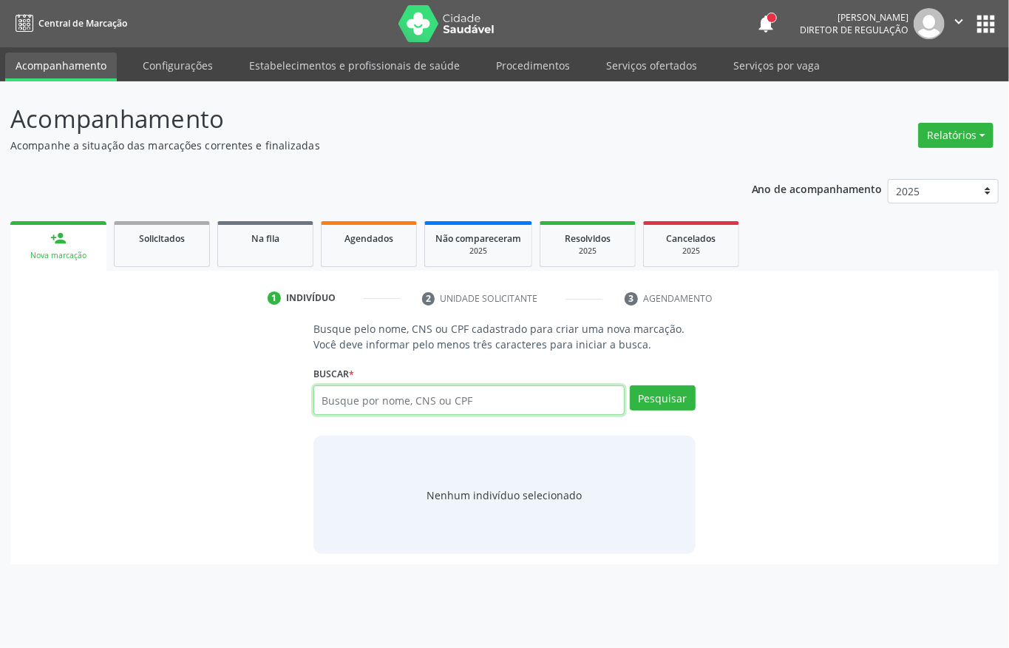
click at [322, 404] on input "text" at bounding box center [469, 400] width 311 height 30
type input "898006361478183"
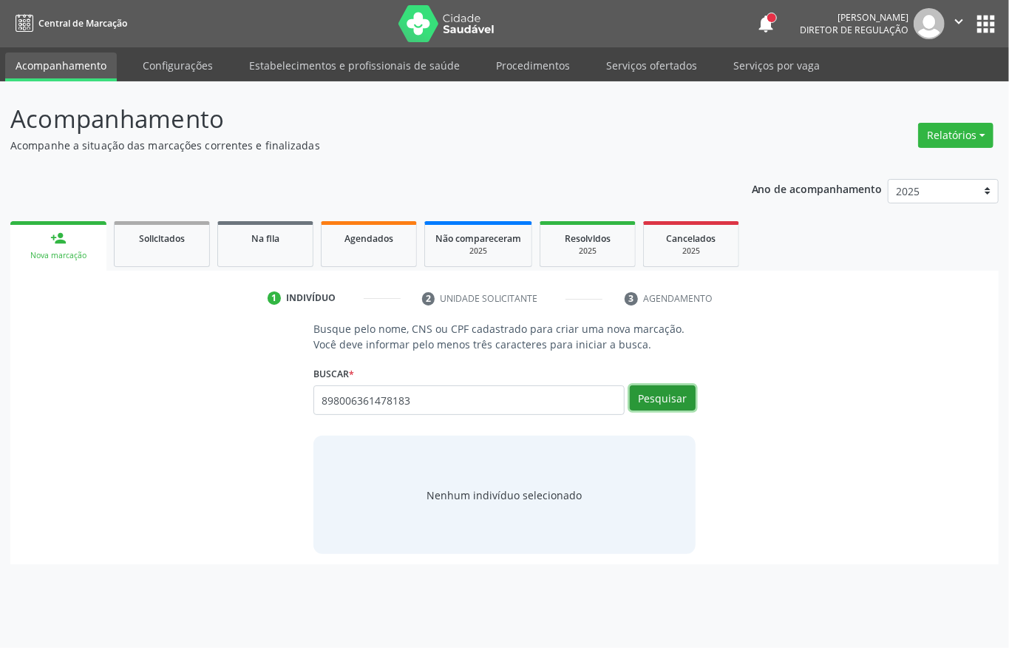
click at [643, 409] on button "Pesquisar" at bounding box center [663, 397] width 66 height 25
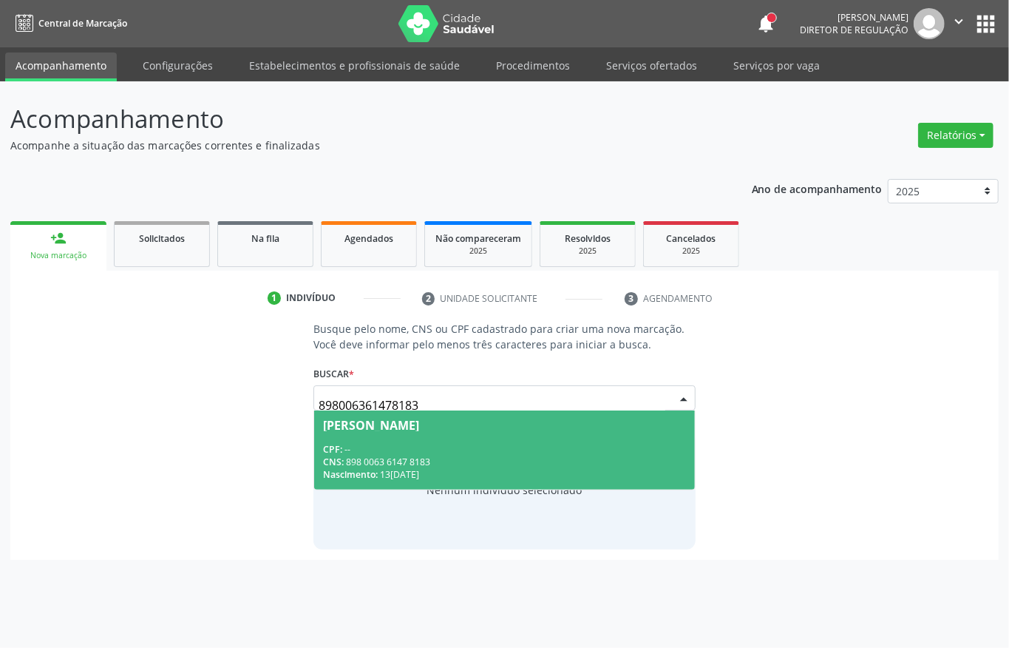
click at [518, 456] on div "CNS: 898 0063 6147 8183" at bounding box center [504, 462] width 363 height 13
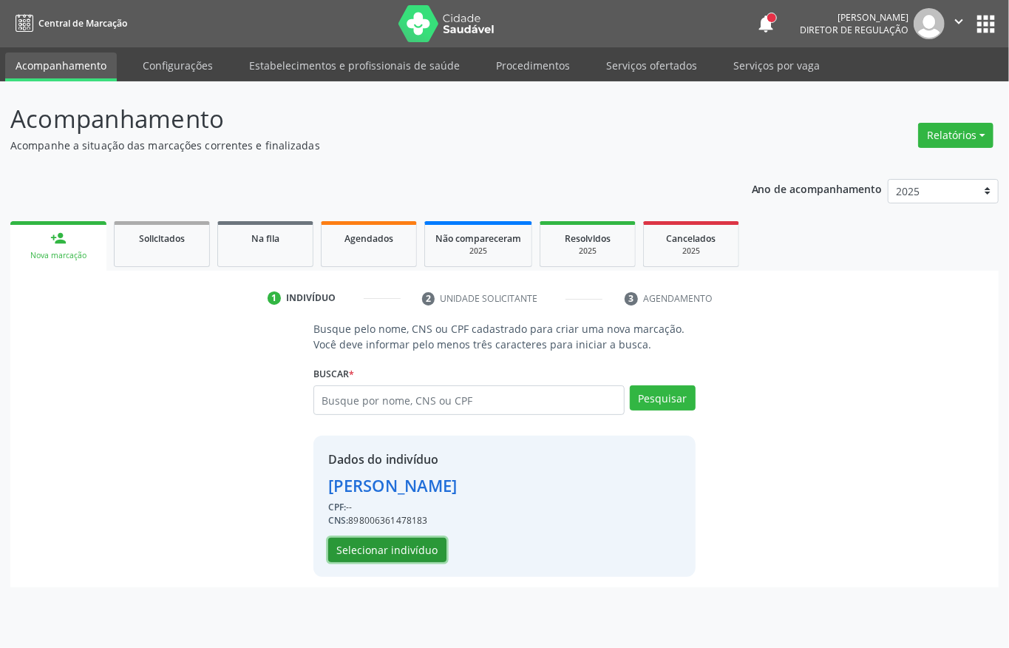
click at [416, 553] on button "Selecionar indivíduo" at bounding box center [387, 550] width 118 height 25
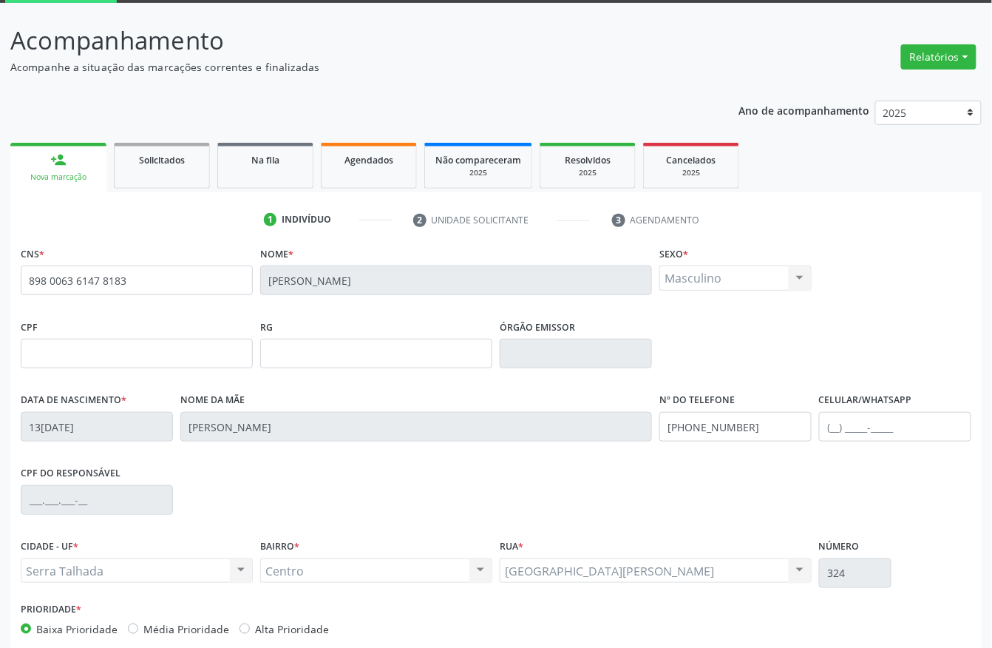
scroll to position [155, 0]
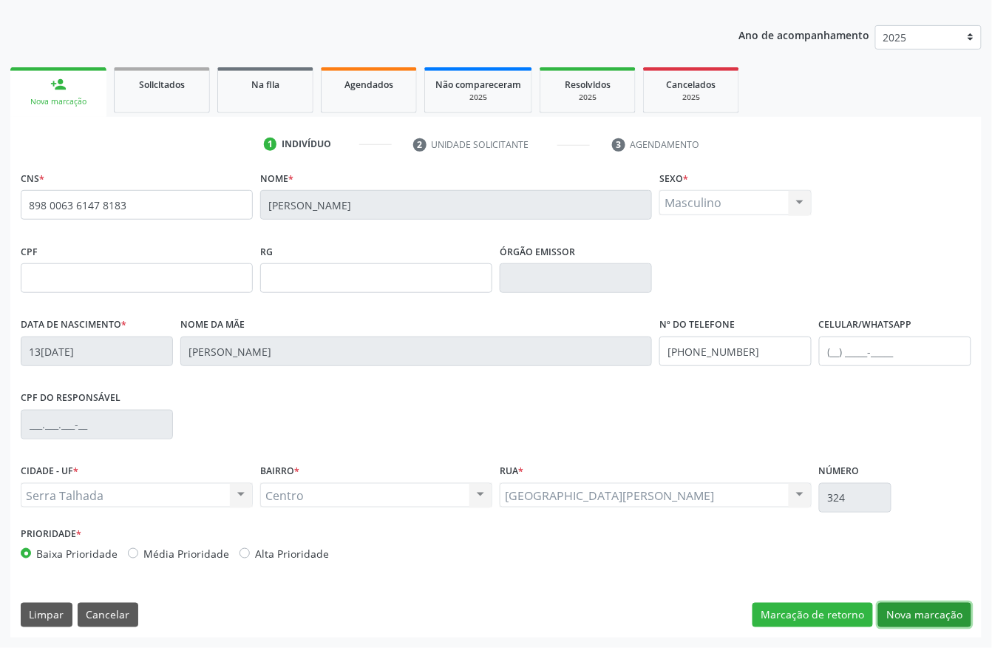
click at [942, 622] on button "Nova marcação" at bounding box center [925, 615] width 93 height 25
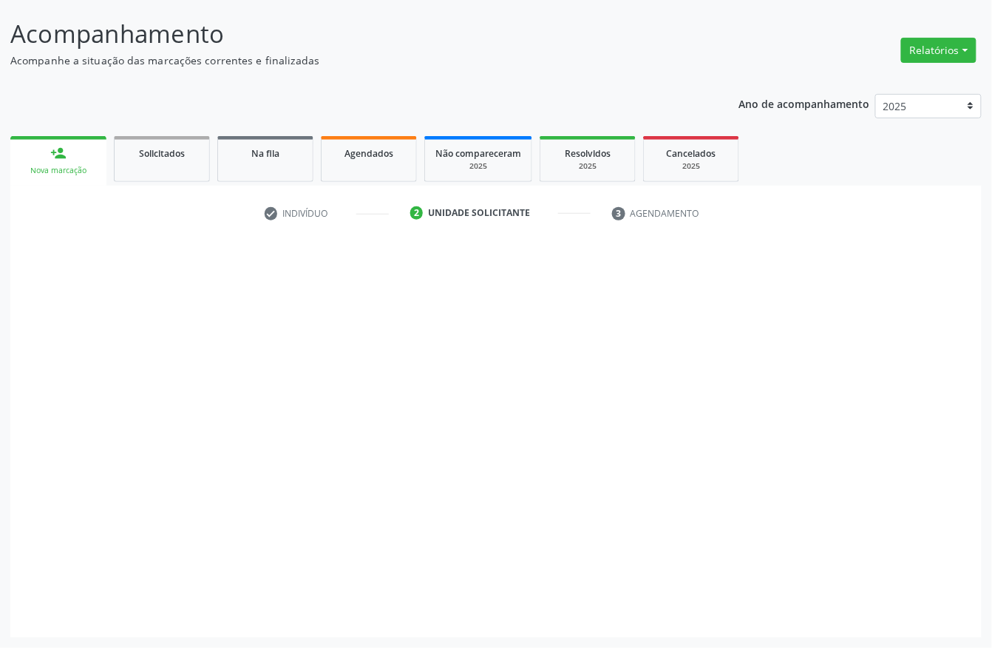
scroll to position [87, 0]
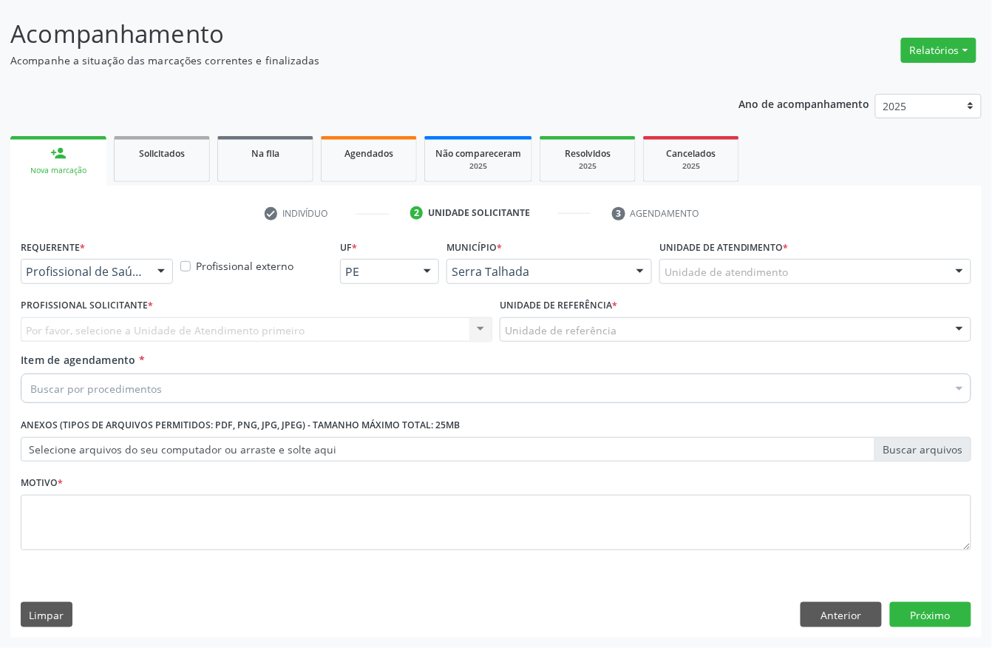
click at [861, 628] on div "Requerente * Profissional de Saúde Profissional de Saúde Paciente Nenhum result…" at bounding box center [496, 437] width 972 height 402
click at [859, 623] on button "Anterior" at bounding box center [841, 614] width 81 height 25
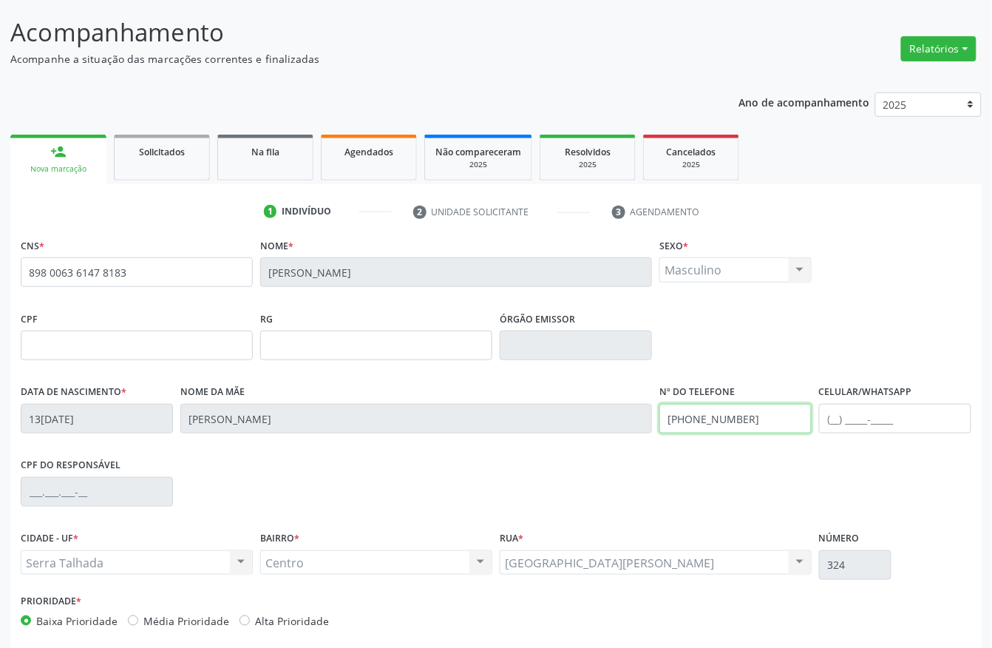
click at [741, 413] on input "[PHONE_NUMBER]" at bounding box center [736, 419] width 152 height 30
click at [799, 331] on div "CPF RG Órgão emissor" at bounding box center [496, 344] width 958 height 73
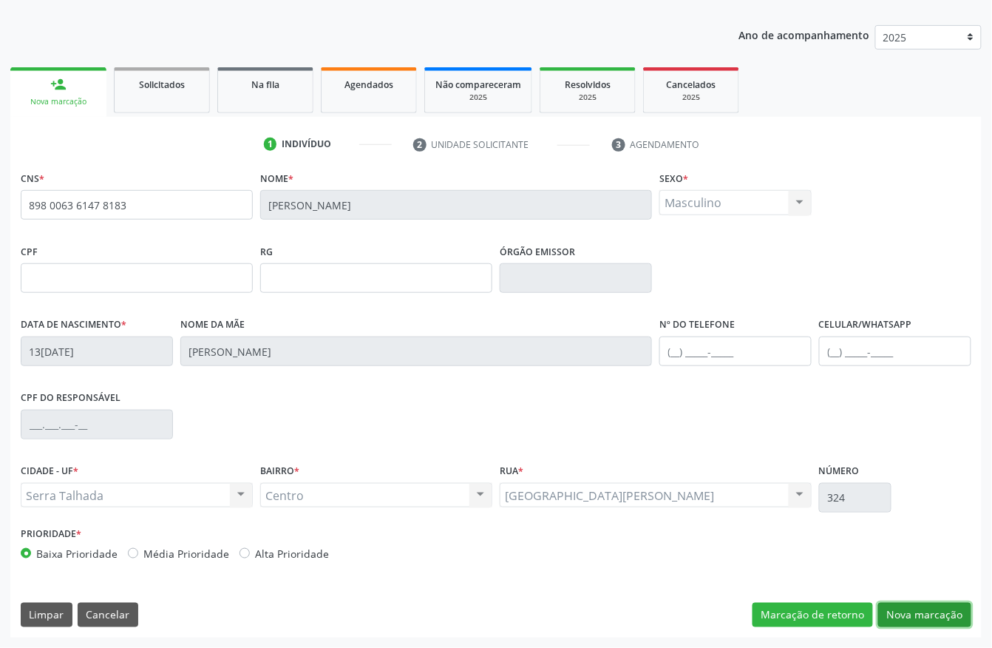
click at [927, 613] on button "Nova marcação" at bounding box center [925, 615] width 93 height 25
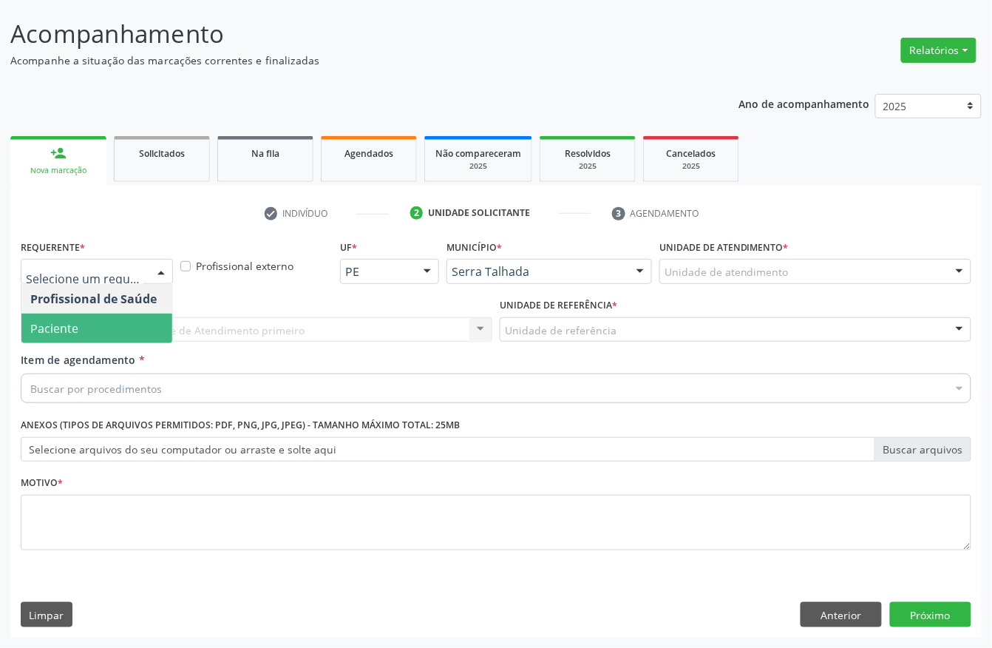
click at [119, 319] on span "Paciente" at bounding box center [96, 329] width 151 height 30
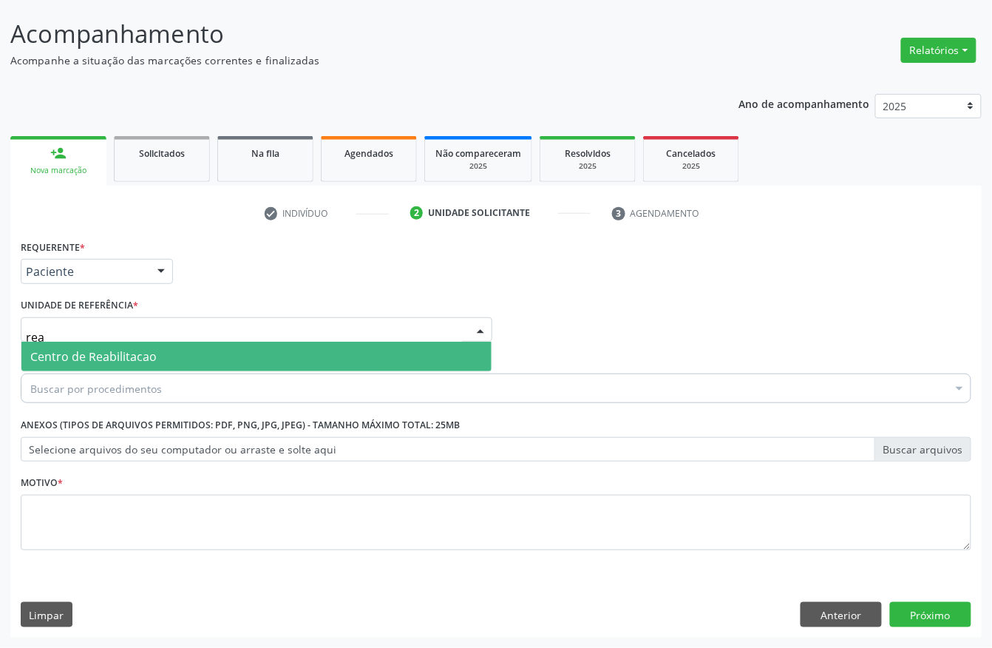
type input "reab"
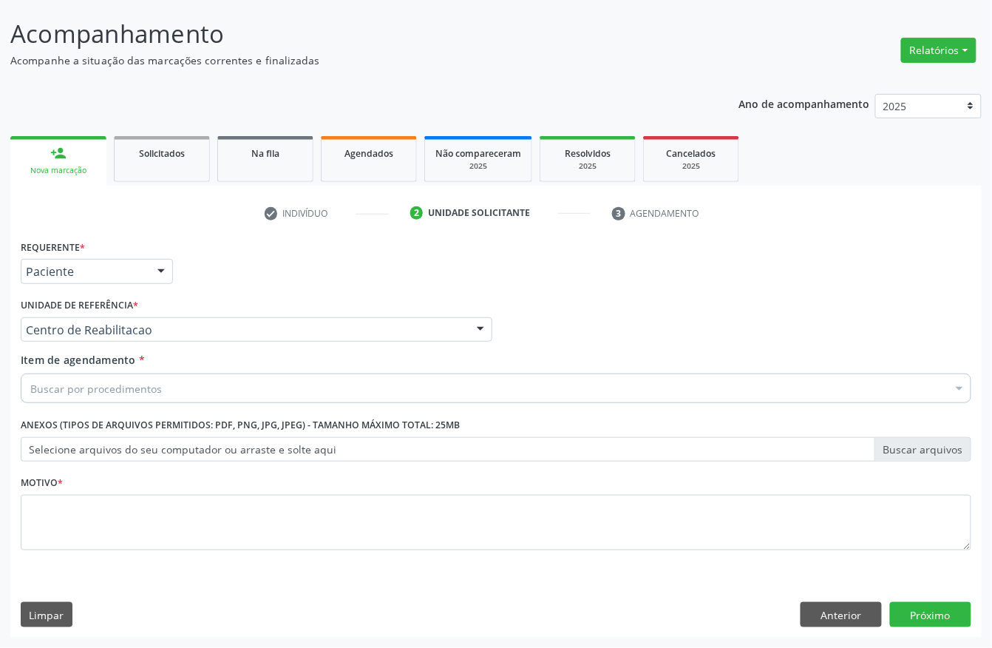
click at [266, 395] on div "Buscar por procedimentos" at bounding box center [496, 388] width 951 height 30
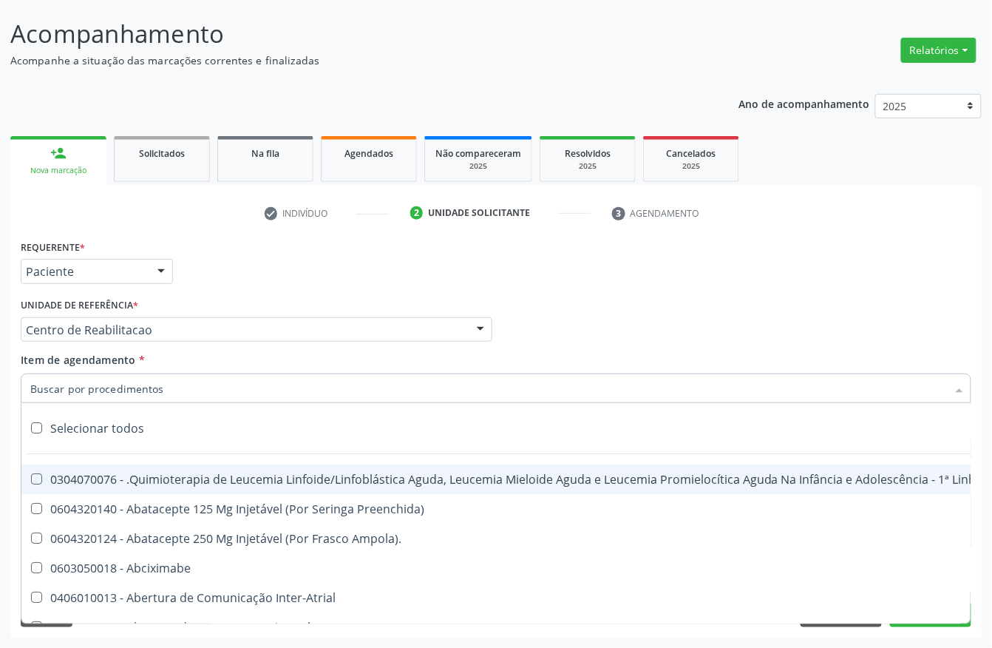
click at [189, 379] on input "Item de agendamento *" at bounding box center [488, 388] width 917 height 30
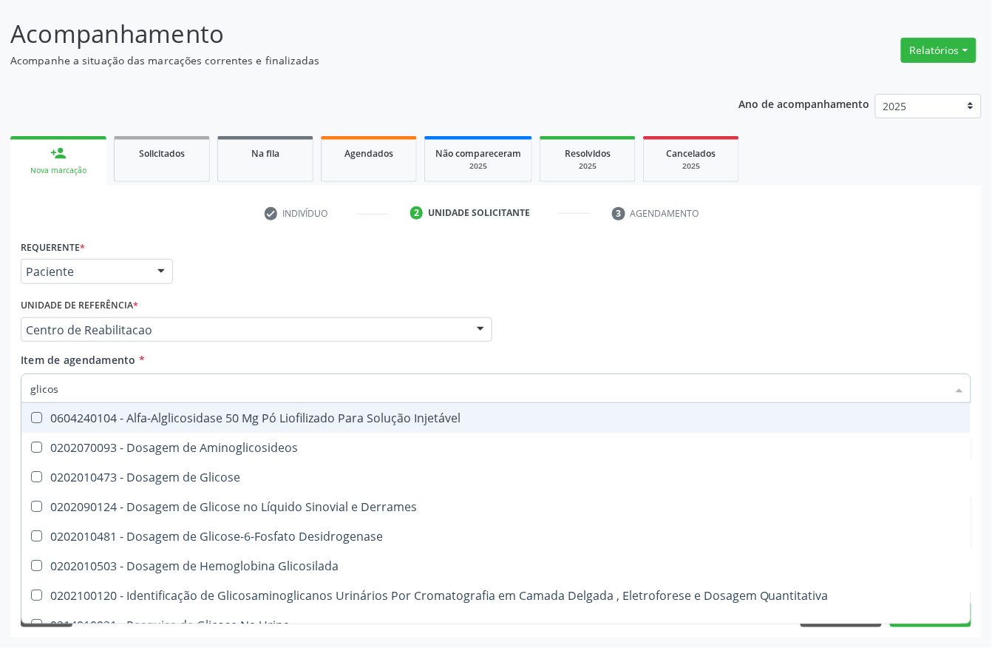
type input "glicose"
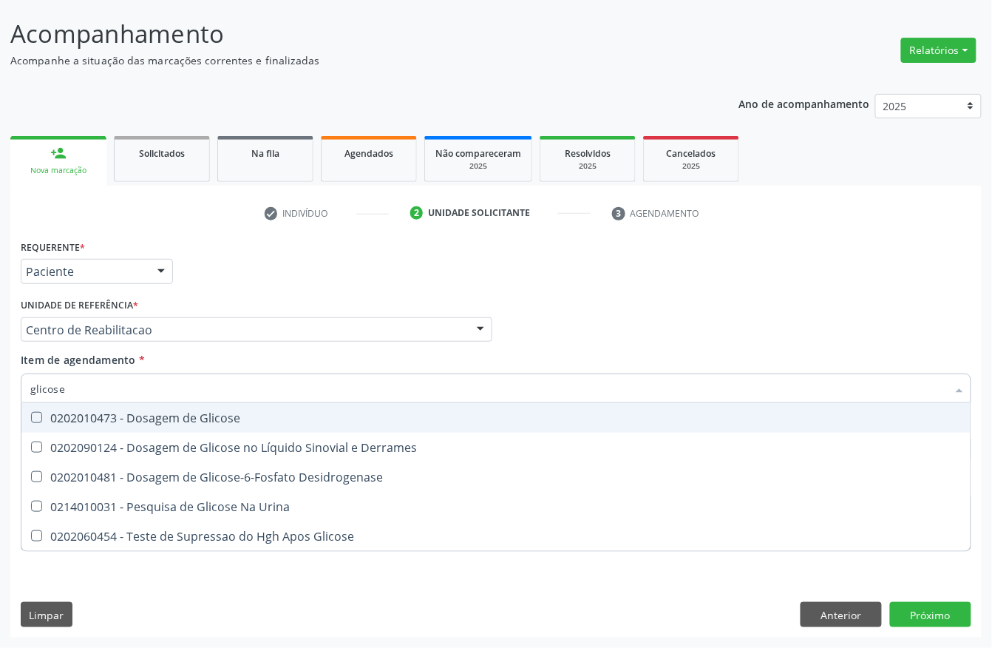
drag, startPoint x: 211, startPoint y: 411, endPoint x: 197, endPoint y: 386, distance: 29.2
click at [211, 412] on div "0202010473 - Dosagem de Glicose" at bounding box center [496, 418] width 932 height 12
checkbox Glicose "true"
click at [197, 386] on input "glicose" at bounding box center [488, 388] width 917 height 30
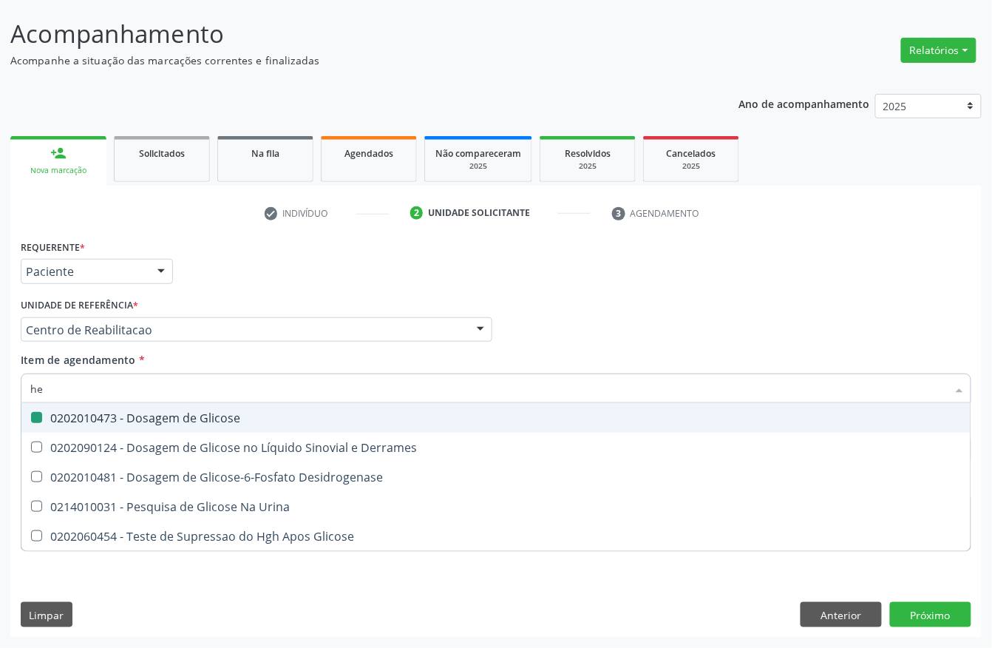
type input "hem"
checkbox Glicose "false"
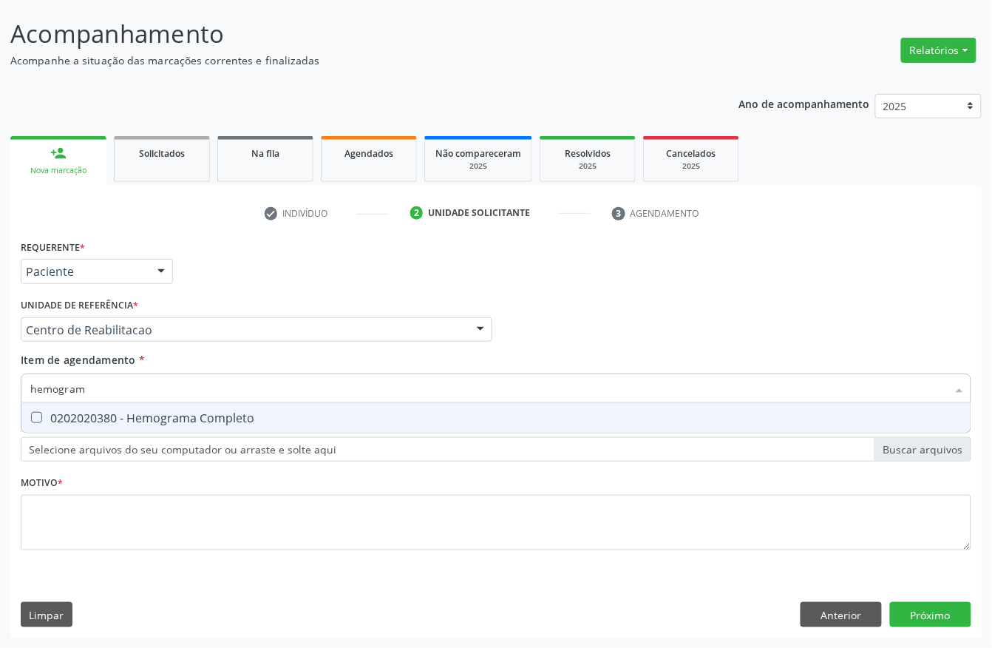
type input "hemograma"
click at [214, 417] on div "0202020380 - Hemograma Completo" at bounding box center [496, 418] width 932 height 12
checkbox Completo "true"
click at [151, 377] on input "hemograma" at bounding box center [488, 388] width 917 height 30
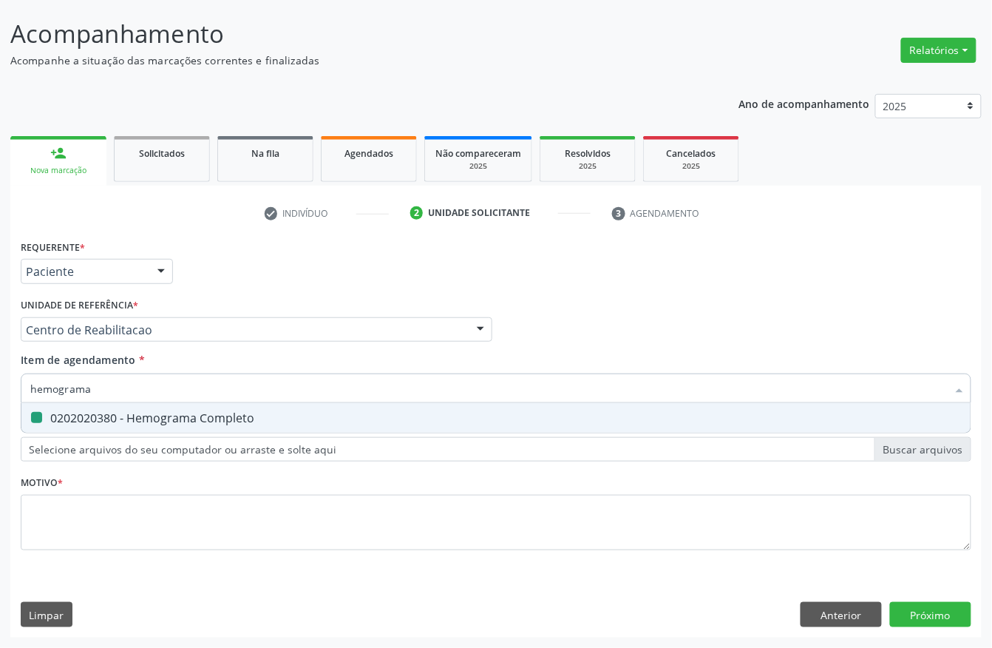
type input "t"
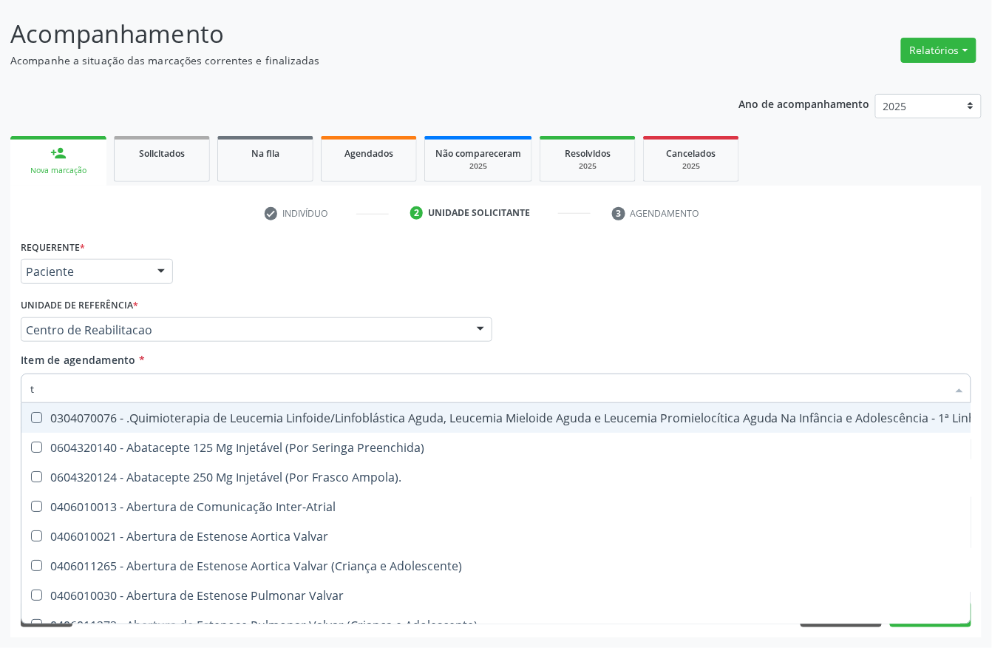
checkbox Manutenção "false"
type input "t4"
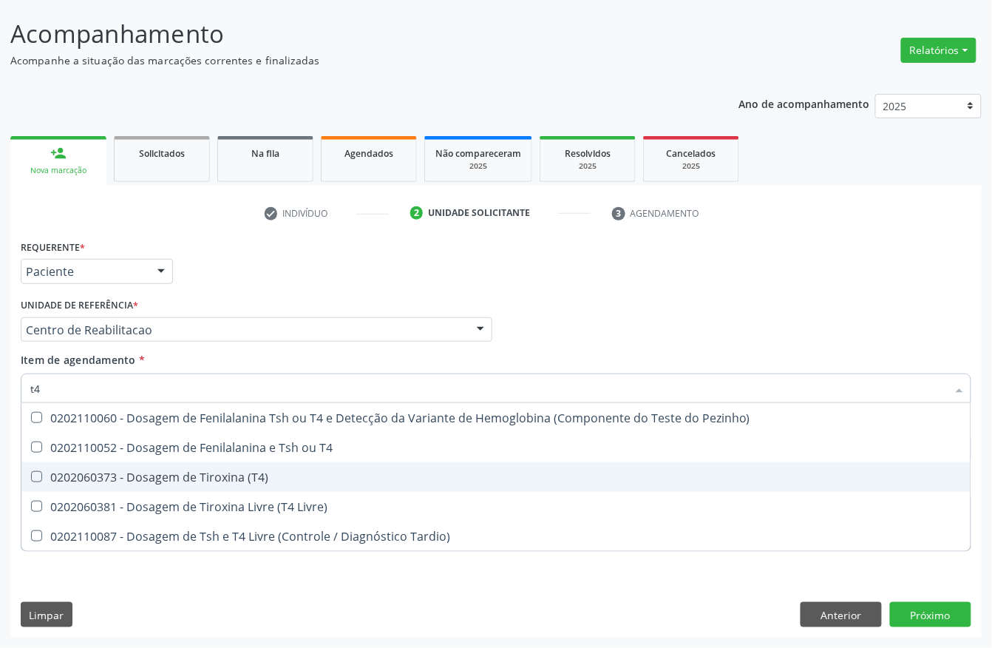
click at [169, 471] on div "0202060373 - Dosagem de Tiroxina (T4)" at bounding box center [496, 477] width 932 height 12
checkbox \(T4\) "true"
type input "tsh"
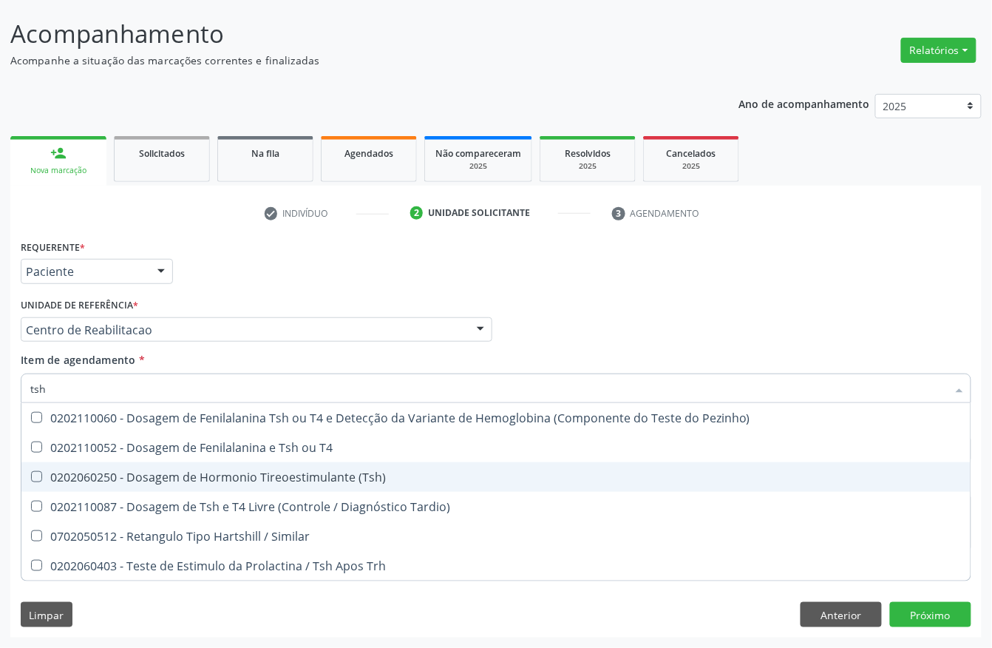
click at [206, 478] on div "0202060250 - Dosagem de Hormonio Tireoestimulante (Tsh)" at bounding box center [496, 477] width 932 height 12
checkbox \(Tsh\) "true"
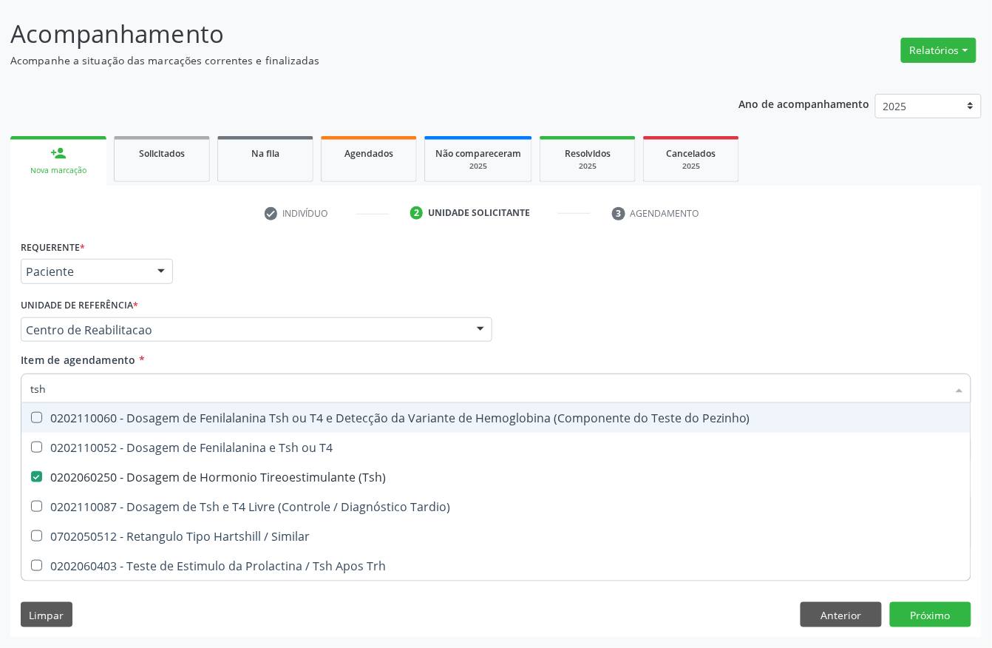
click at [223, 287] on div "Requerente * Paciente Profissional de Saúde Paciente Nenhum resultado encontrad…" at bounding box center [496, 265] width 958 height 58
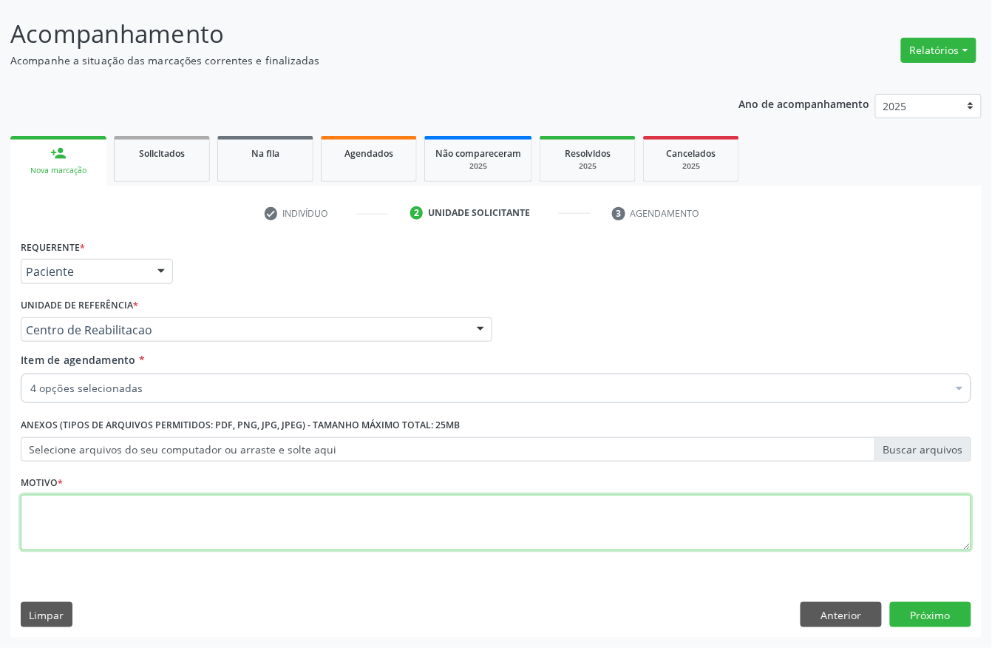
click at [114, 512] on textarea at bounding box center [496, 523] width 951 height 56
type textarea "s"
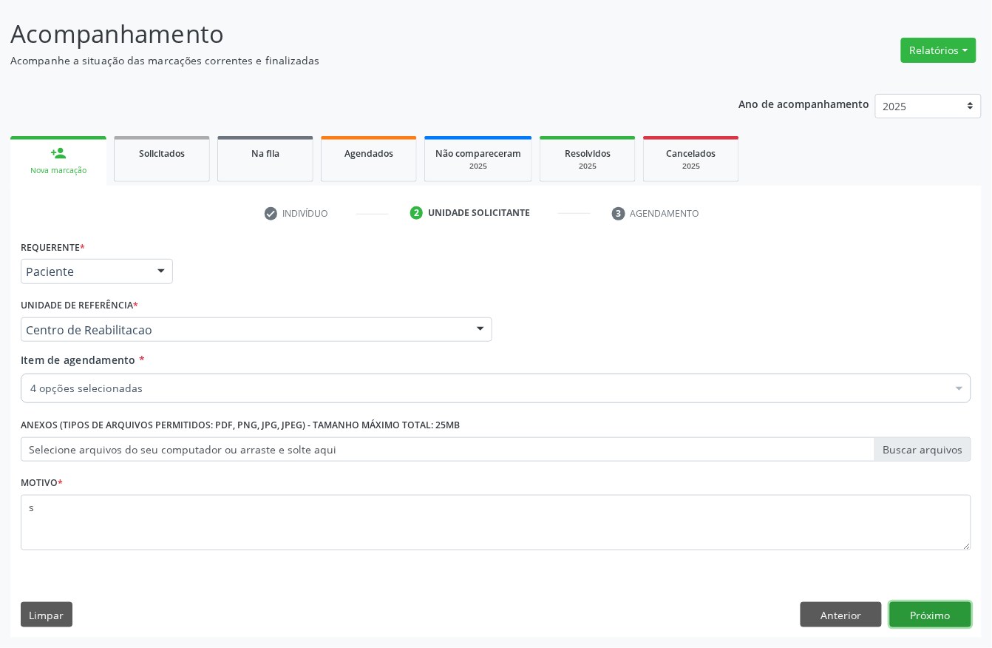
click at [962, 617] on button "Próximo" at bounding box center [930, 614] width 81 height 25
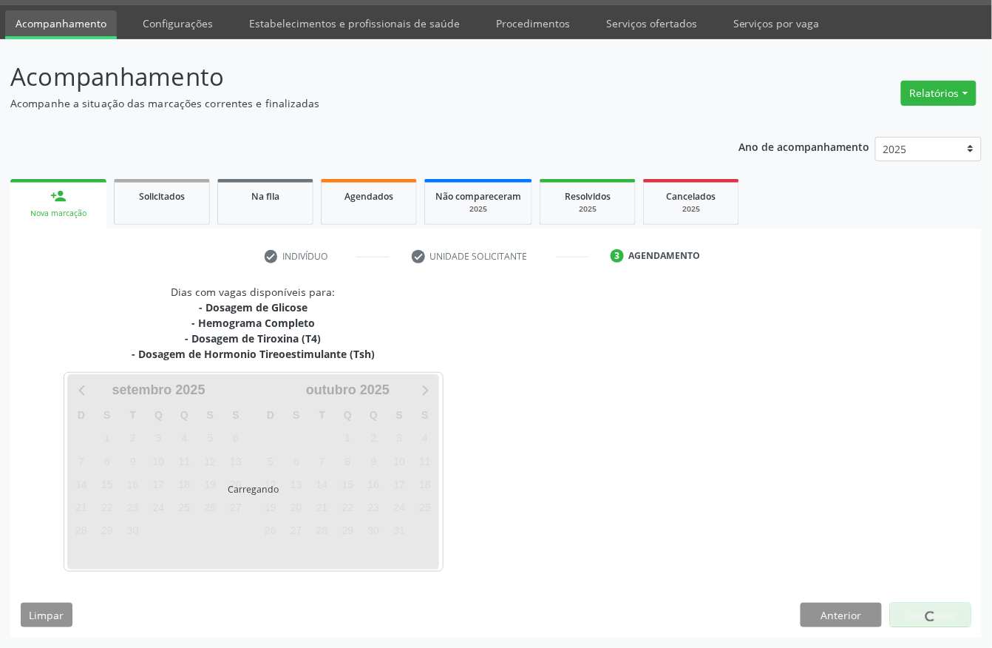
scroll to position [43, 0]
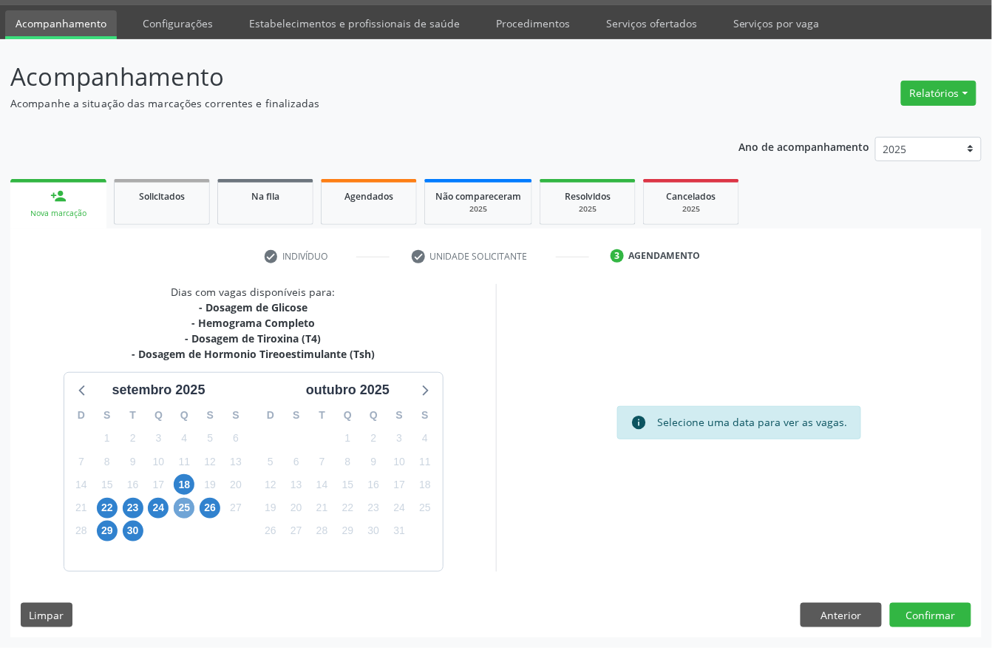
click at [183, 509] on span "25" at bounding box center [184, 508] width 21 height 21
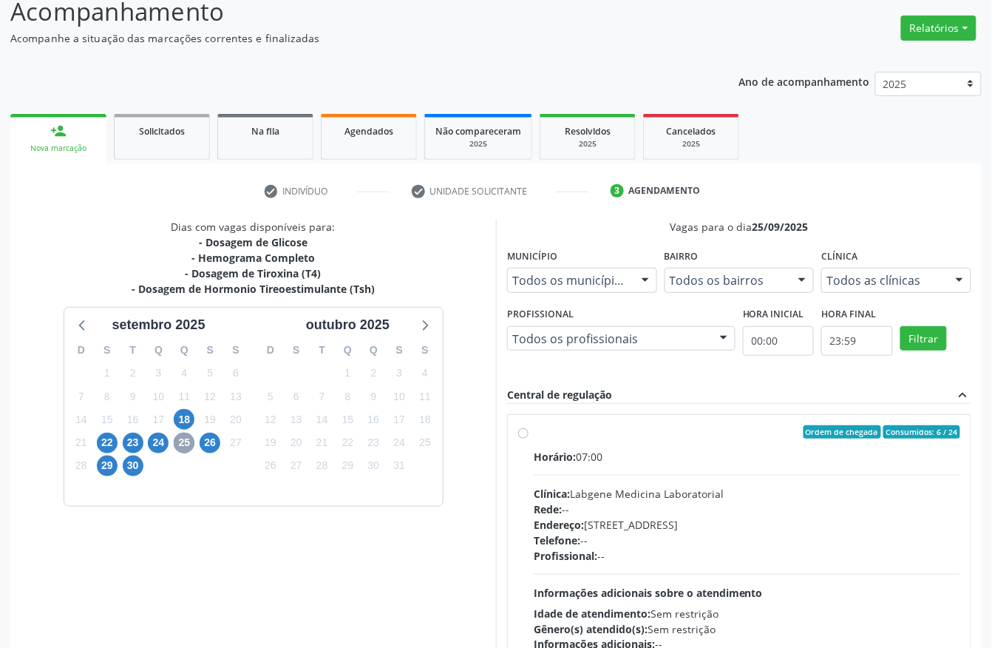
scroll to position [142, 0]
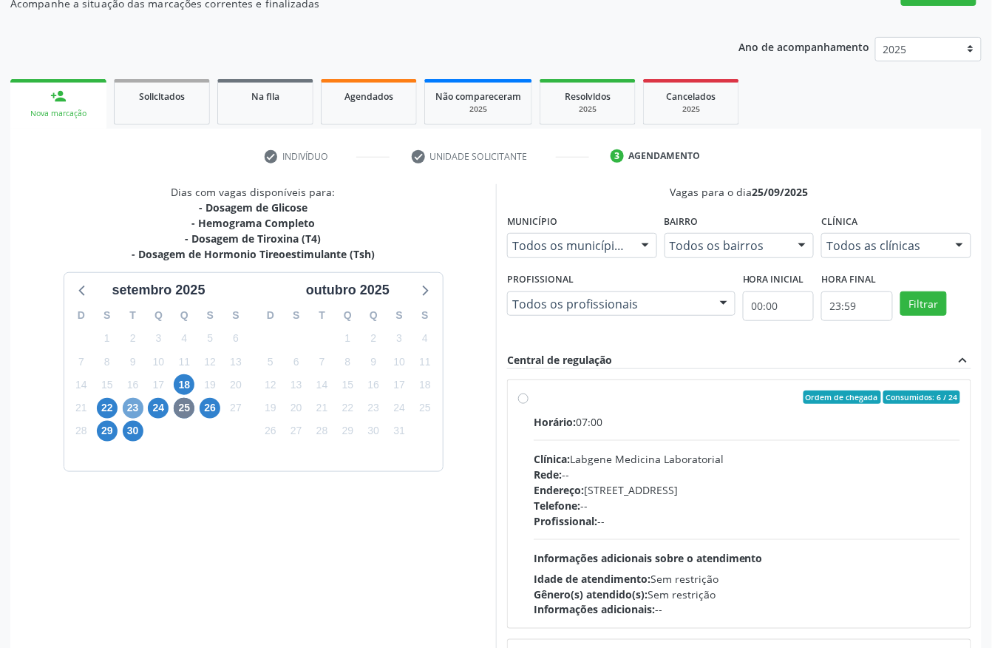
click at [129, 410] on span "23" at bounding box center [133, 408] width 21 height 21
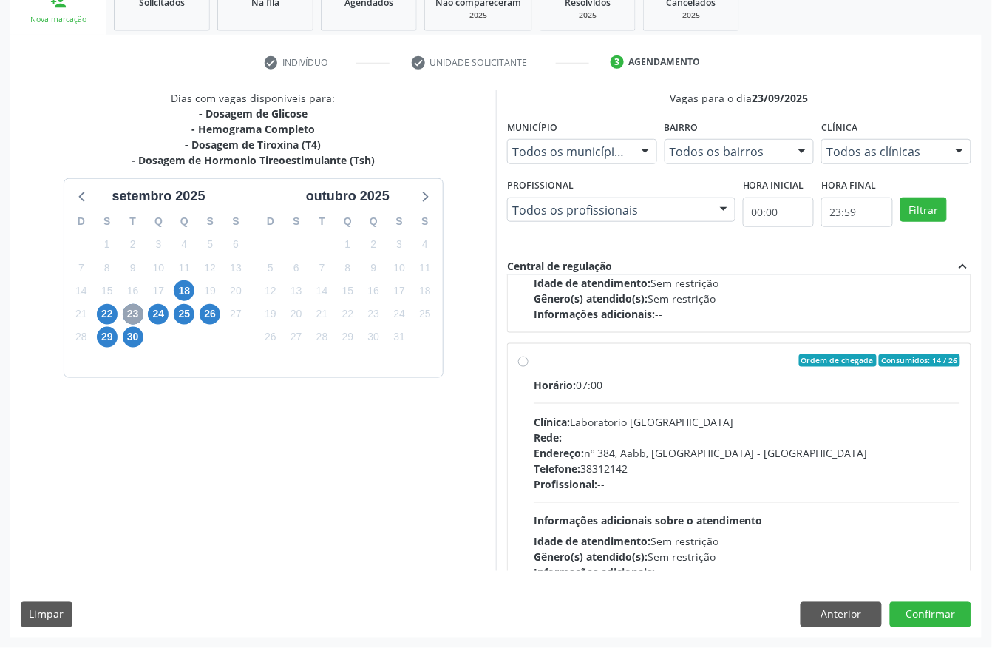
scroll to position [197, 0]
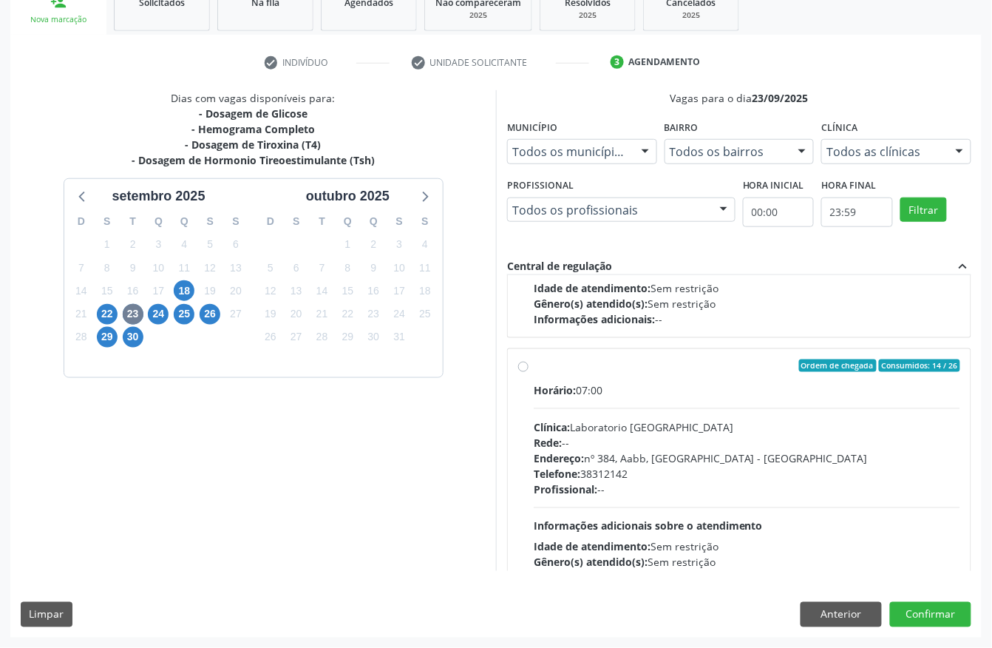
click at [702, 424] on div "Clínica: Laboratorio [GEOGRAPHIC_DATA]" at bounding box center [747, 427] width 427 height 16
click at [529, 373] on input "Ordem de chegada Consumidos: 14 / 26 Horário: 07:00 Clínica: Laboratorio [GEOGR…" at bounding box center [523, 365] width 10 height 13
radio input "true"
click at [910, 607] on button "Confirmar" at bounding box center [930, 614] width 81 height 25
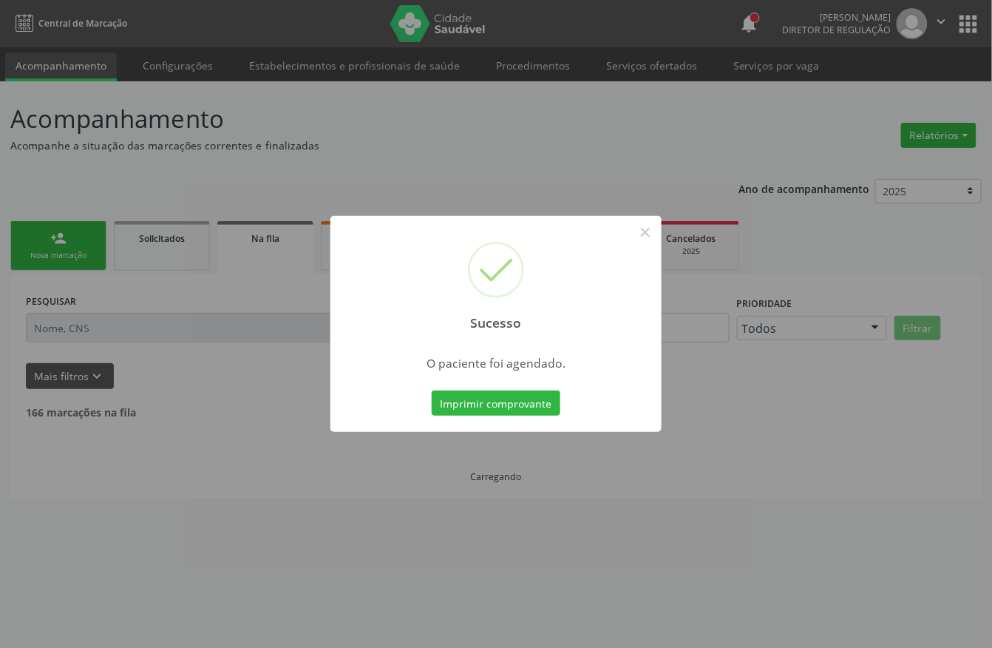
scroll to position [0, 0]
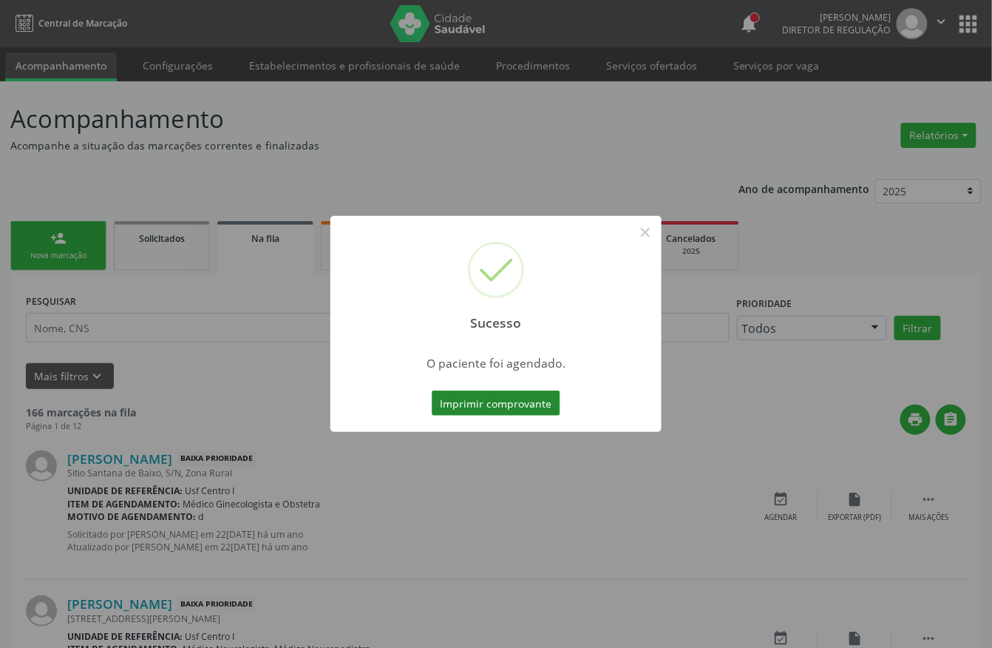
click at [531, 403] on button "Imprimir comprovante" at bounding box center [496, 402] width 129 height 25
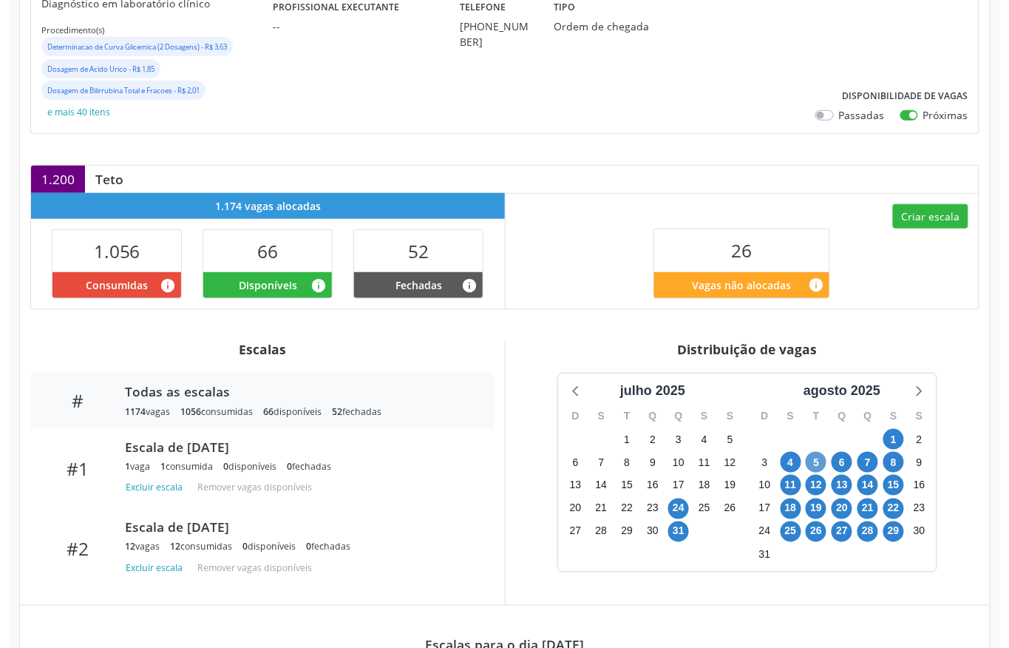
scroll to position [296, 0]
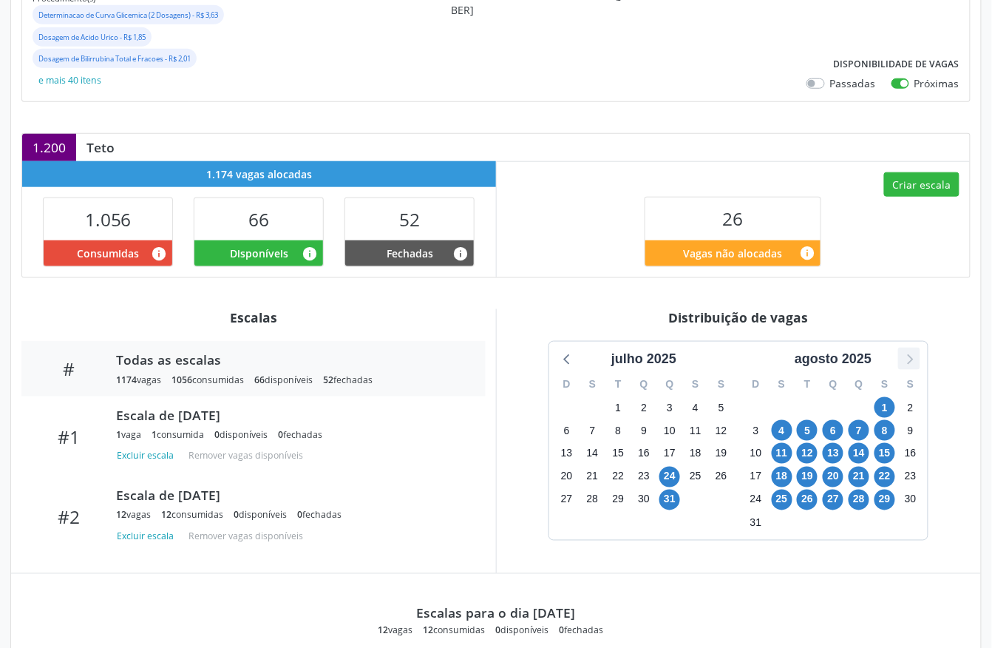
click at [912, 359] on icon at bounding box center [909, 358] width 19 height 19
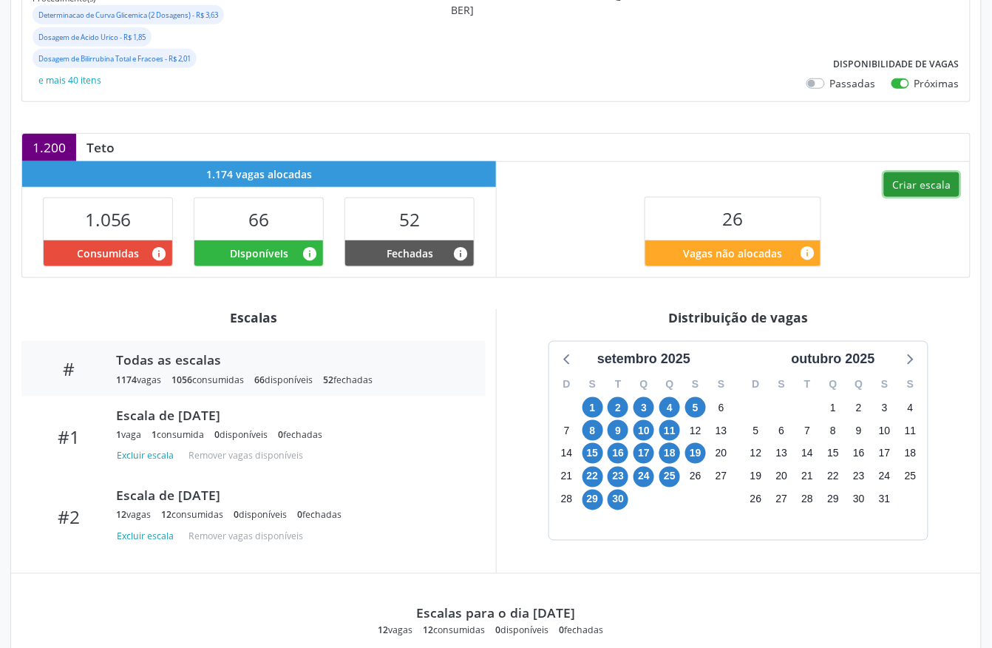
click at [927, 180] on button "Criar escala" at bounding box center [921, 184] width 75 height 25
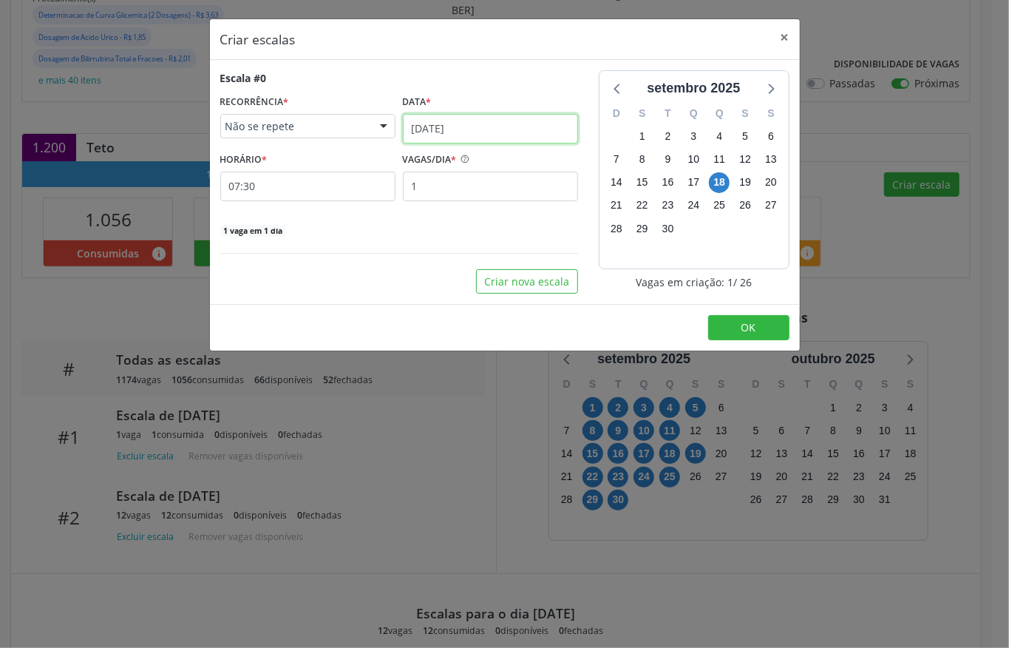
click at [432, 132] on input "18[DATE]" at bounding box center [490, 129] width 175 height 30
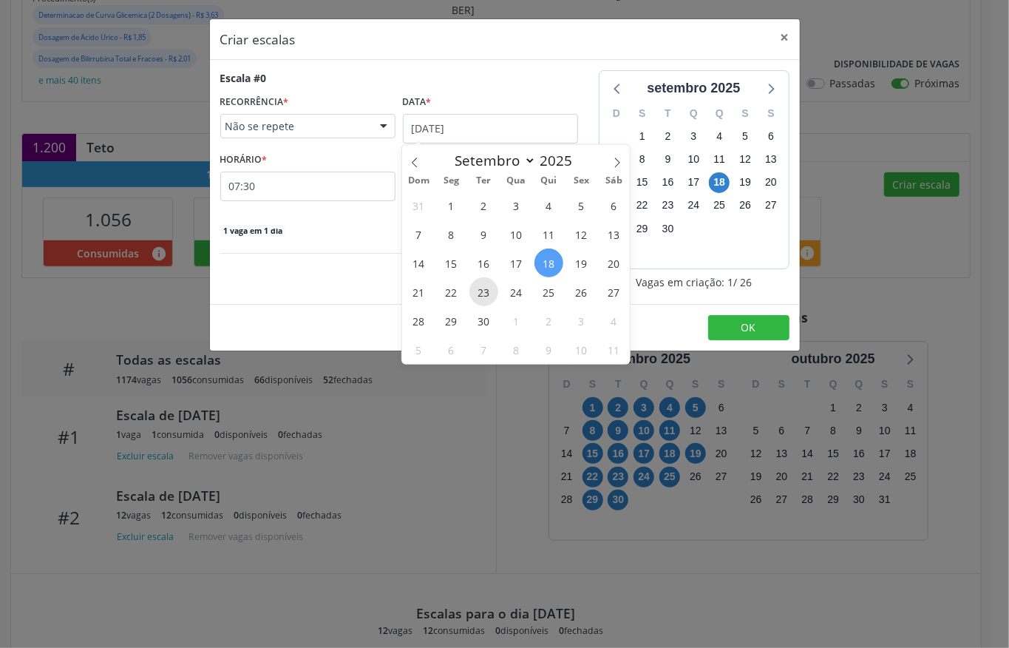
click at [474, 290] on span "23" at bounding box center [484, 291] width 29 height 29
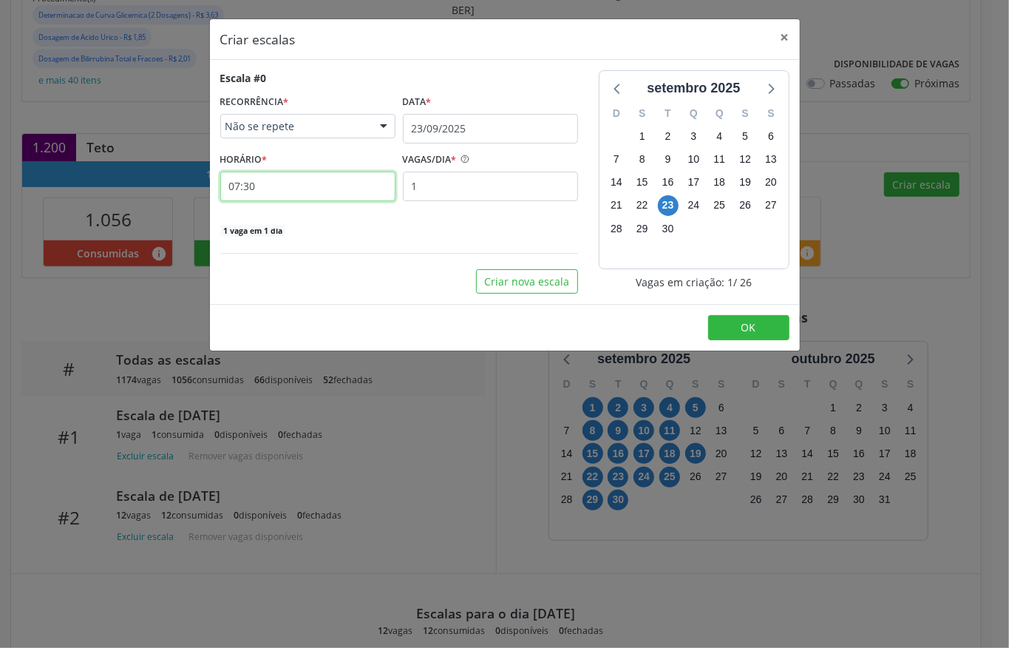
click at [265, 173] on input "07:30" at bounding box center [307, 187] width 175 height 30
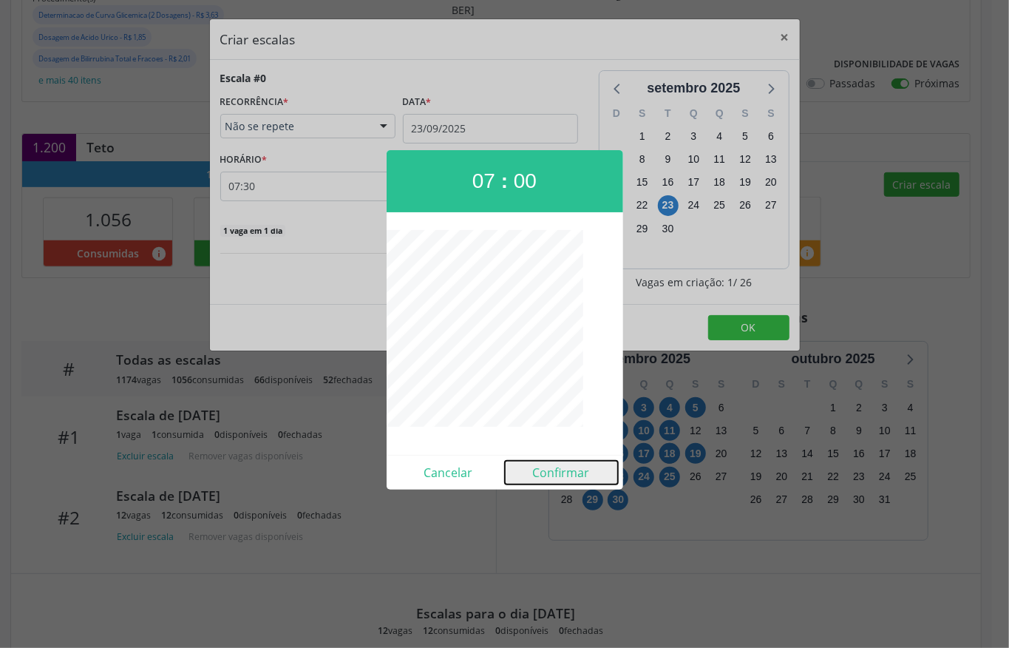
click at [548, 465] on button "Confirmar" at bounding box center [561, 473] width 113 height 24
type input "07:00"
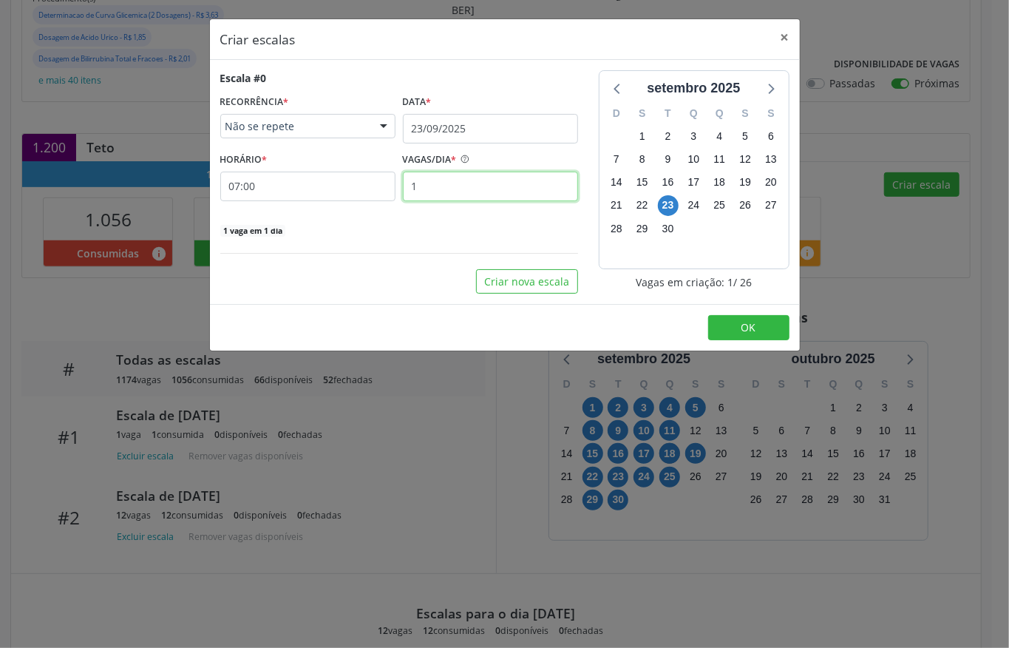
click at [448, 182] on input "1" at bounding box center [490, 187] width 175 height 30
click at [548, 243] on div "Escala #0 RECORRÊNCIA * Não se repete Não se repete Diário/Semanal Mensal Nenhu…" at bounding box center [399, 181] width 379 height 223
click at [731, 333] on button "OK" at bounding box center [748, 327] width 81 height 25
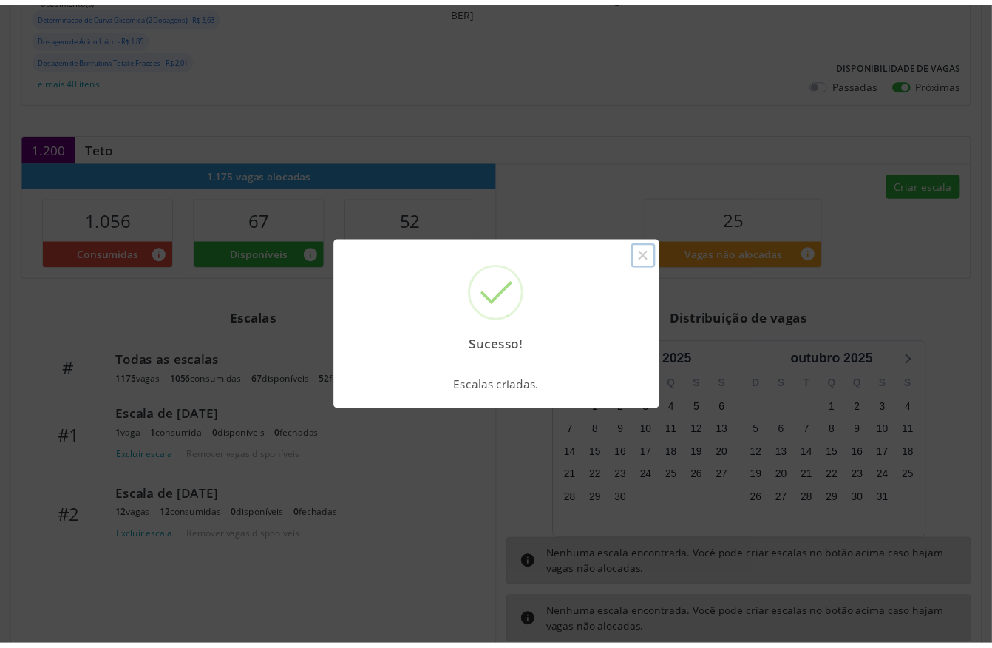
scroll to position [0, 0]
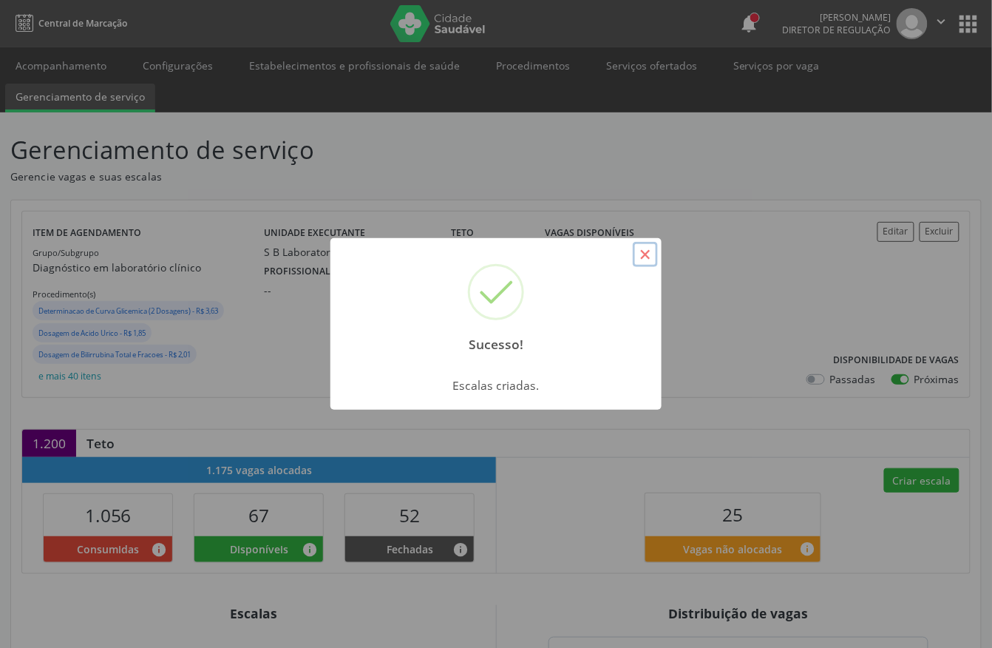
click at [646, 250] on button "×" at bounding box center [645, 254] width 25 height 25
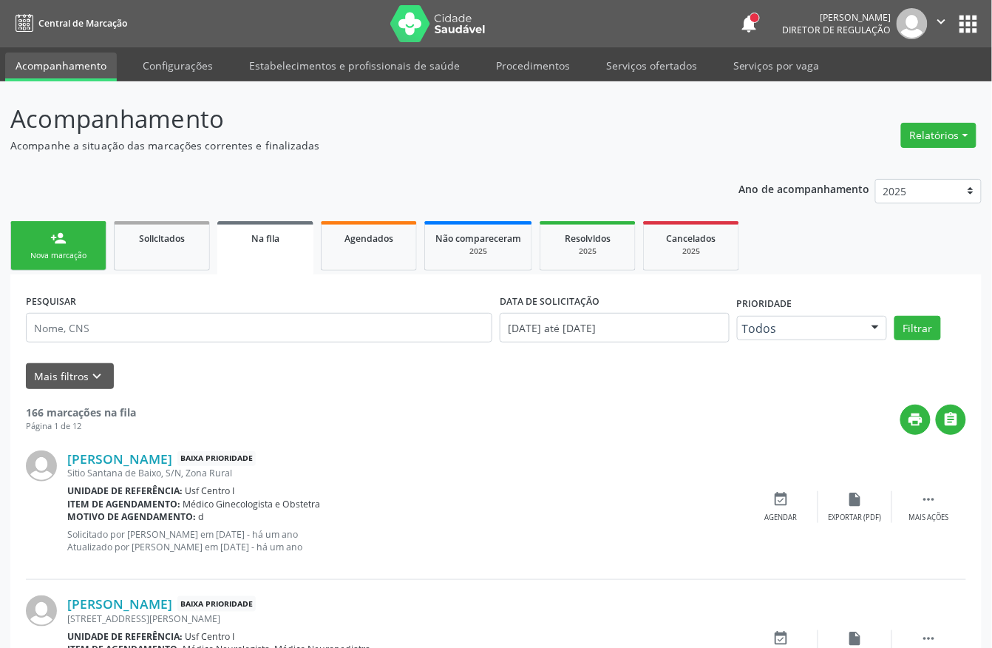
click at [394, 116] on p "Acompanhamento" at bounding box center [350, 119] width 680 height 37
